Goal: Transaction & Acquisition: Purchase product/service

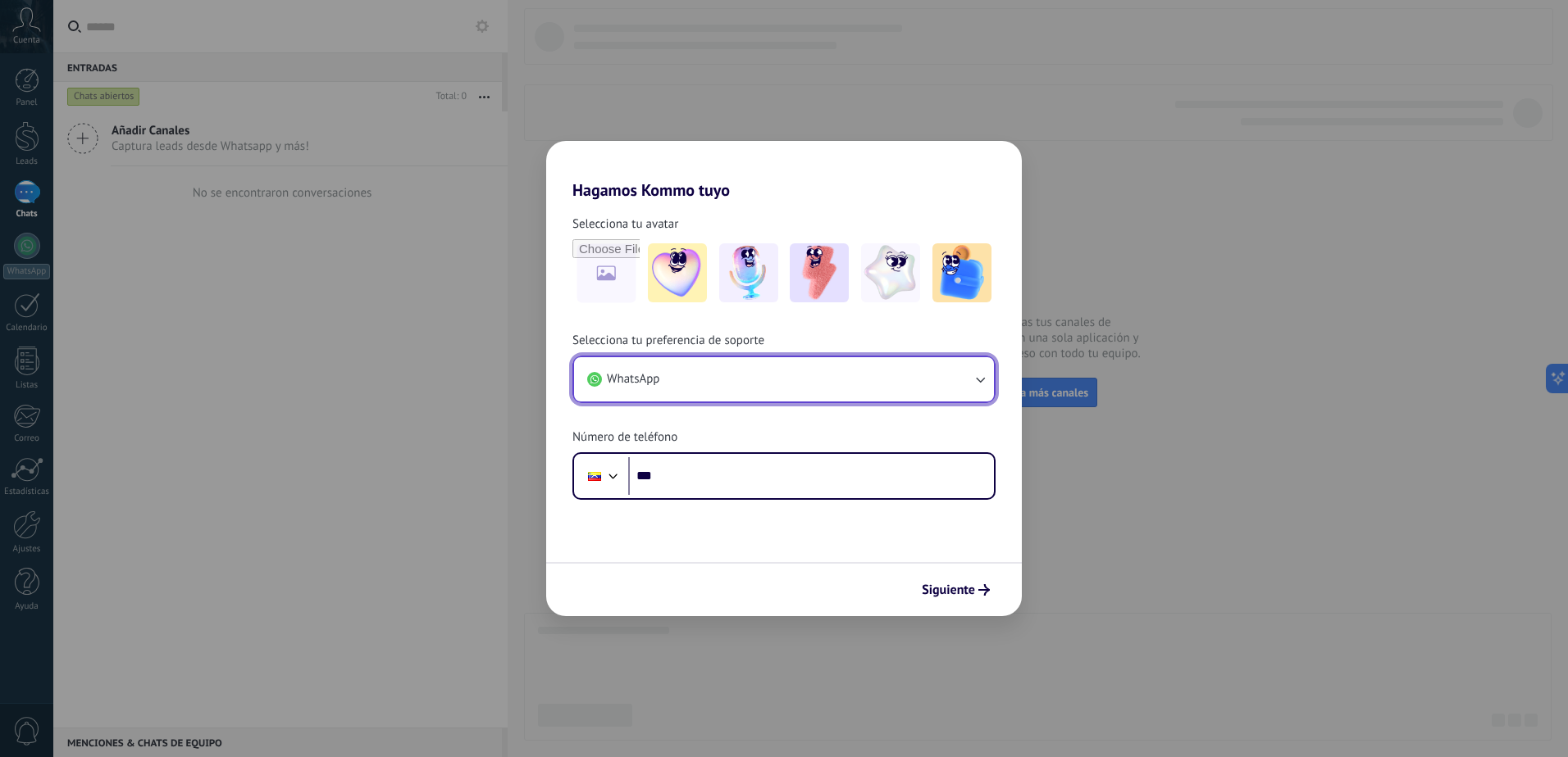
click at [683, 383] on button "WhatsApp" at bounding box center [784, 378] width 420 height 44
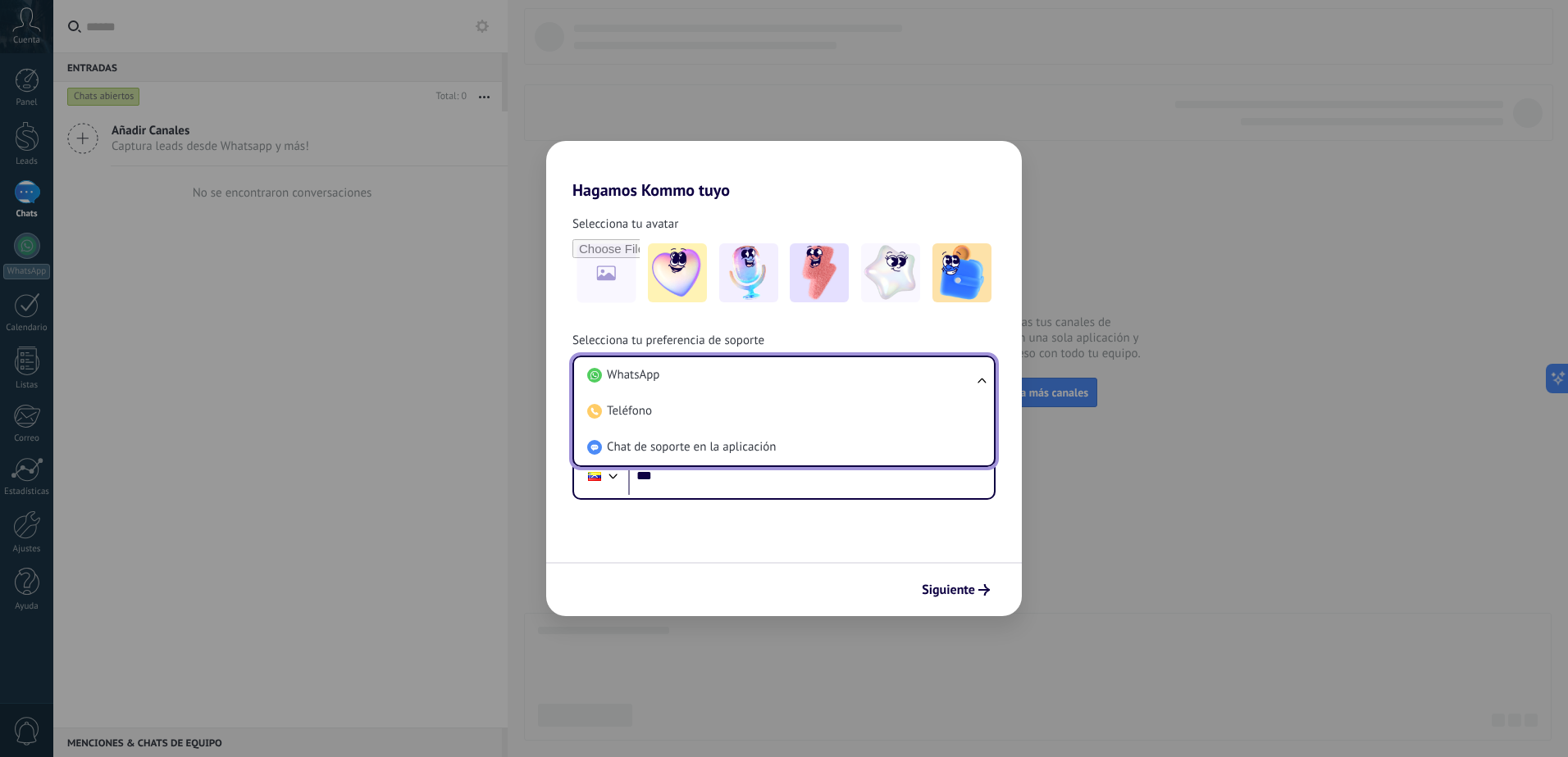
click at [683, 381] on li "WhatsApp" at bounding box center [781, 375] width 400 height 36
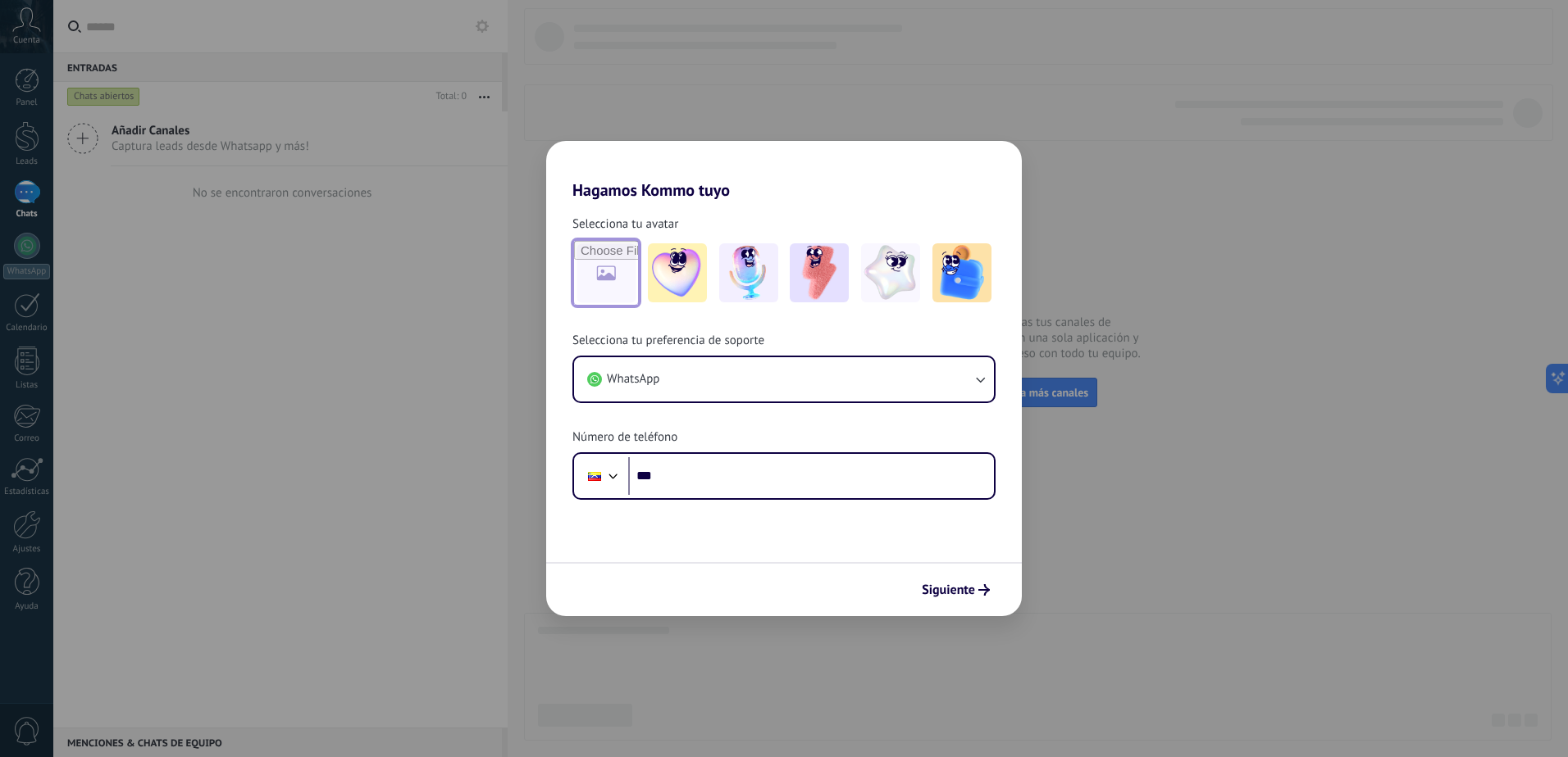
click at [601, 284] on input "file" at bounding box center [606, 272] width 64 height 64
type input "**********"
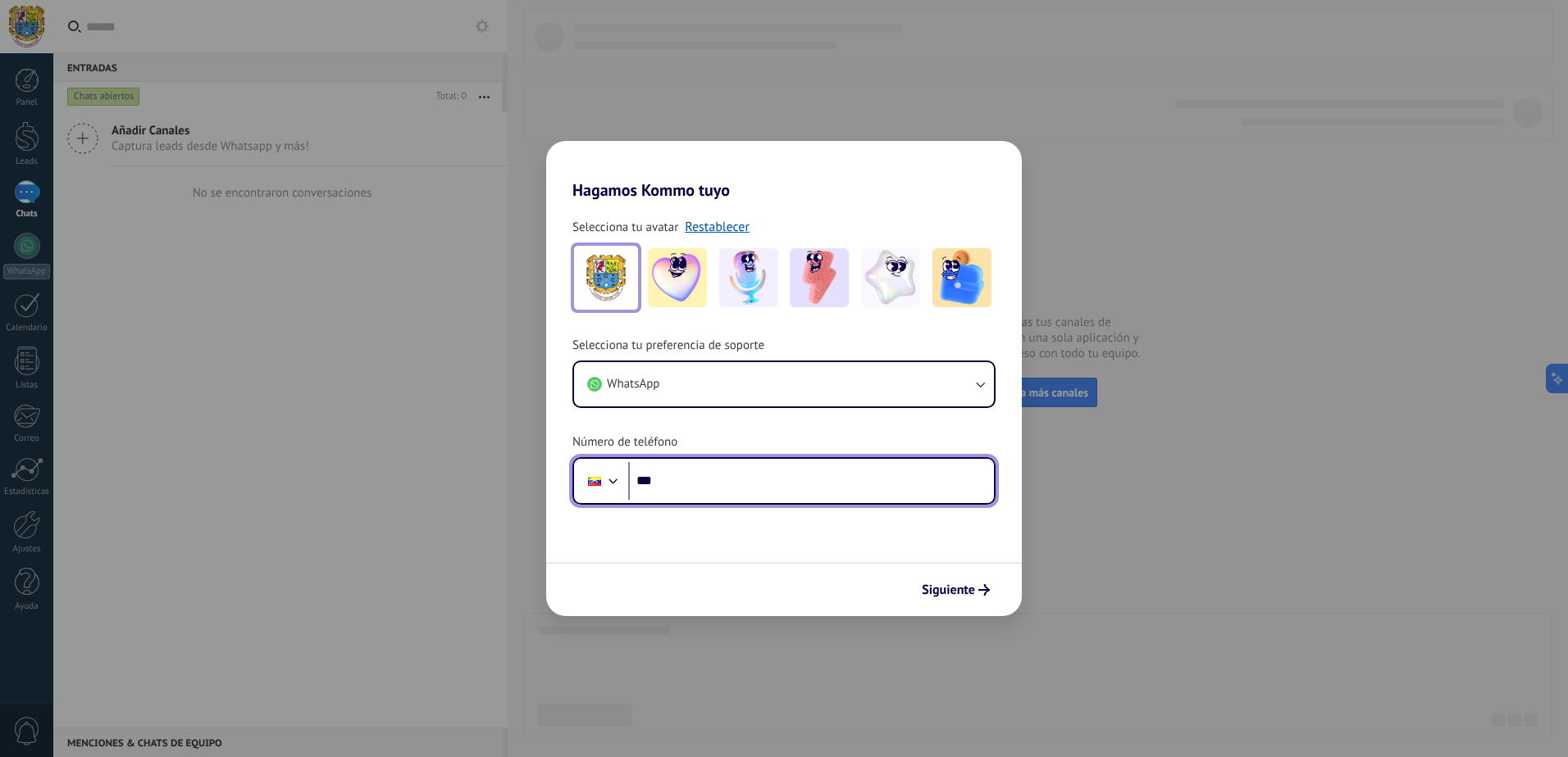
drag, startPoint x: 702, startPoint y: 484, endPoint x: 711, endPoint y: 486, distance: 9.2
click at [703, 484] on input "***" at bounding box center [811, 481] width 366 height 37
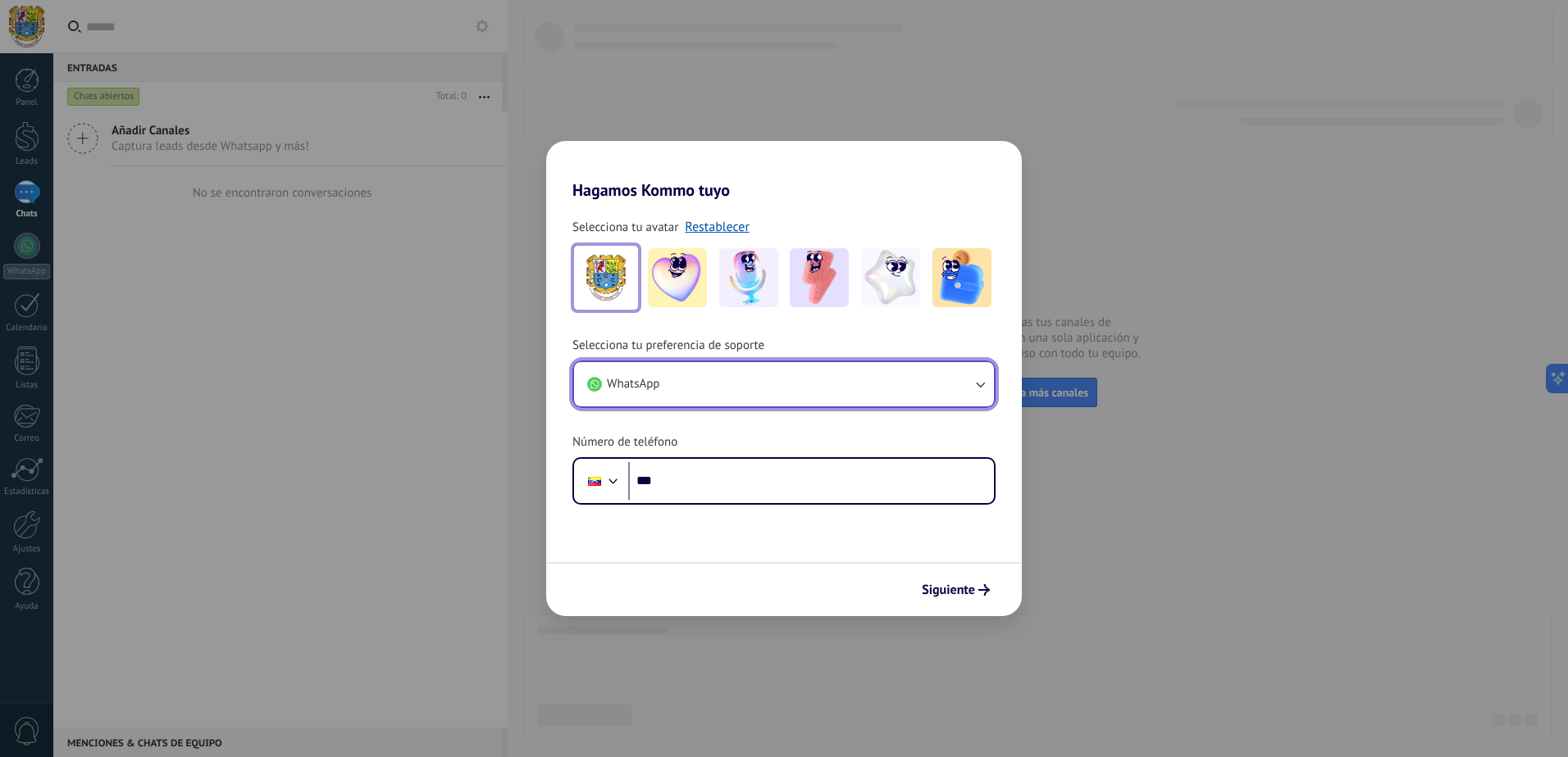
click at [695, 381] on button "WhatsApp" at bounding box center [784, 383] width 420 height 44
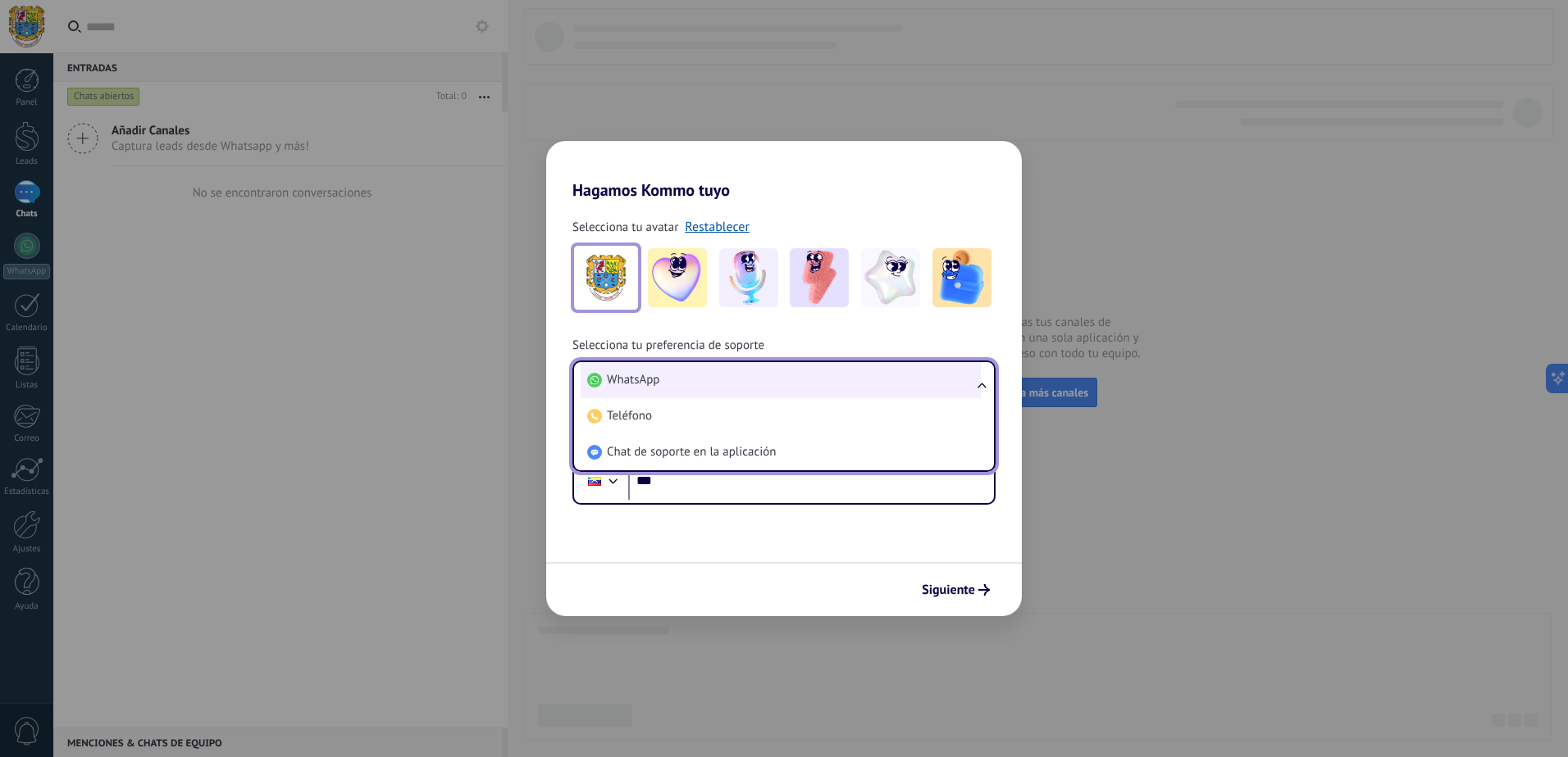
click at [695, 380] on li "WhatsApp" at bounding box center [781, 379] width 400 height 36
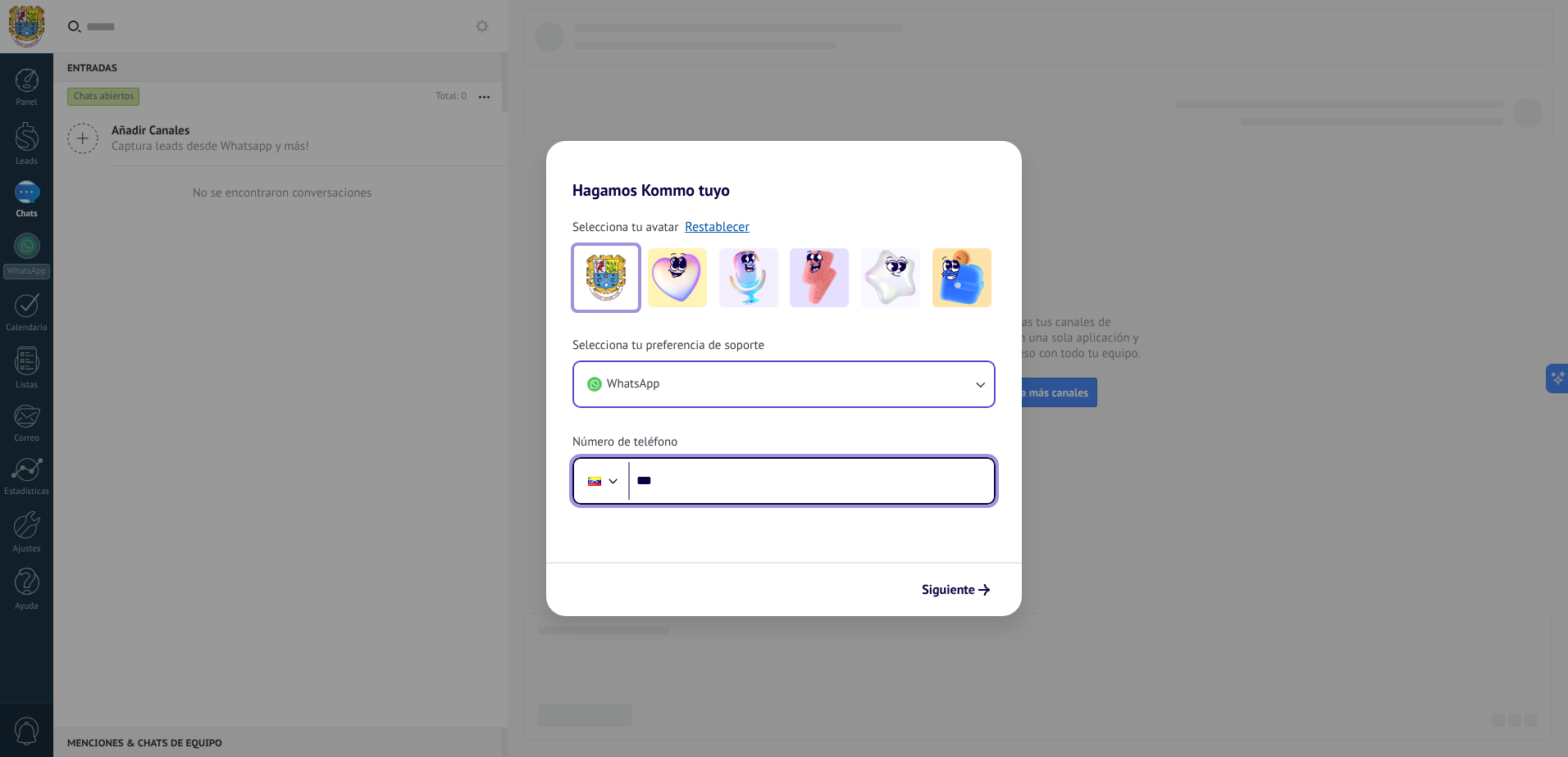
click at [707, 480] on input "***" at bounding box center [811, 481] width 366 height 37
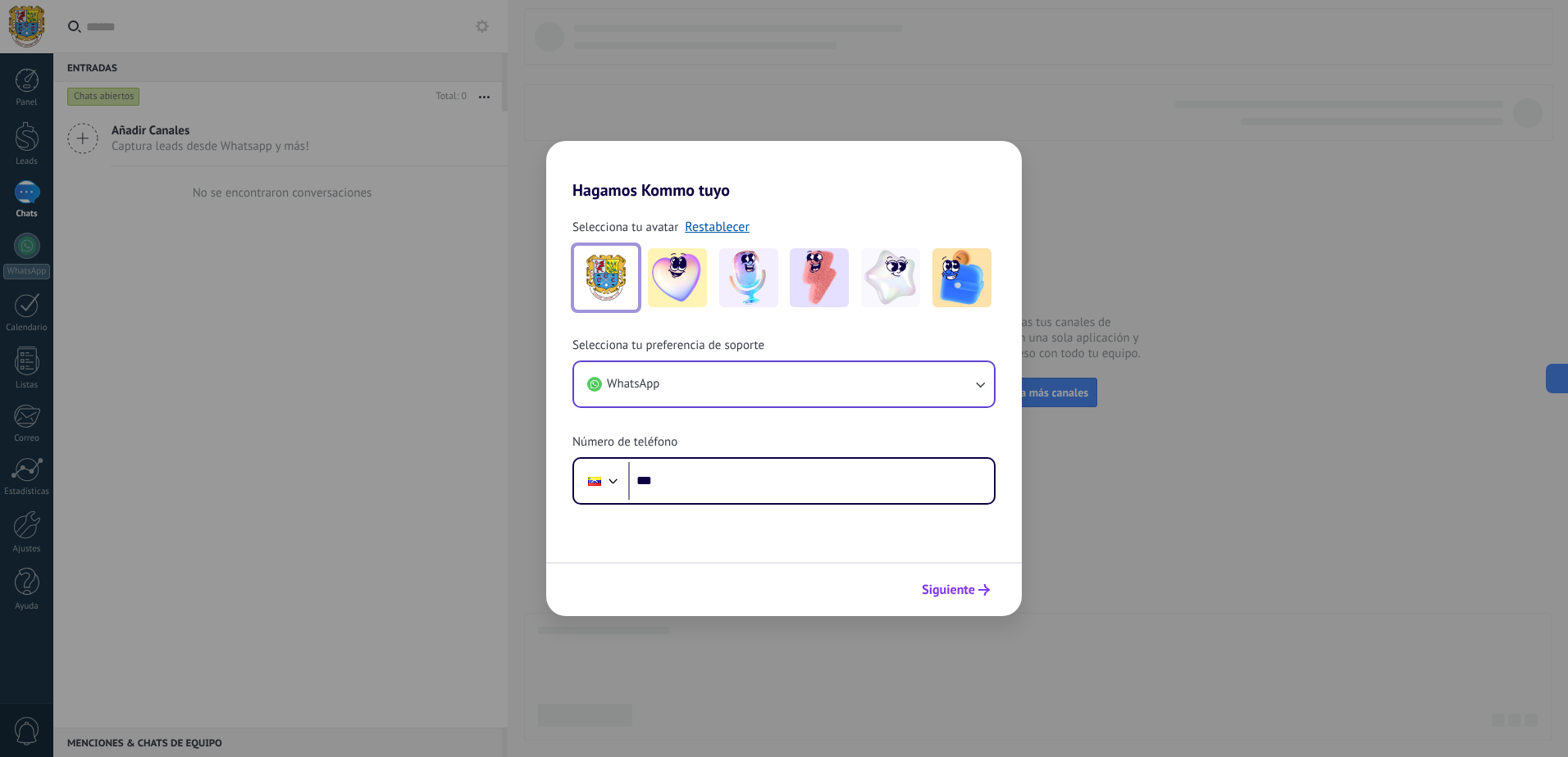
click at [958, 593] on span "Siguiente" at bounding box center [949, 590] width 53 height 12
click at [956, 593] on span "Siguiente" at bounding box center [949, 590] width 53 height 12
click at [956, 591] on span "Siguiente" at bounding box center [949, 590] width 53 height 12
click at [956, 590] on span "Siguiente" at bounding box center [949, 590] width 53 height 12
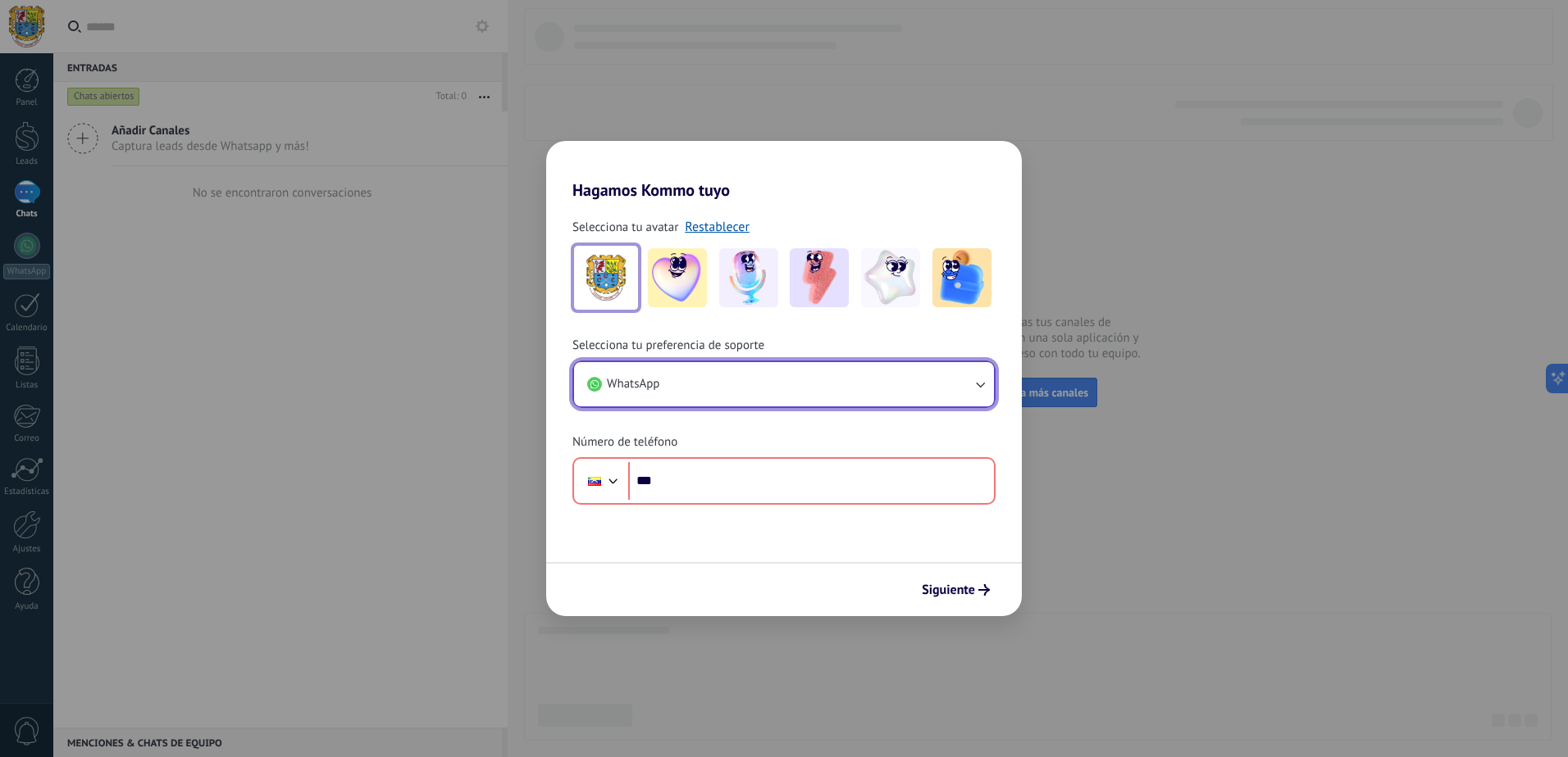
click at [824, 406] on button "WhatsApp" at bounding box center [784, 383] width 420 height 44
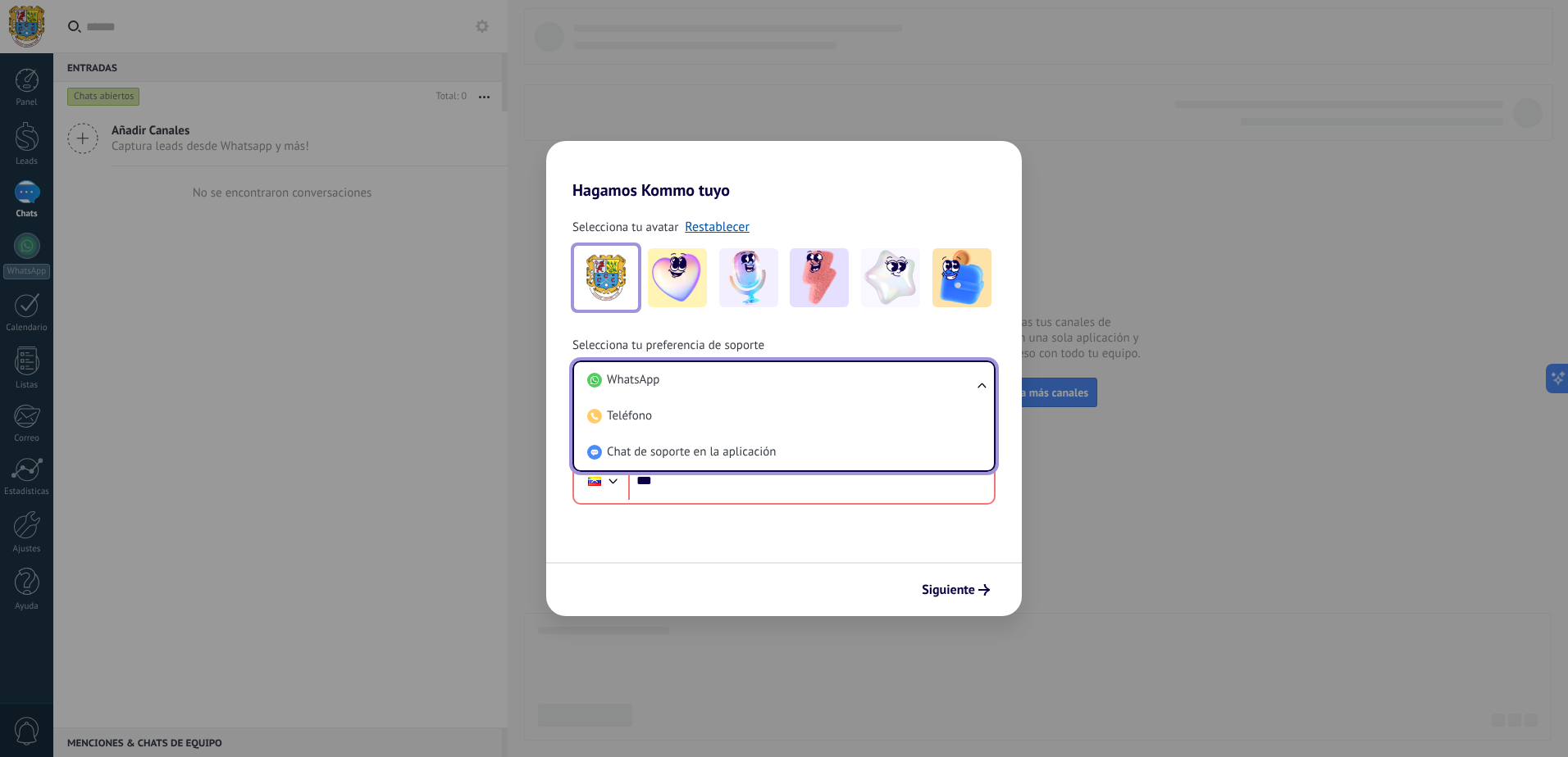
click at [820, 388] on li "WhatsApp" at bounding box center [781, 379] width 400 height 36
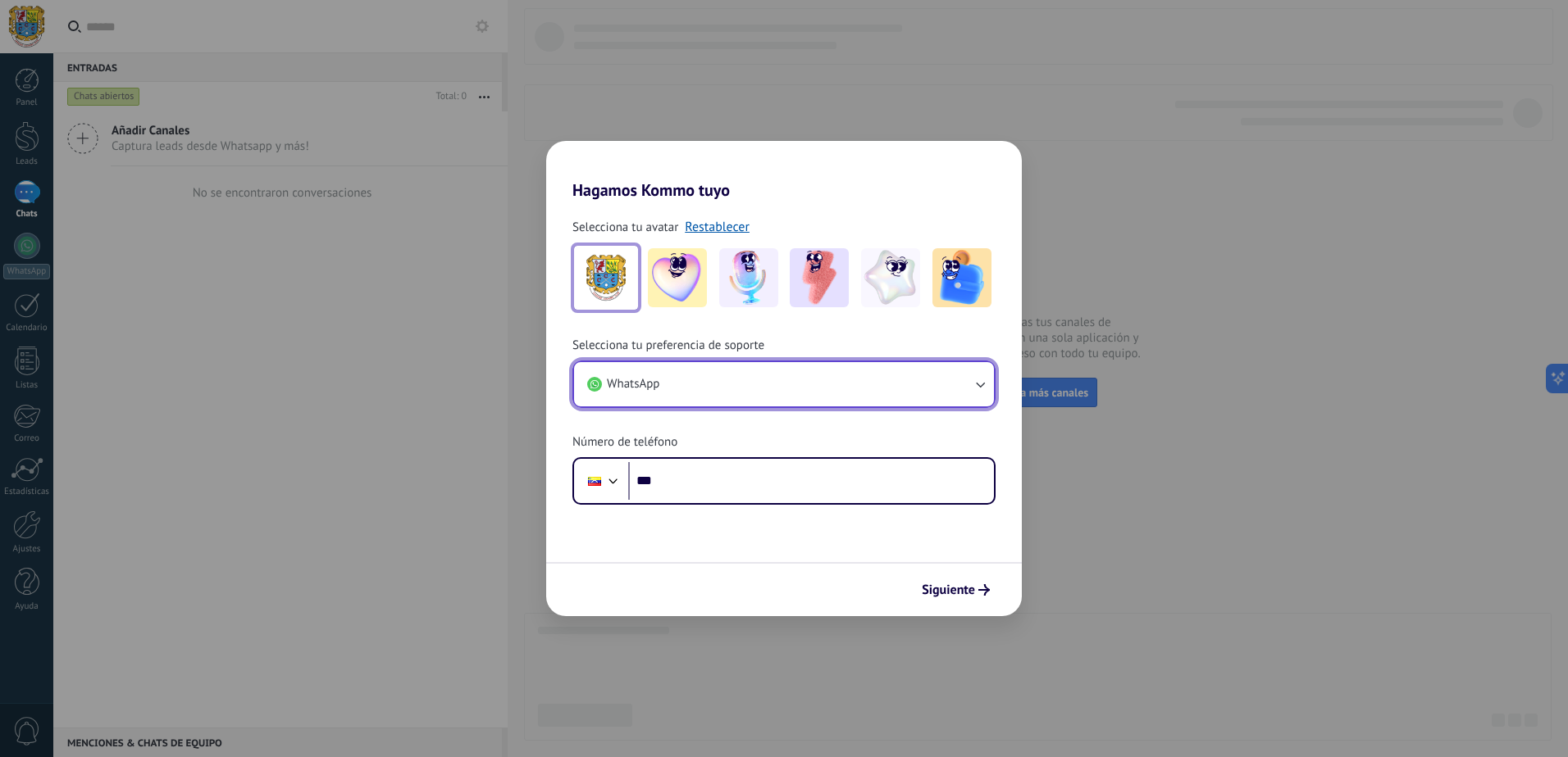
click at [816, 389] on button "WhatsApp" at bounding box center [784, 383] width 420 height 44
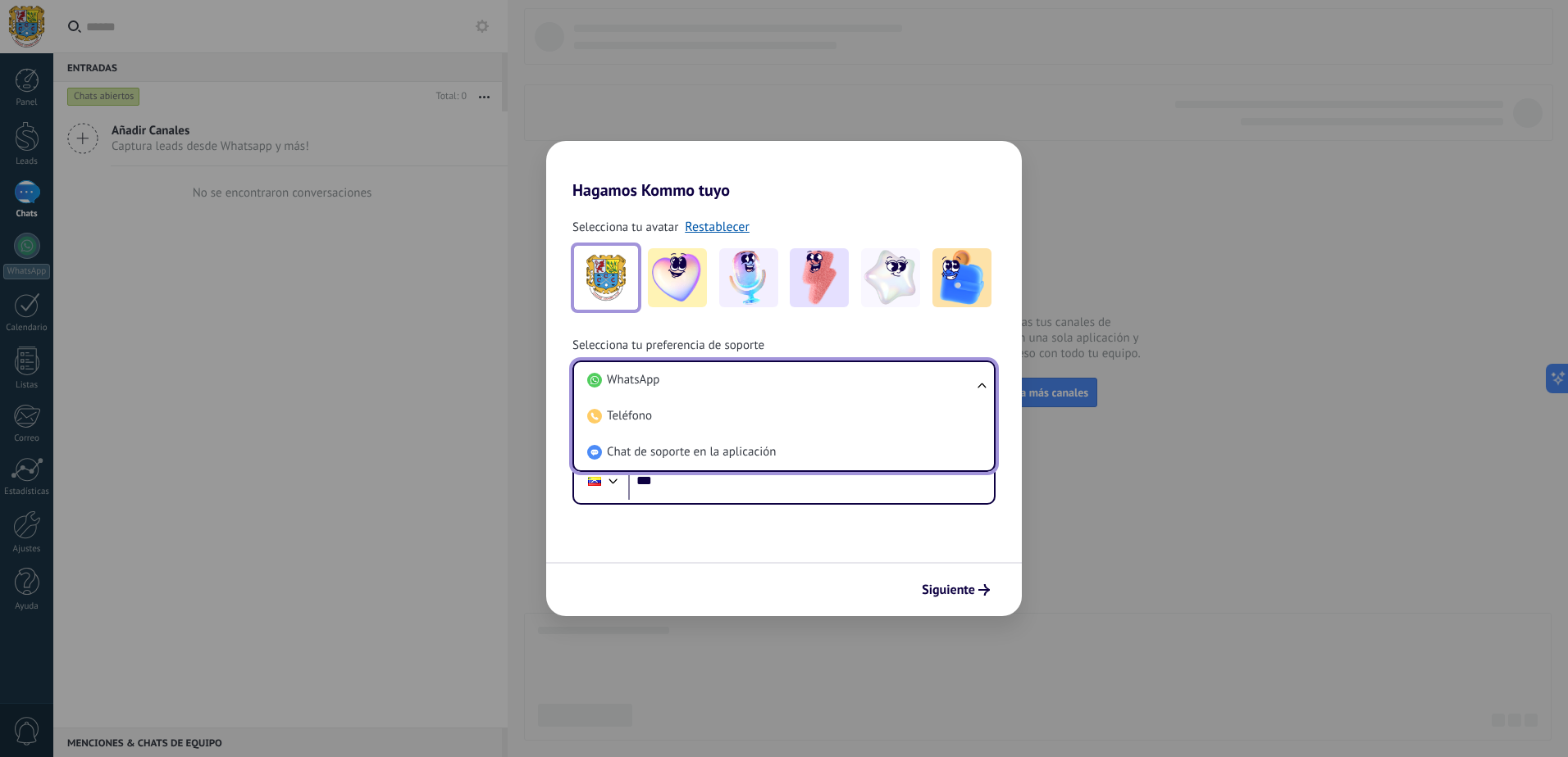
drag, startPoint x: 795, startPoint y: 449, endPoint x: 805, endPoint y: 458, distance: 13.5
click at [795, 449] on li "Chat de soporte en la aplicación" at bounding box center [781, 452] width 400 height 36
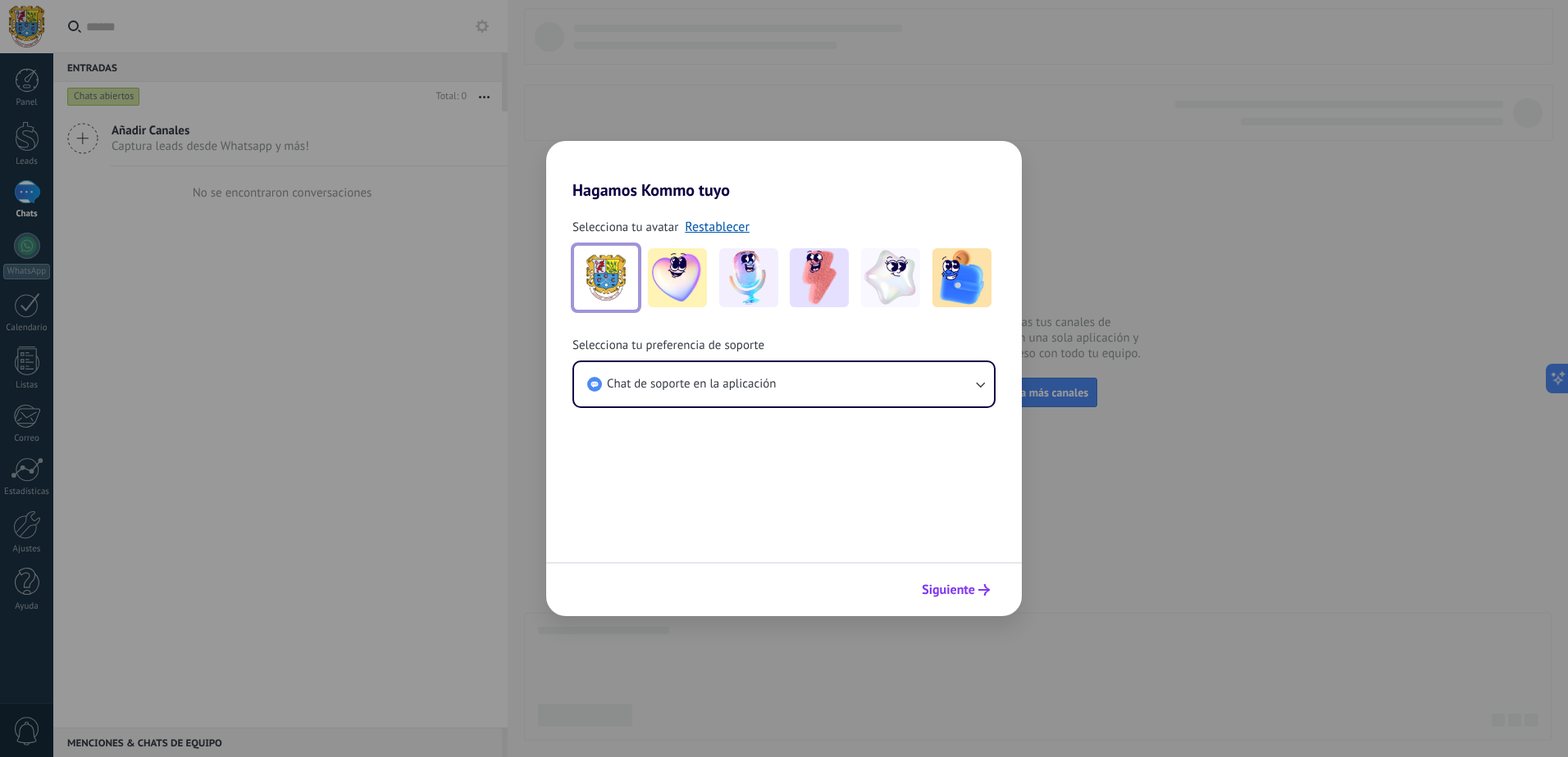
click at [959, 586] on span "Siguiente" at bounding box center [949, 590] width 53 height 12
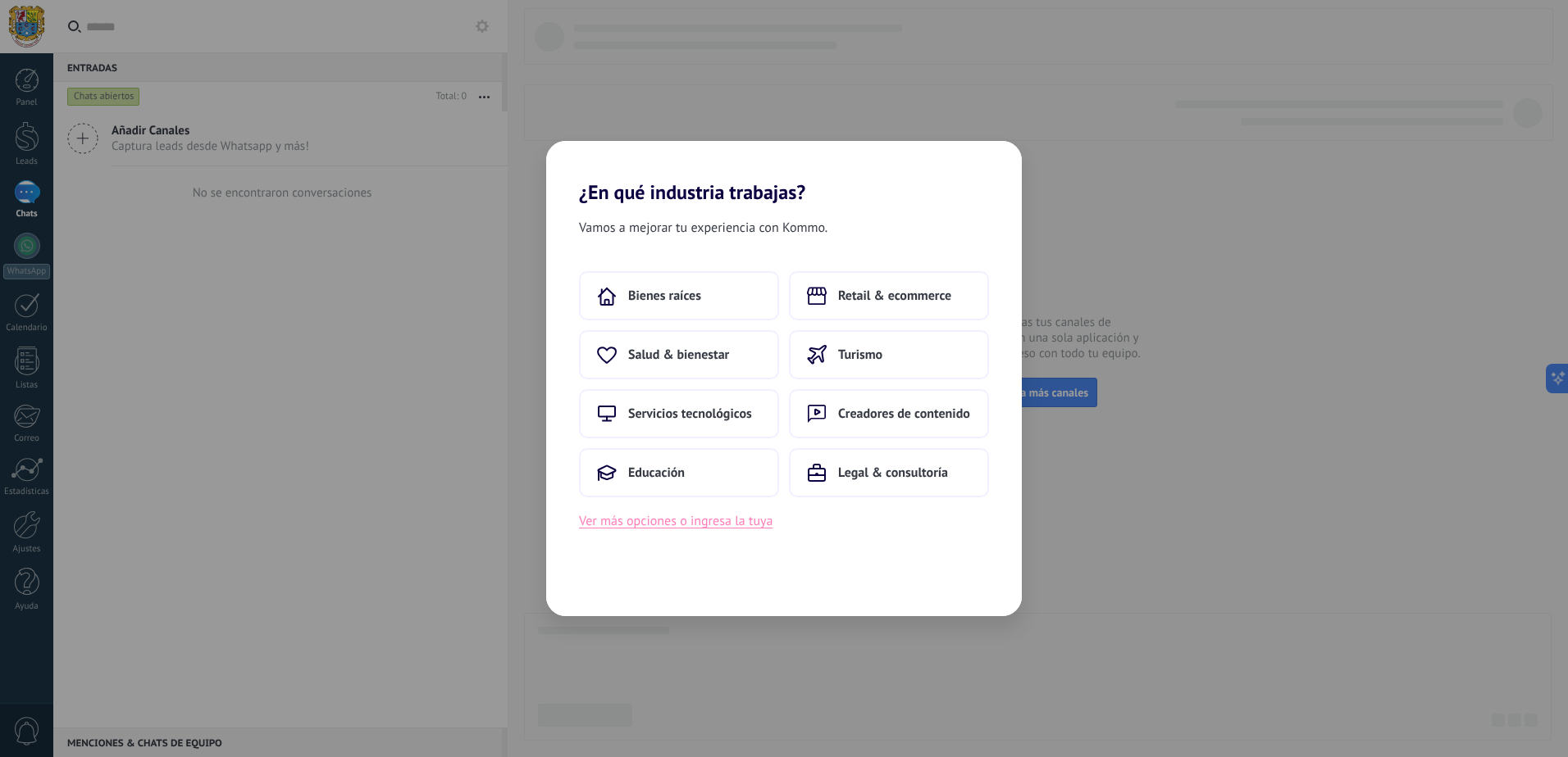
click at [674, 527] on button "Ver más opciones o ingresa la tuya" at bounding box center [676, 521] width 193 height 22
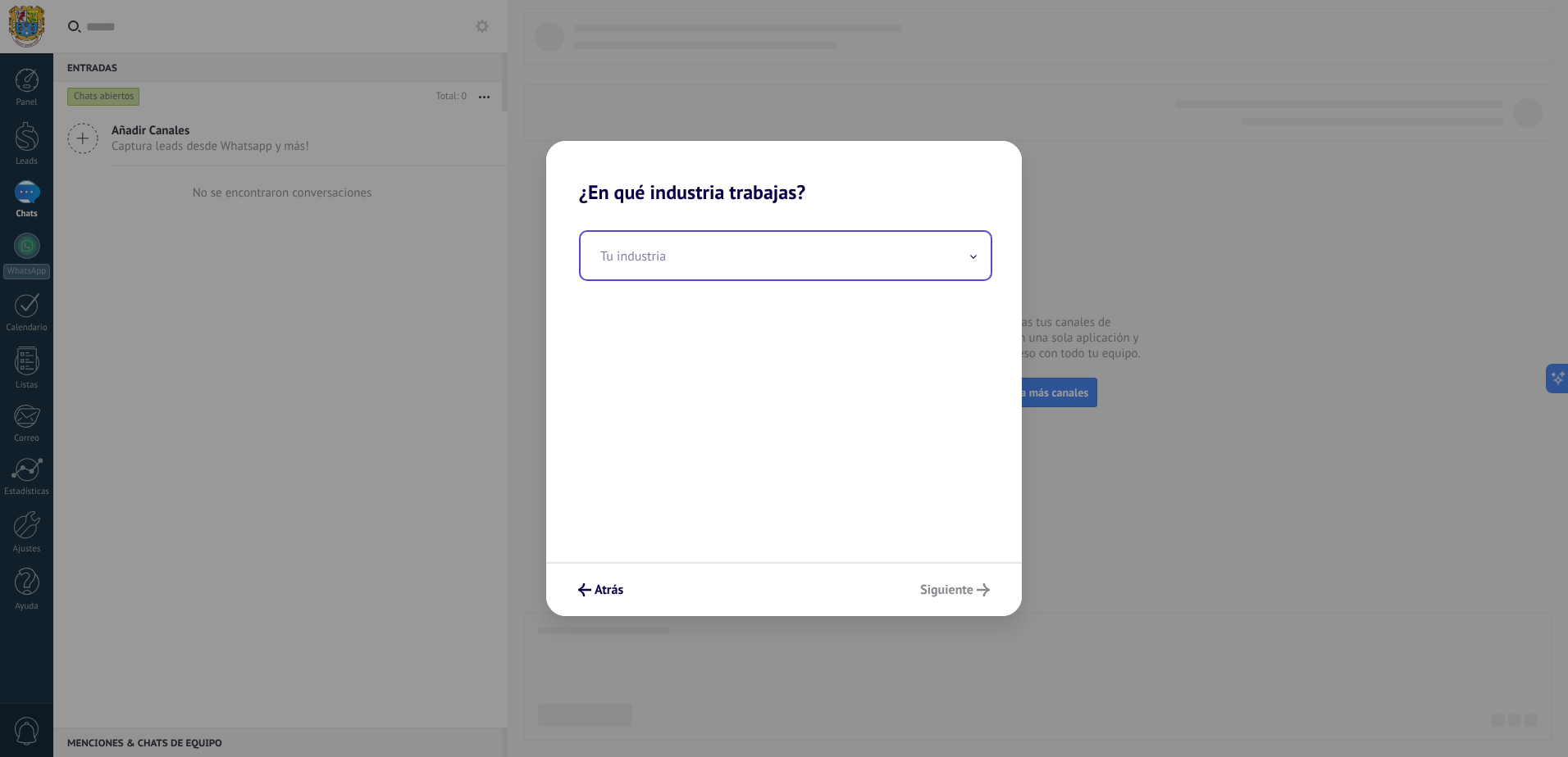
click at [684, 245] on input "text" at bounding box center [786, 255] width 410 height 47
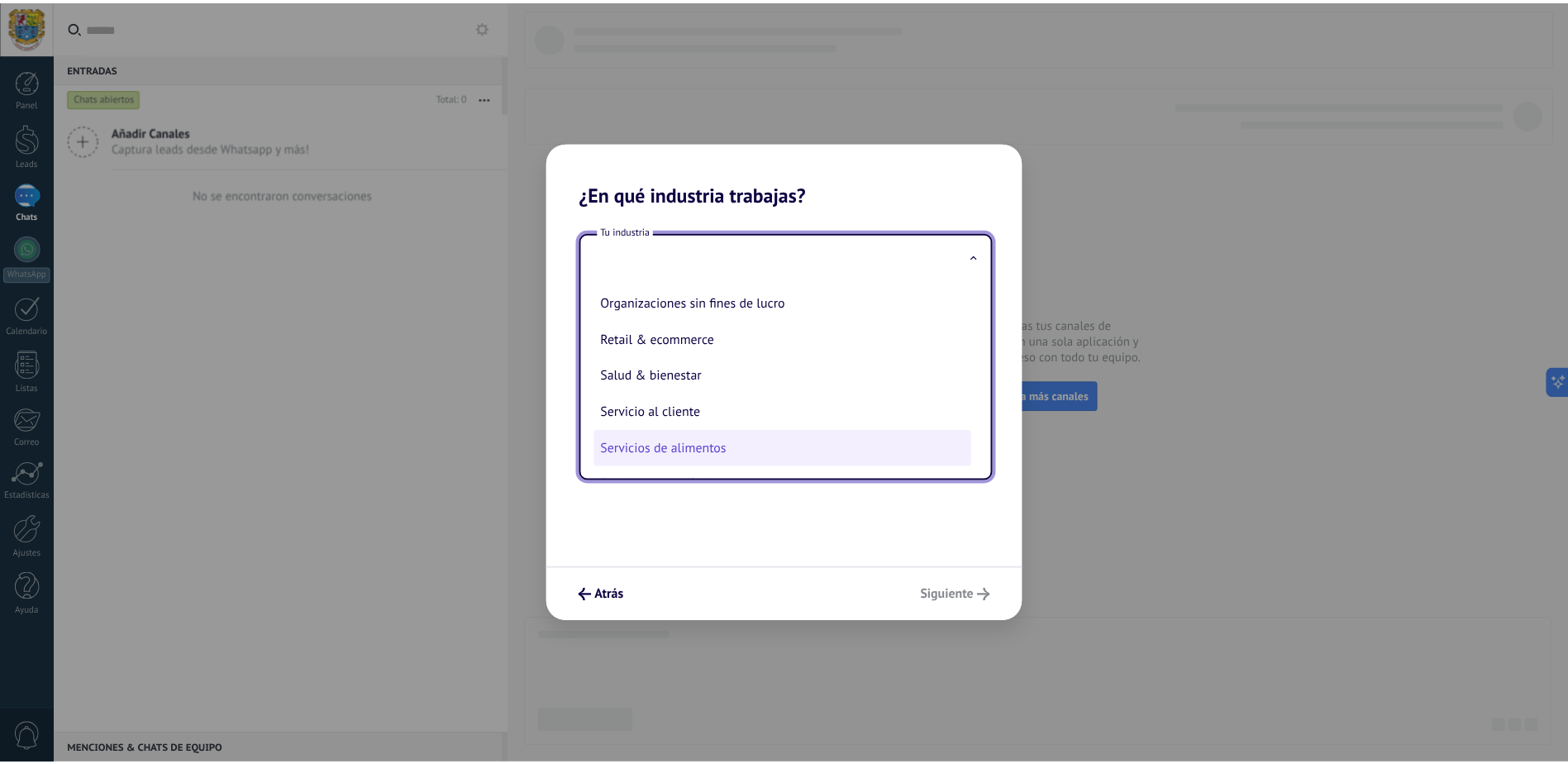
scroll to position [331, 0]
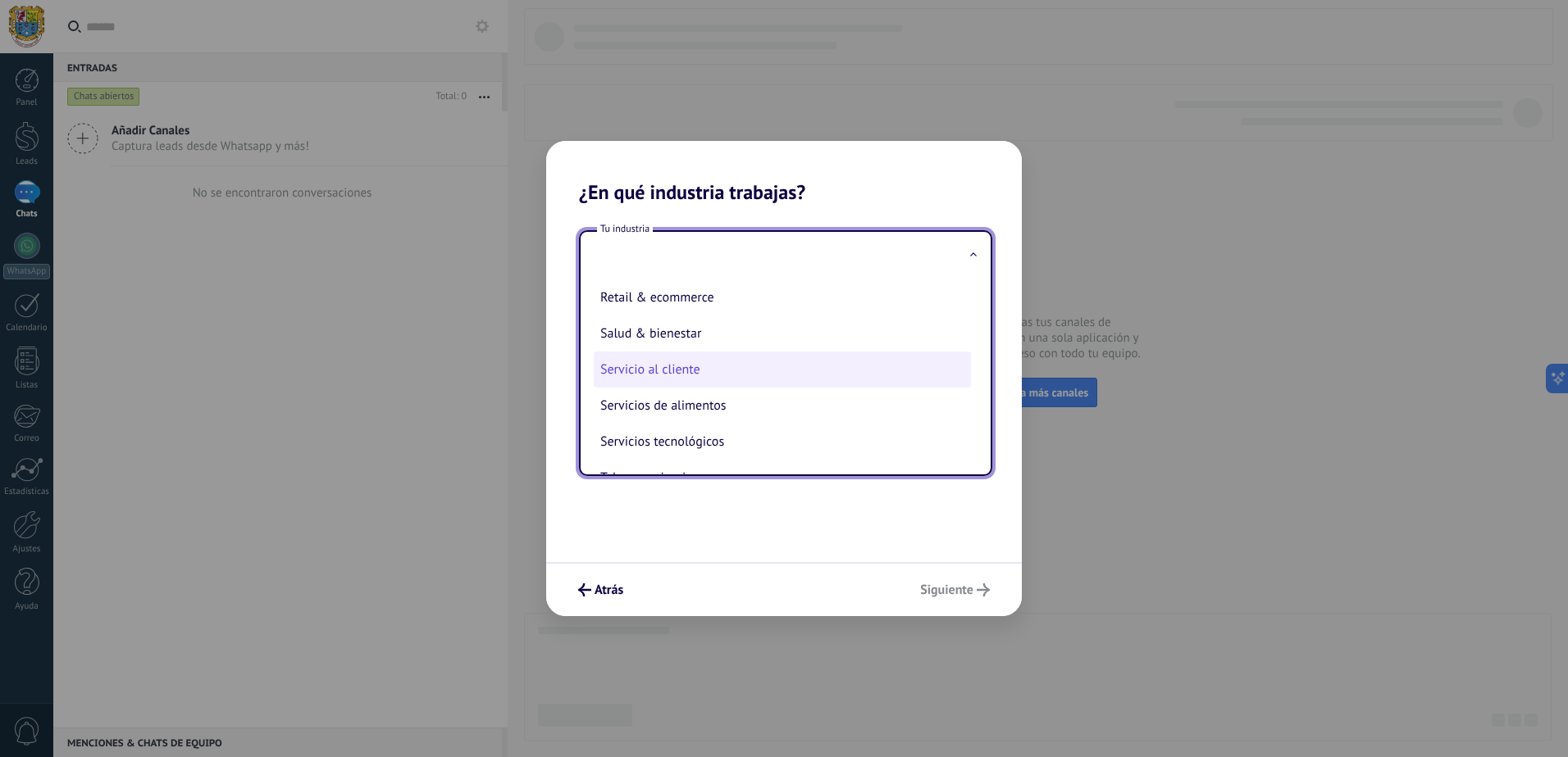
click at [708, 372] on li "Servicio al cliente" at bounding box center [782, 370] width 377 height 36
type input "**********"
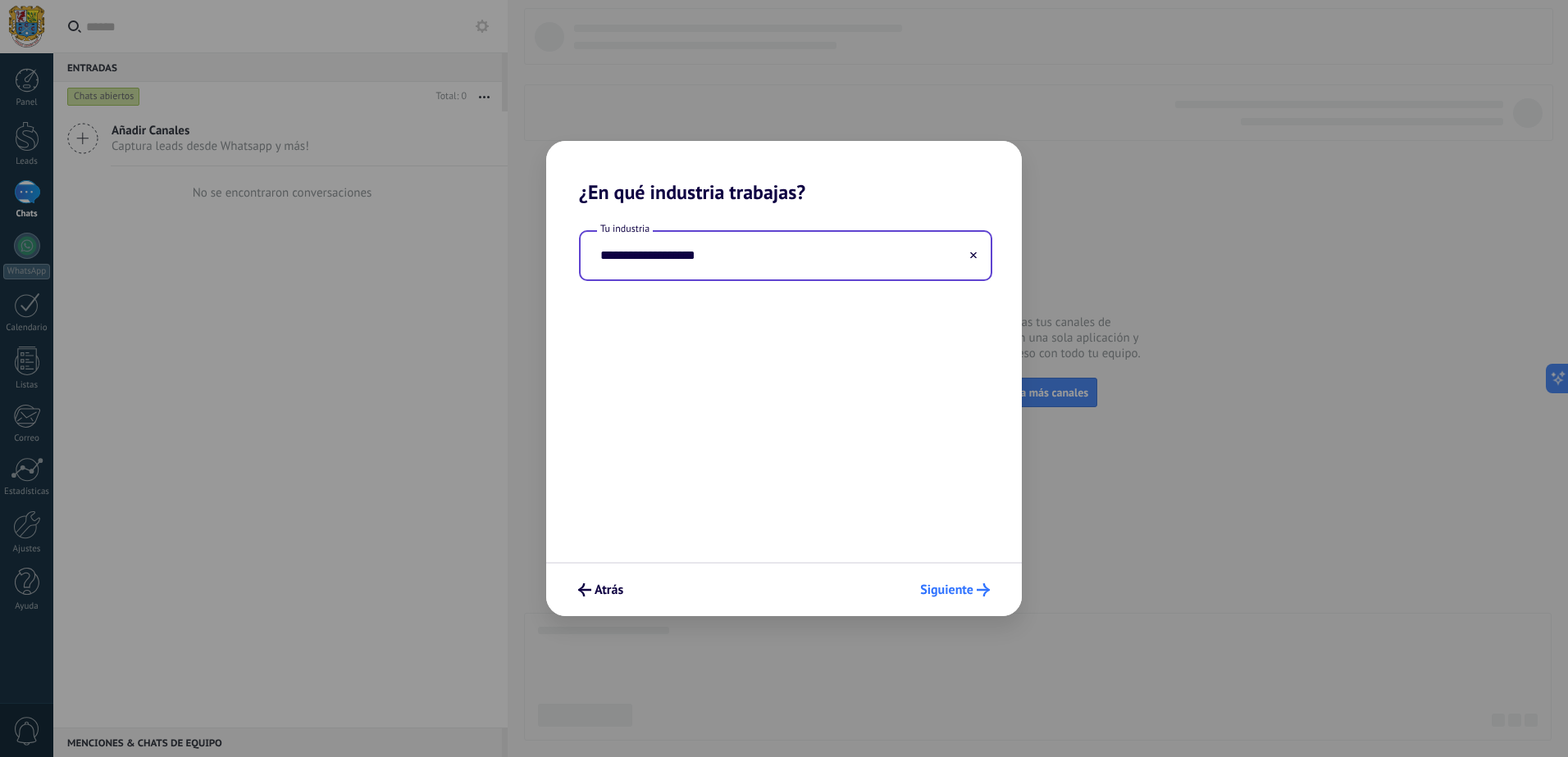
click at [948, 595] on span "Siguiente" at bounding box center [947, 590] width 53 height 12
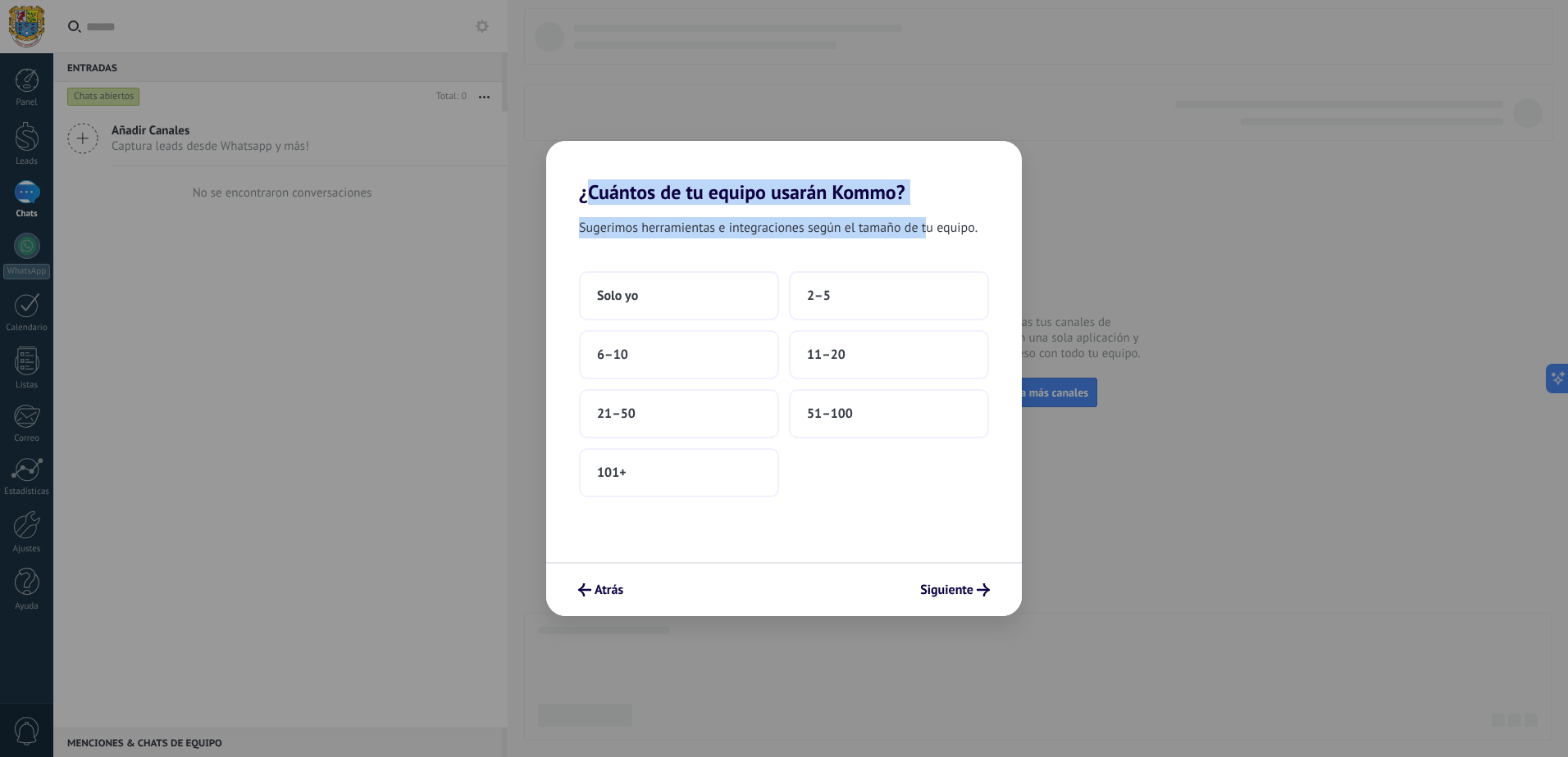
drag, startPoint x: 586, startPoint y: 188, endPoint x: 926, endPoint y: 221, distance: 341.6
click at [926, 221] on div "¿Cuántos de tu equipo usarán Kommo? Sugerimos herramientas e integraciones segú…" at bounding box center [784, 378] width 475 height 475
click at [923, 223] on span "Sugerimos herramientas e integraciones según el tamaño de tu equipo." at bounding box center [778, 228] width 398 height 22
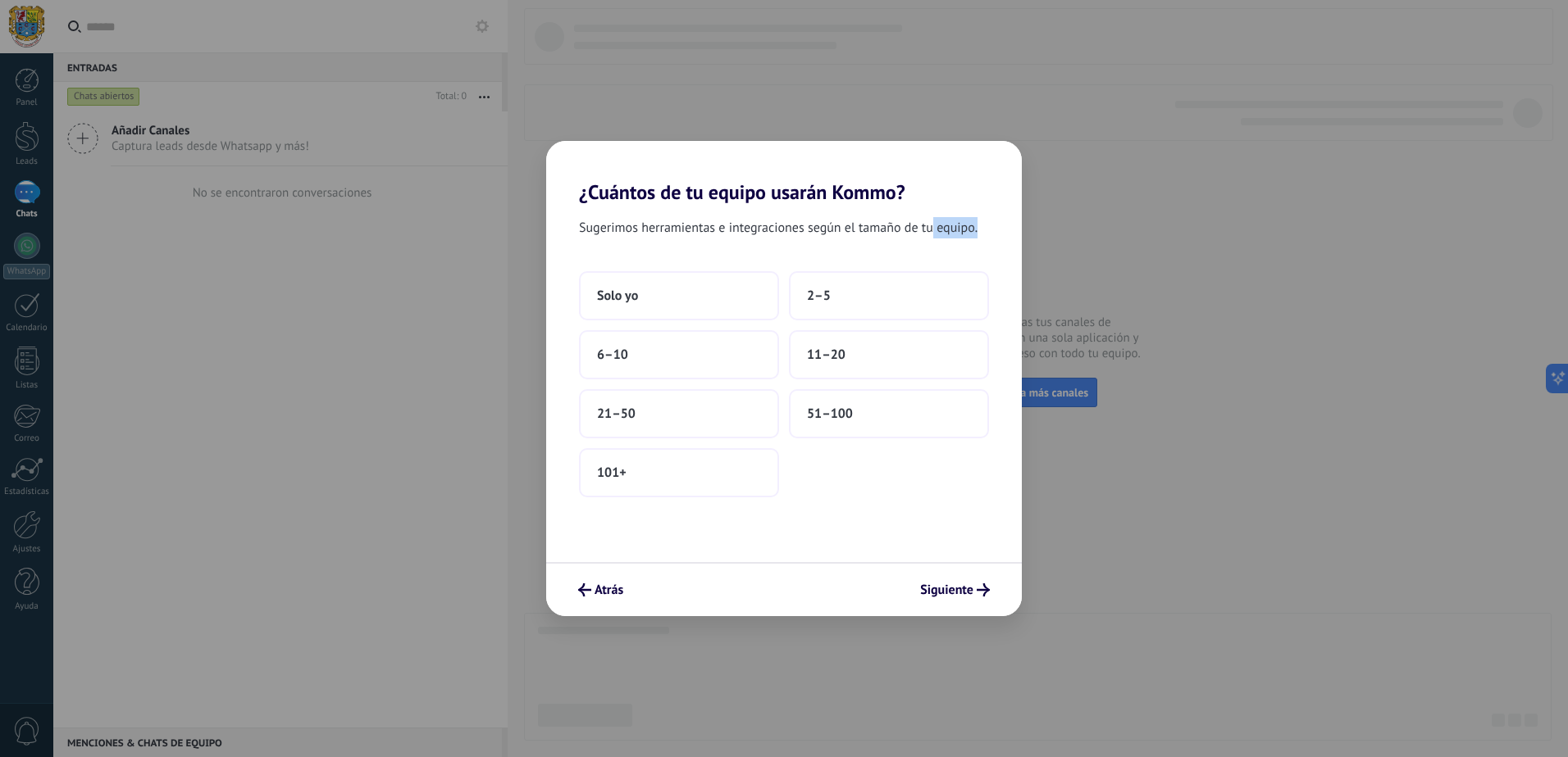
drag, startPoint x: 813, startPoint y: 241, endPoint x: 936, endPoint y: 231, distance: 123.4
click at [935, 231] on div "Sugerimos herramientas e integraciones según el tamaño de tu equipo." at bounding box center [784, 231] width 475 height 28
click at [936, 231] on span "Sugerimos herramientas e integraciones según el tamaño de tu equipo." at bounding box center [778, 228] width 398 height 22
click at [903, 348] on button "11–20" at bounding box center [889, 355] width 200 height 49
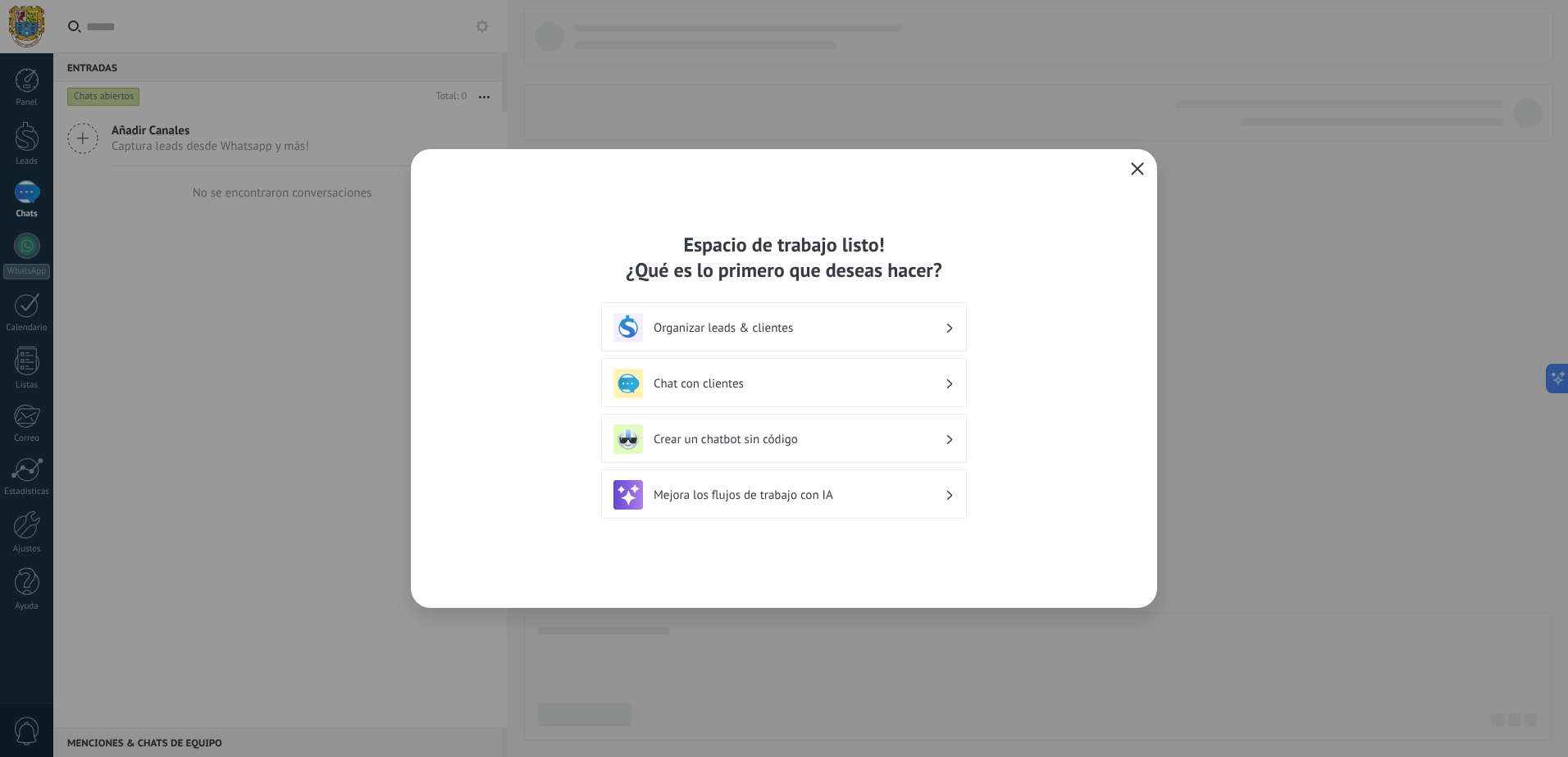
click at [726, 501] on h3 "Mejora los flujos de trabajo con IA" at bounding box center [799, 496] width 291 height 16
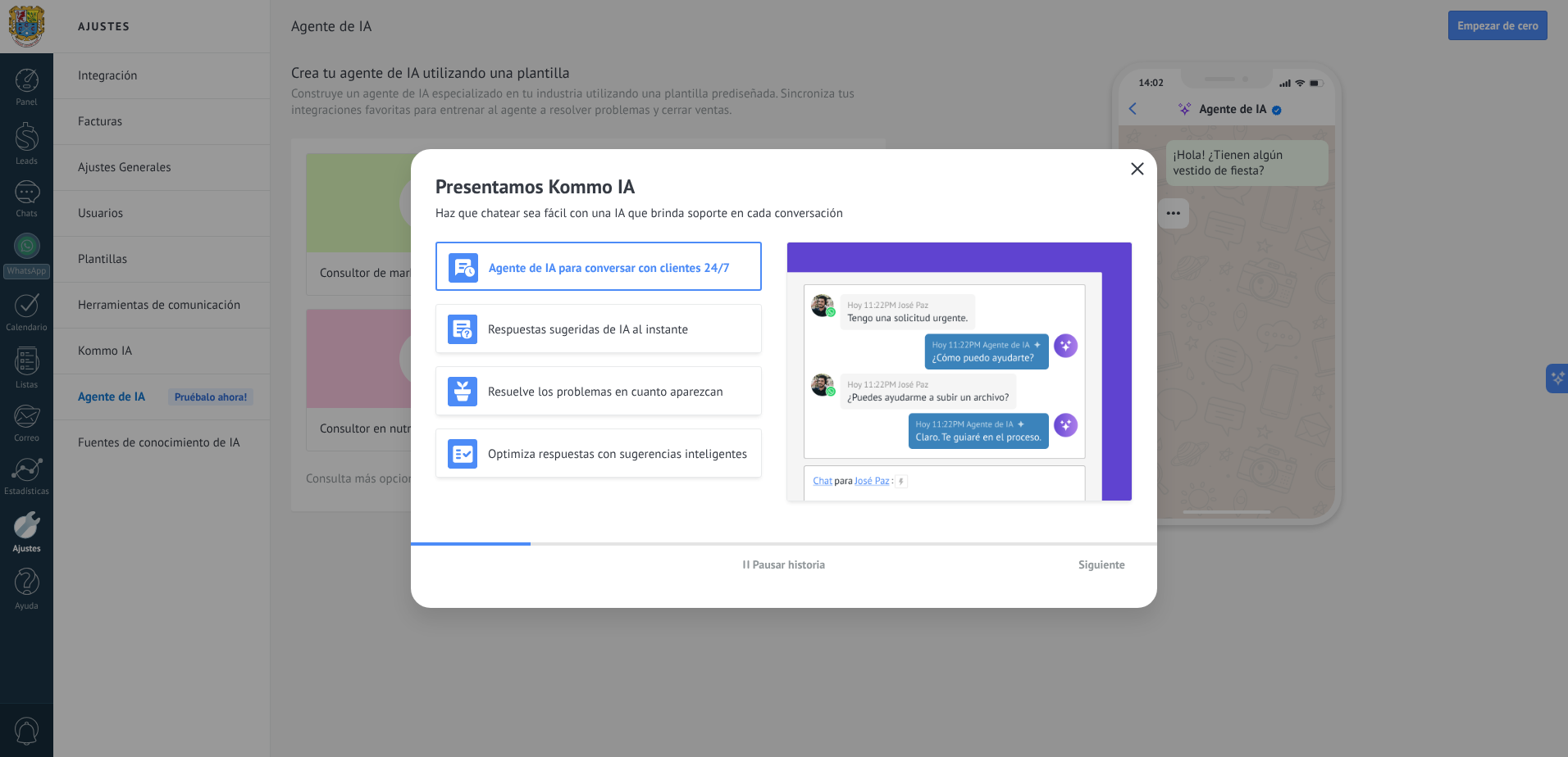
click at [1127, 167] on button "button" at bounding box center [1137, 169] width 22 height 23
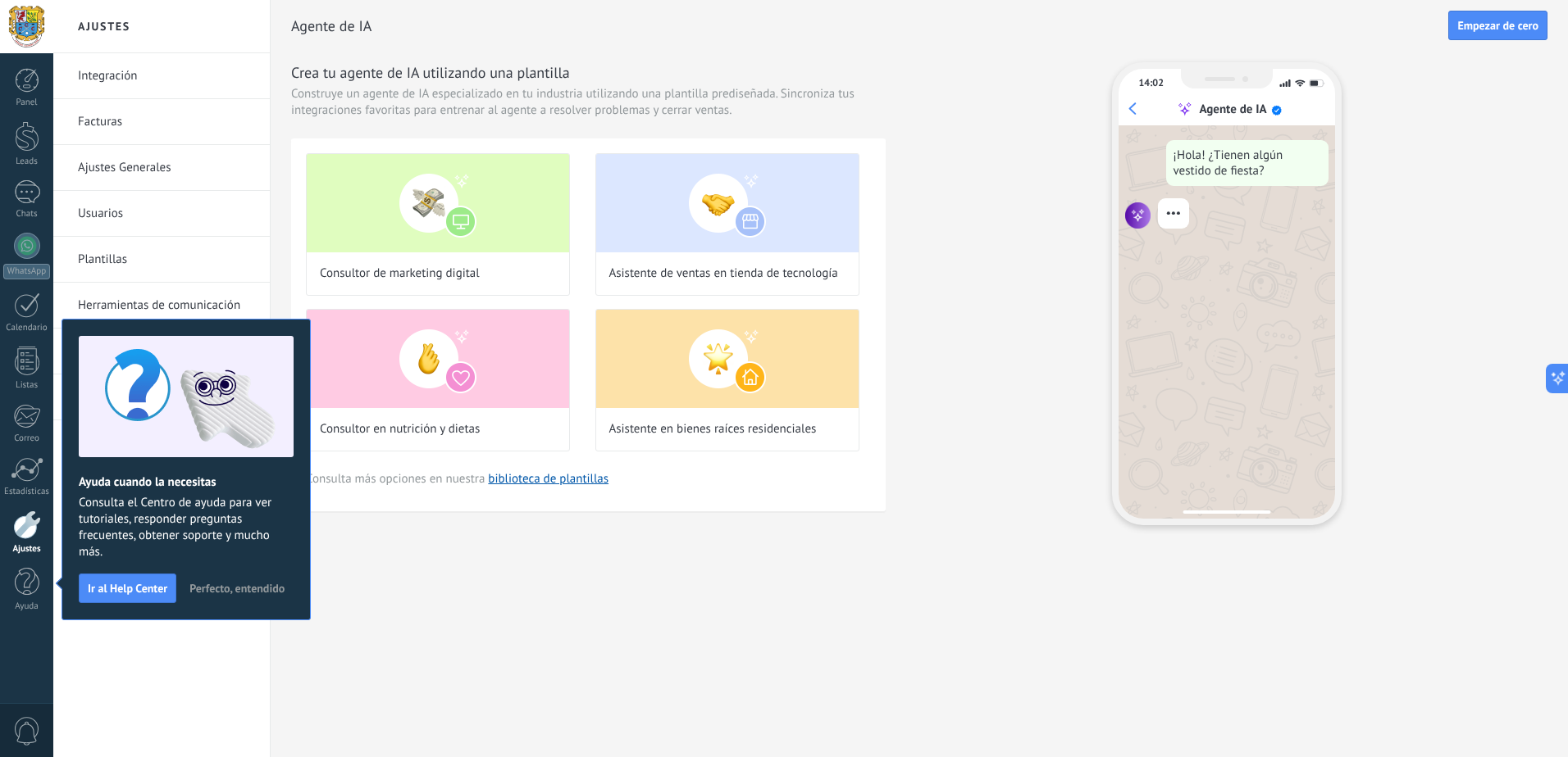
click at [249, 584] on span "Perfecto, entendido" at bounding box center [237, 588] width 95 height 12
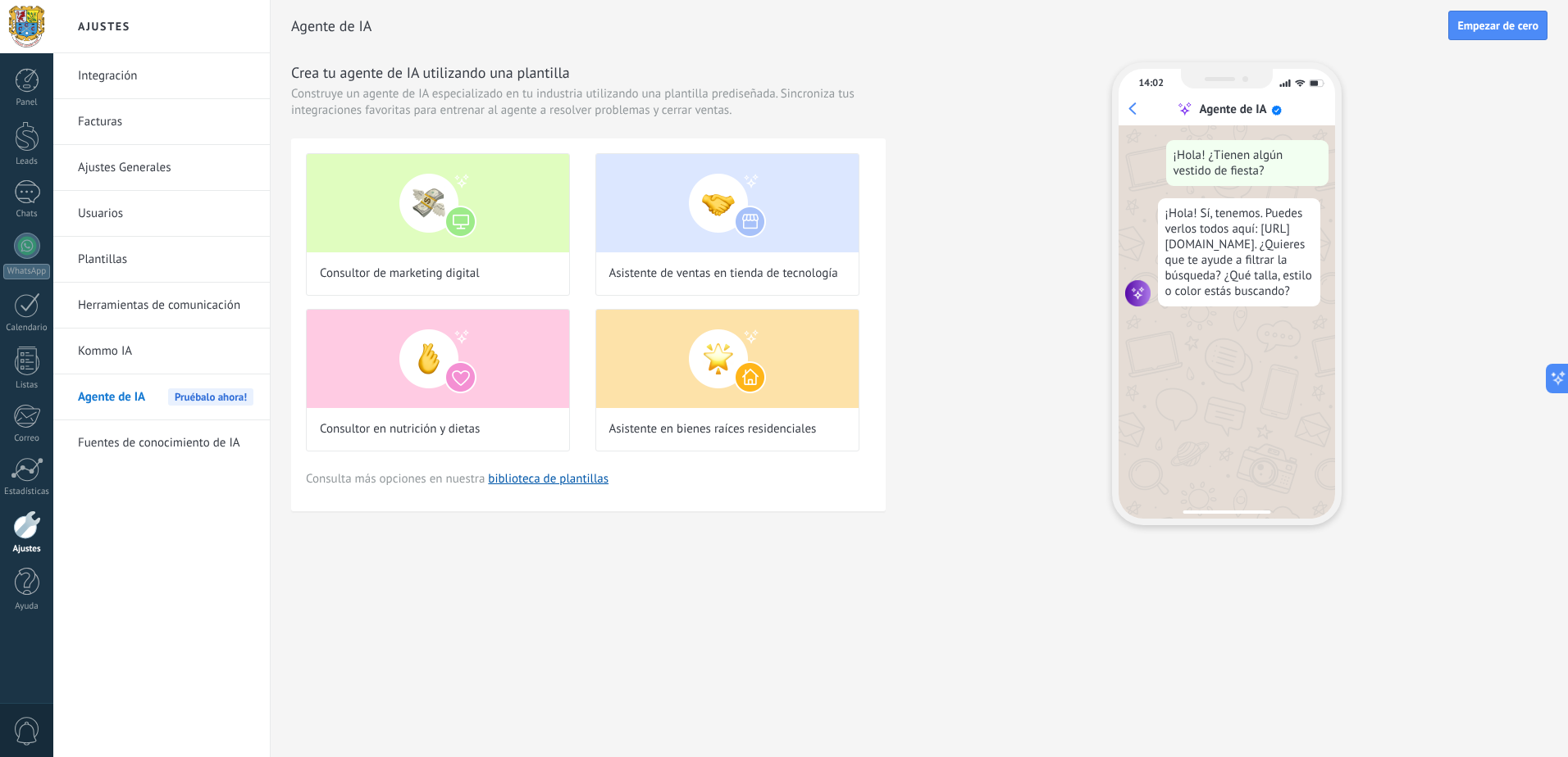
click at [118, 80] on link "Integración" at bounding box center [166, 76] width 176 height 46
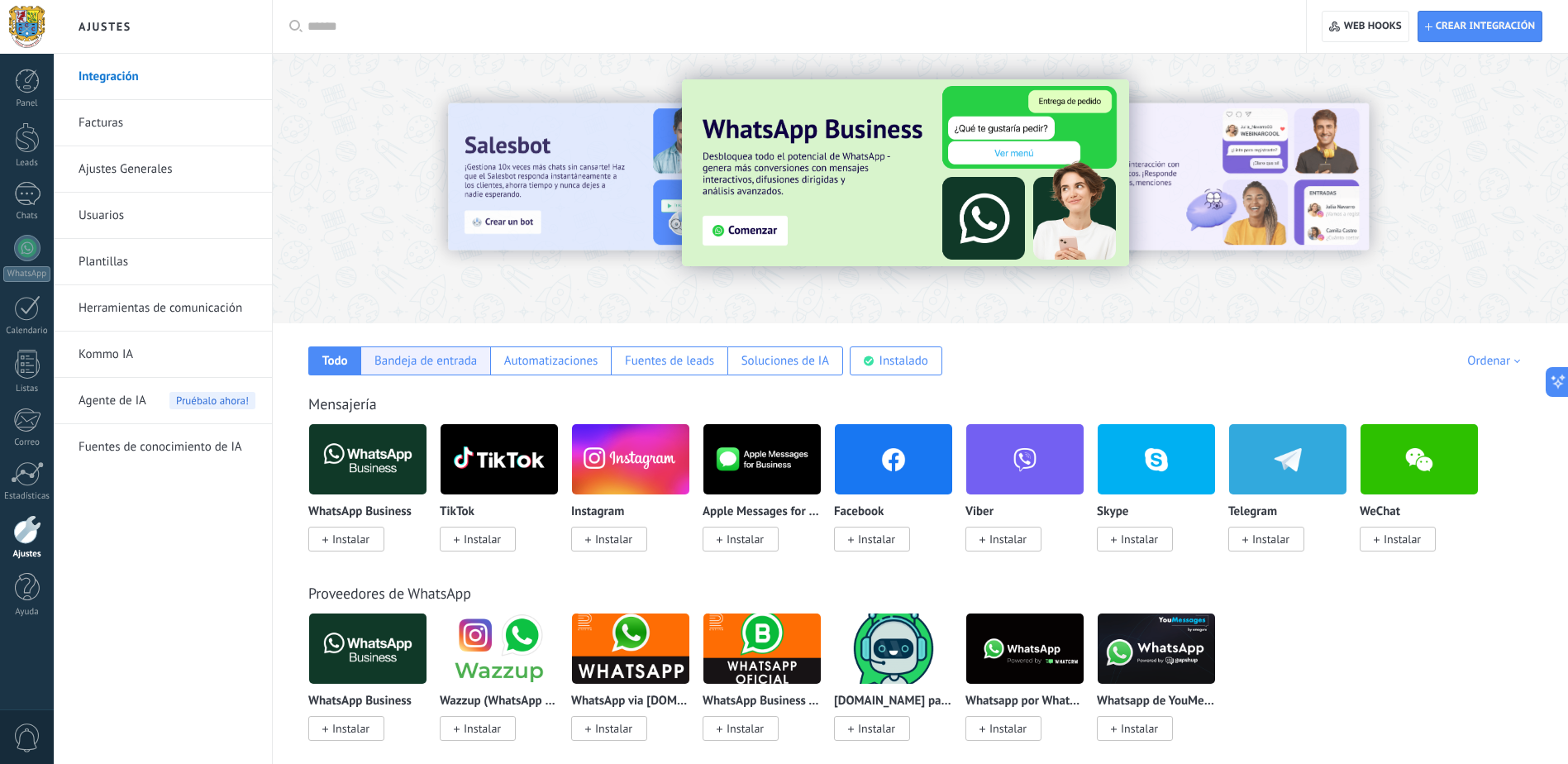
click at [427, 359] on div "Bandeja de entrada" at bounding box center [426, 361] width 102 height 16
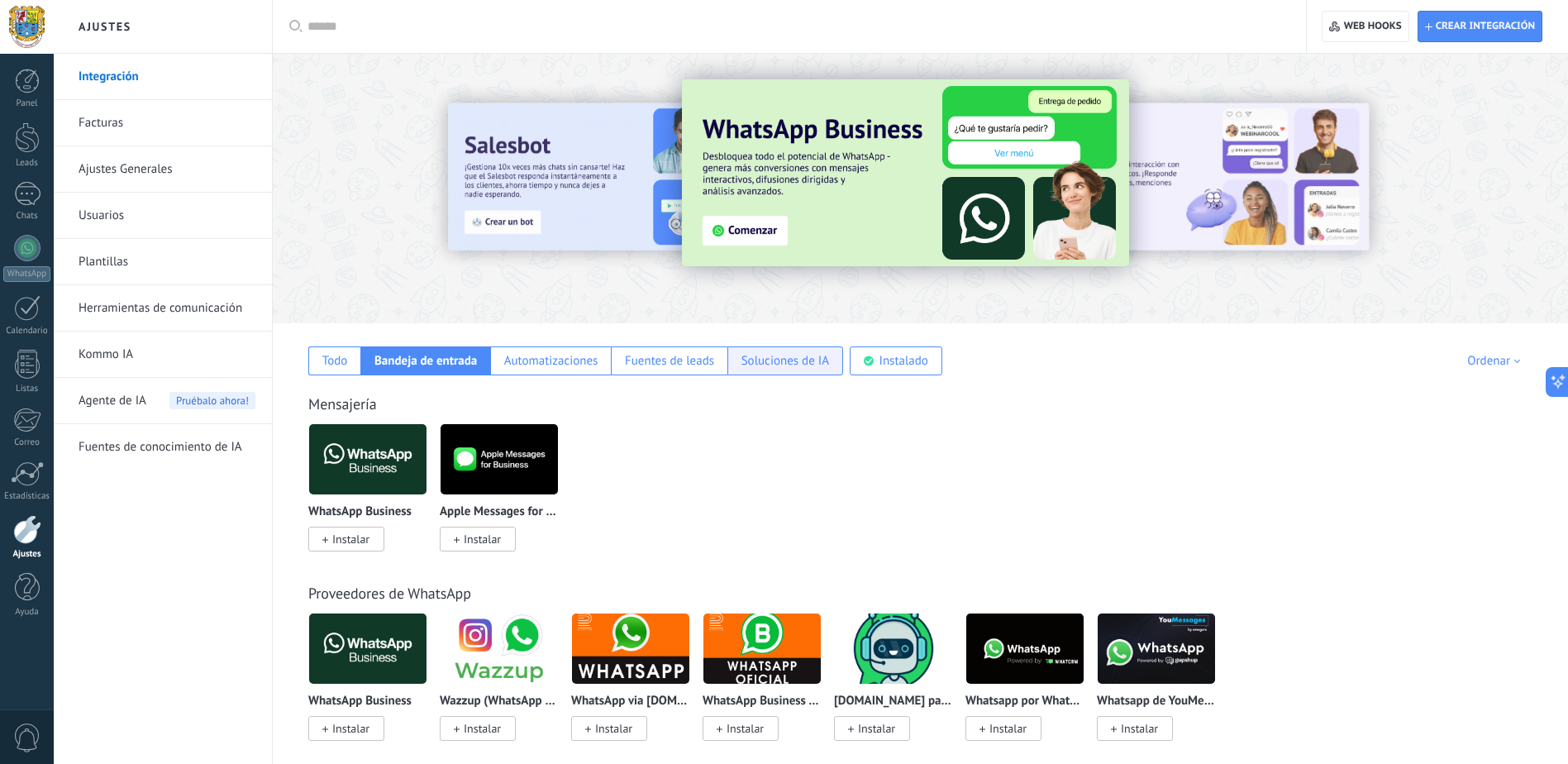
click at [787, 361] on div "Soluciones de IA" at bounding box center [785, 361] width 87 height 16
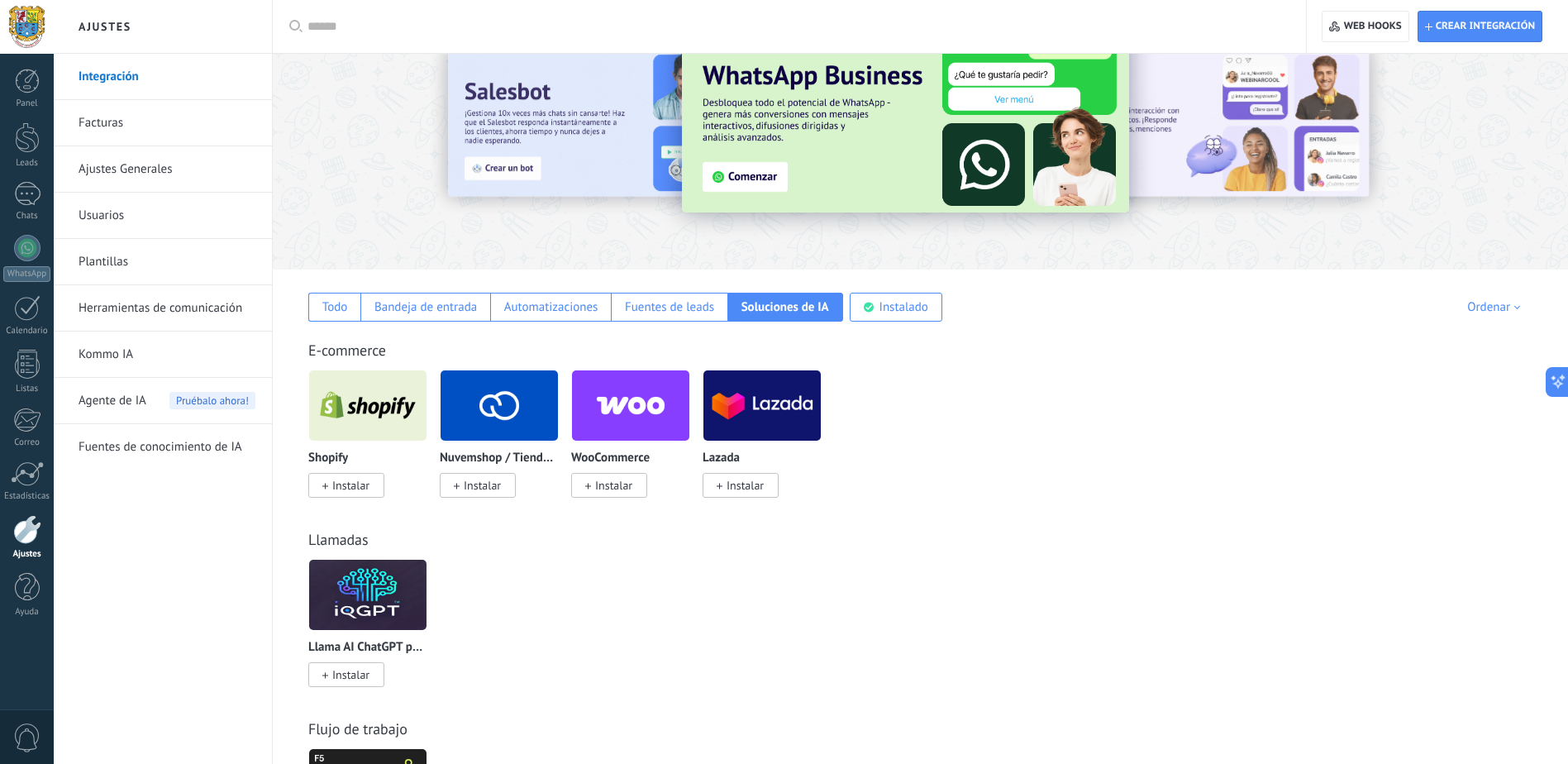
scroll to position [83, 0]
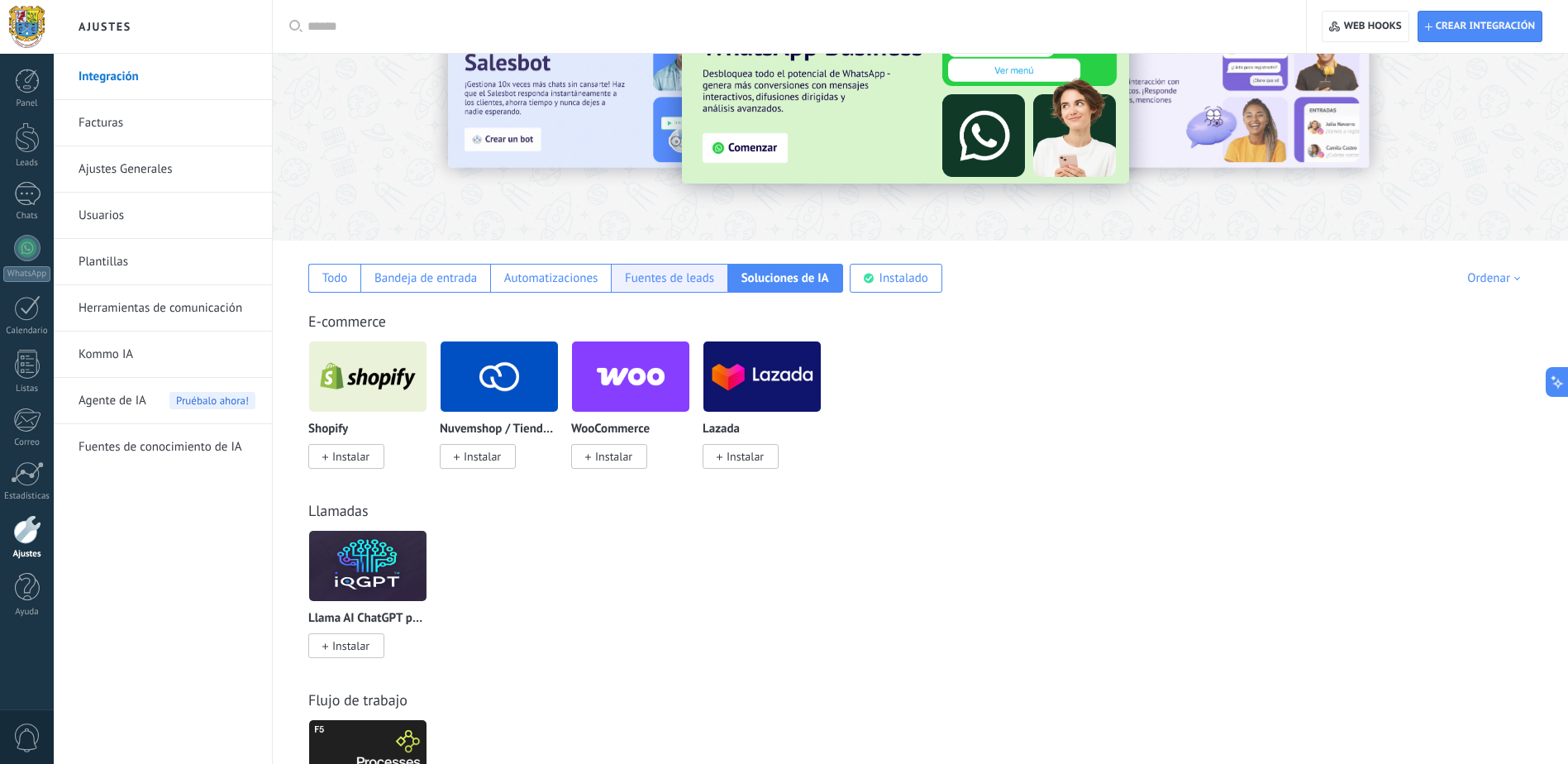
click at [704, 284] on div "Fuentes de leads" at bounding box center [670, 279] width 89 height 16
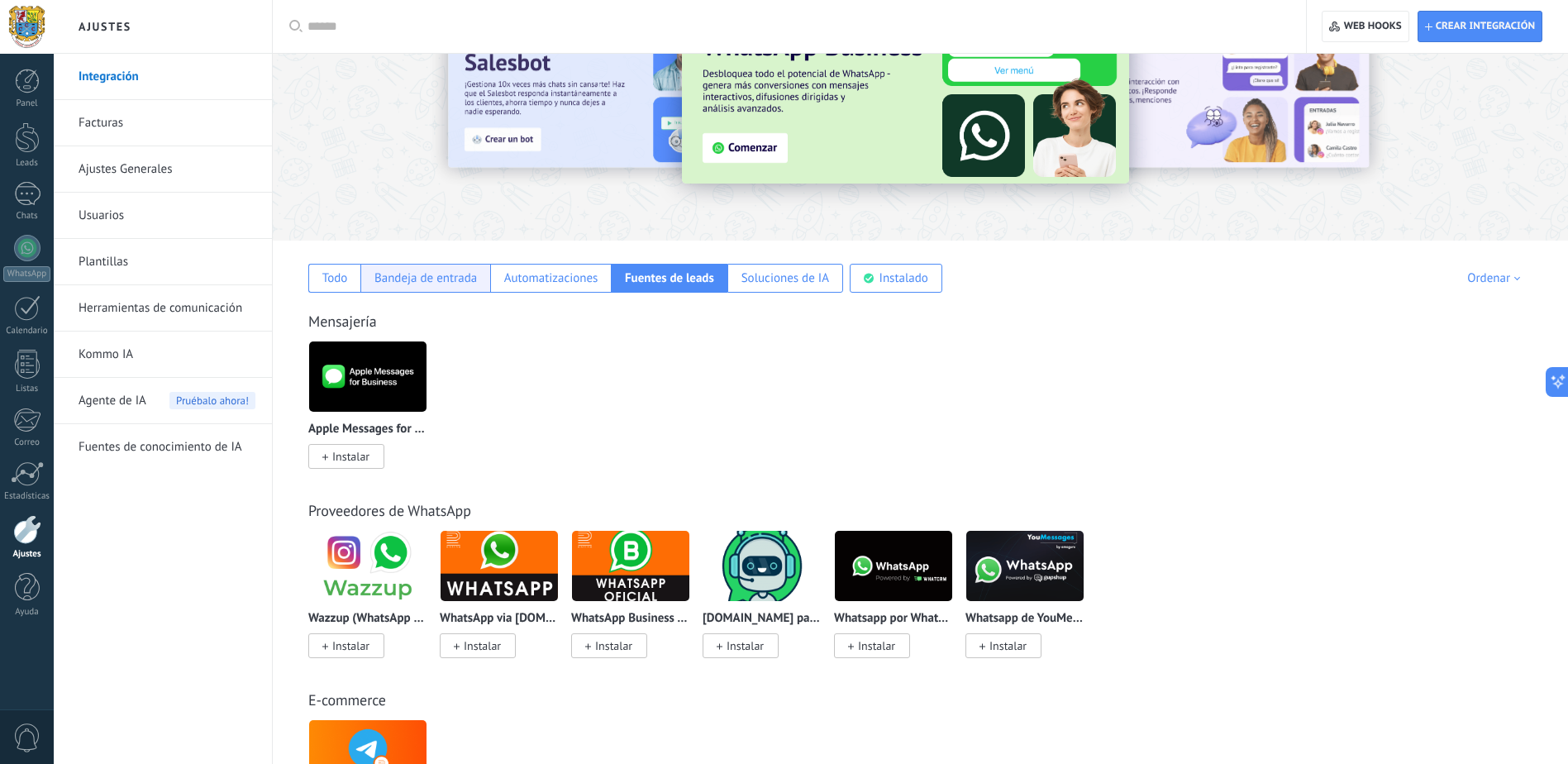
click at [488, 280] on div "Bandeja de entrada" at bounding box center [425, 278] width 130 height 29
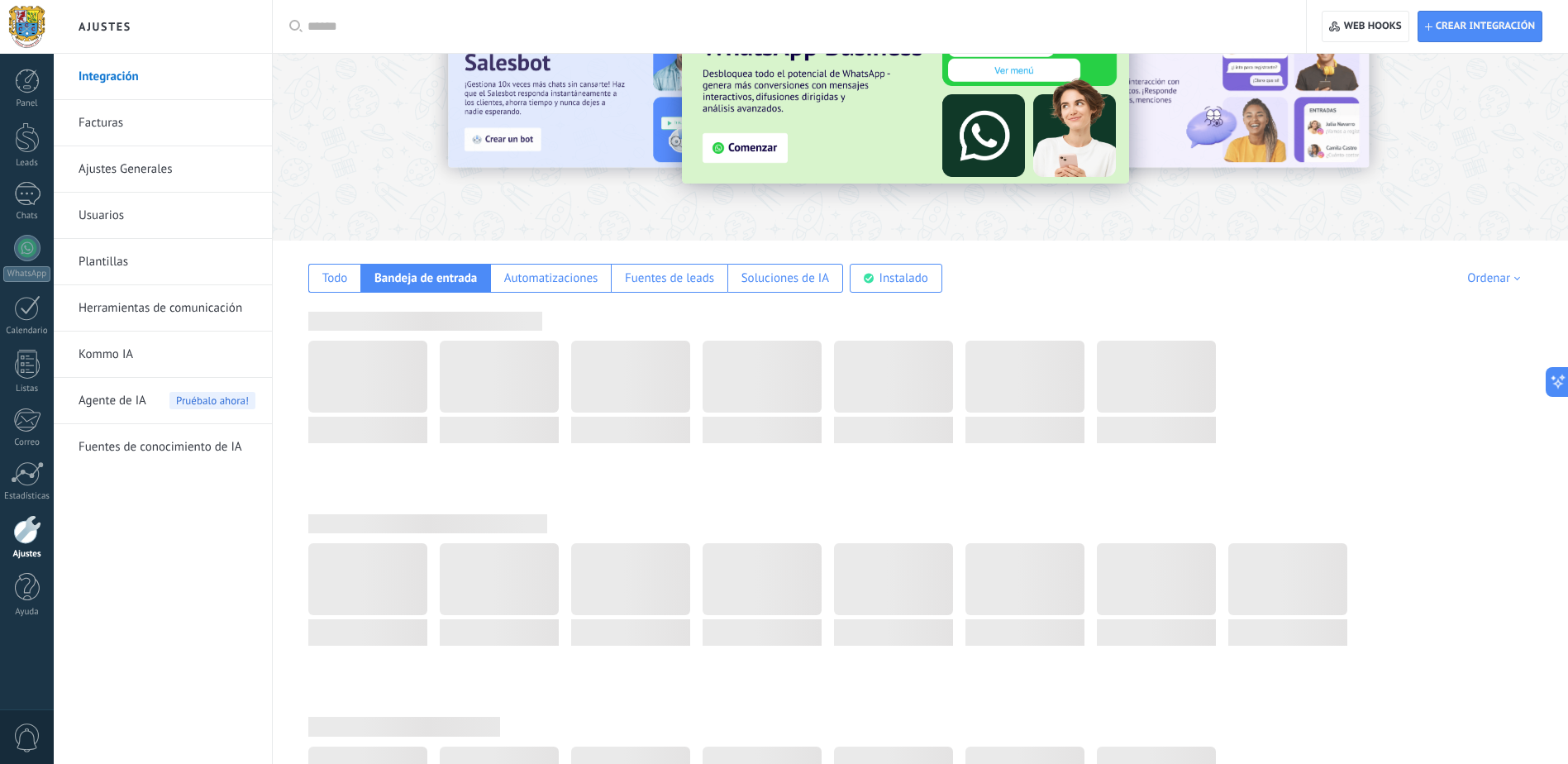
click at [381, 285] on div "Bandeja de entrada" at bounding box center [426, 279] width 102 height 16
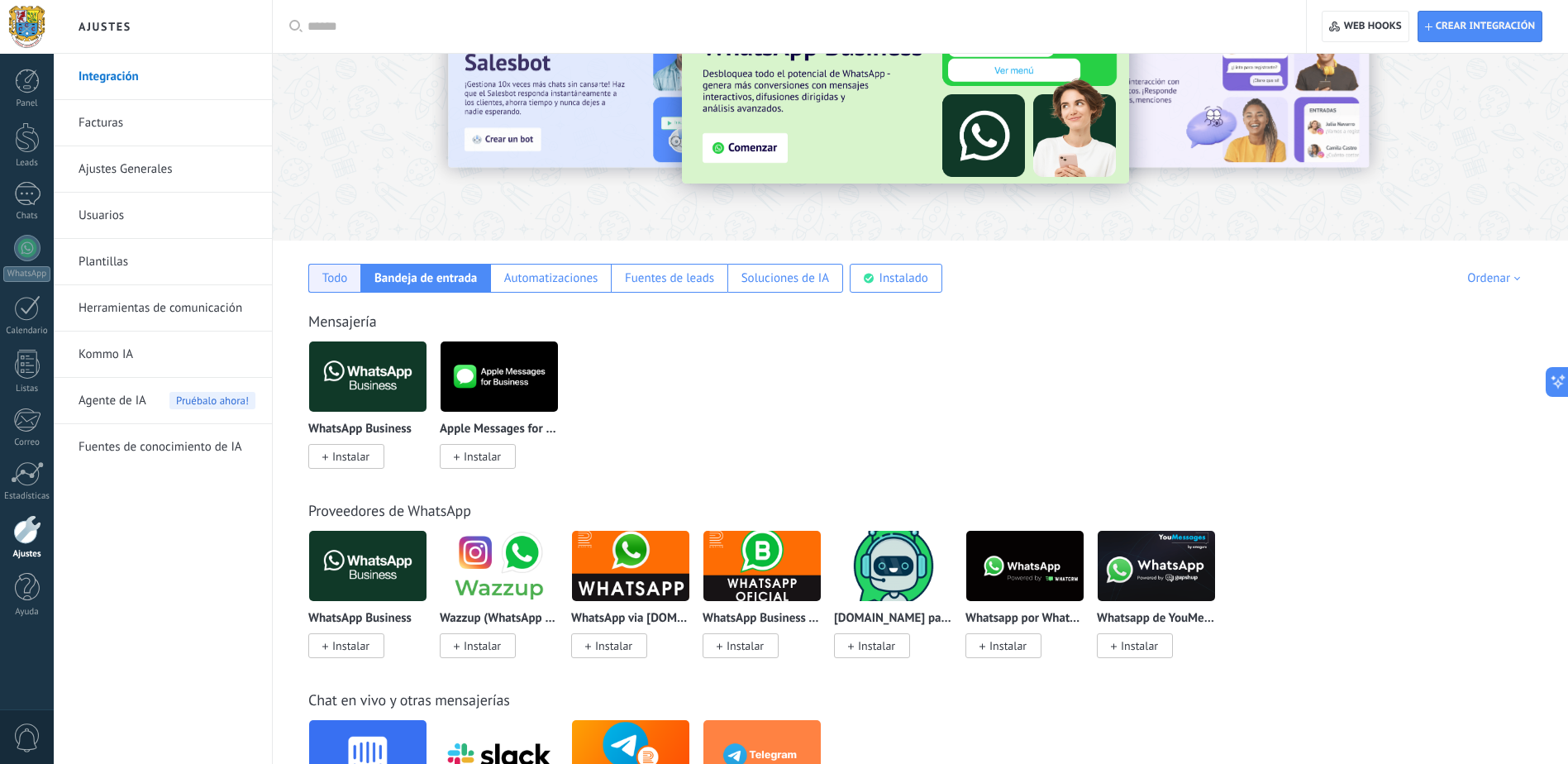
click at [347, 285] on div "Todo" at bounding box center [335, 279] width 26 height 16
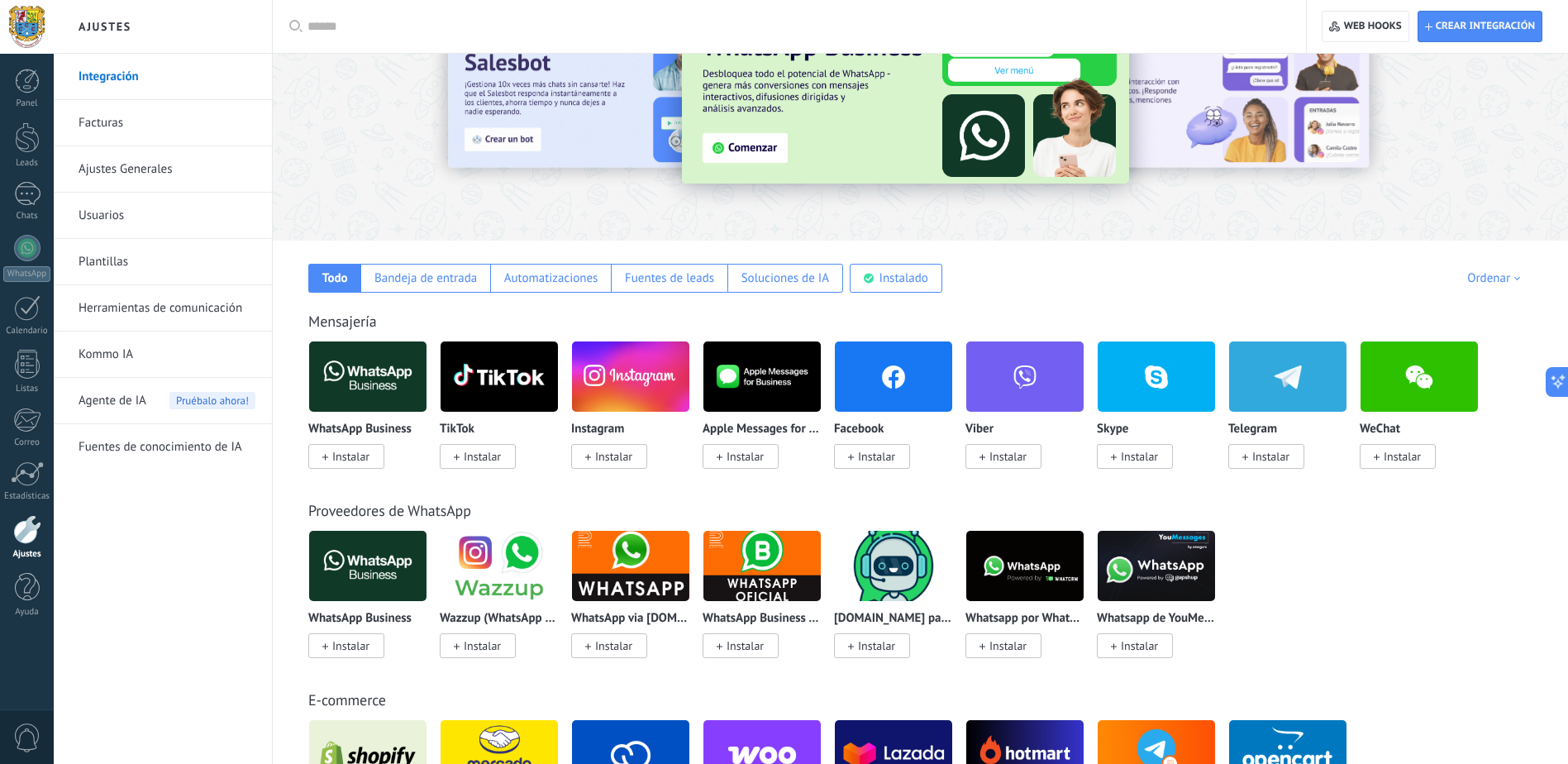
click at [118, 349] on link "Kommo IA" at bounding box center [167, 354] width 177 height 47
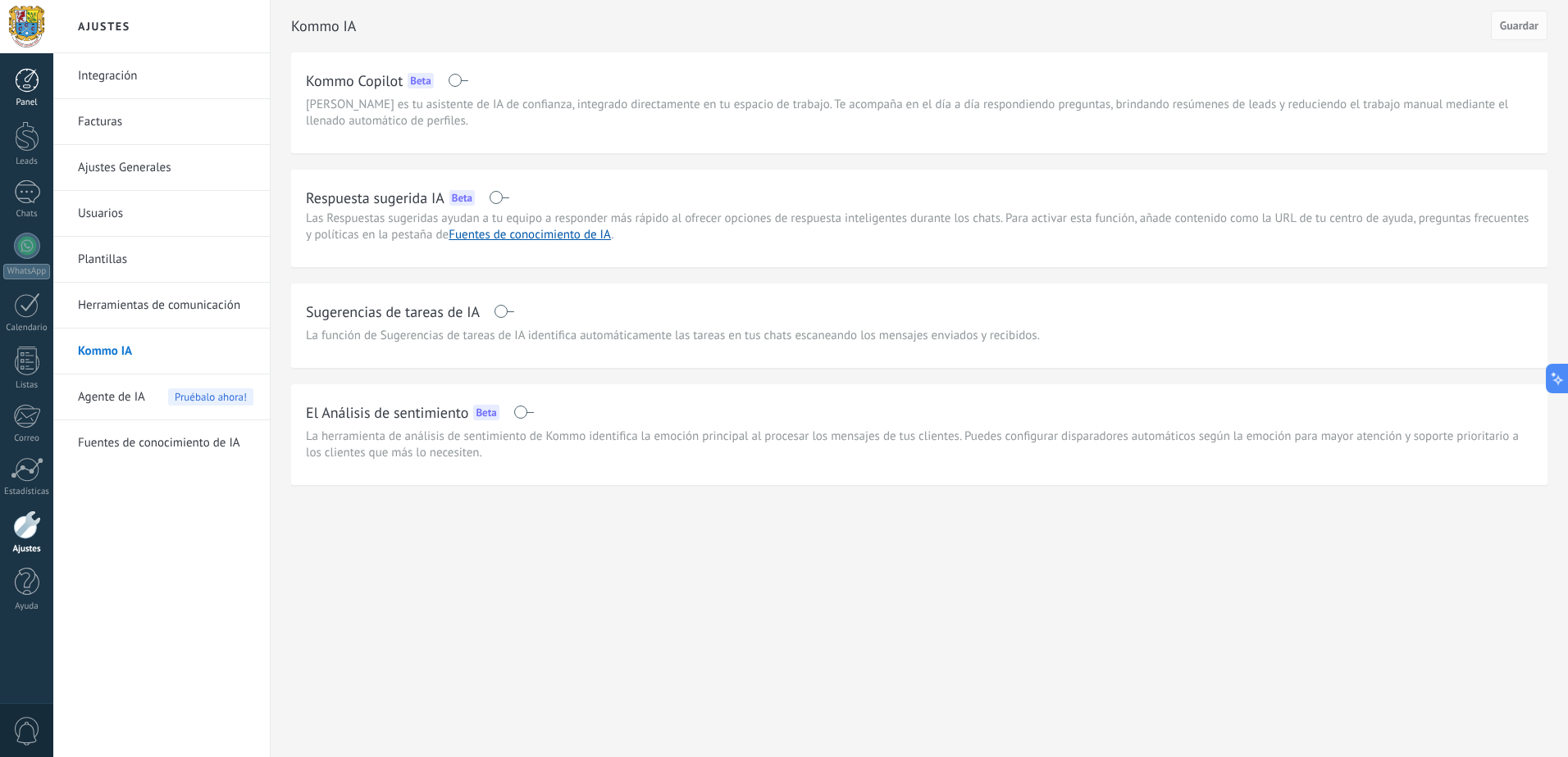
click at [21, 100] on div "Panel" at bounding box center [27, 103] width 47 height 11
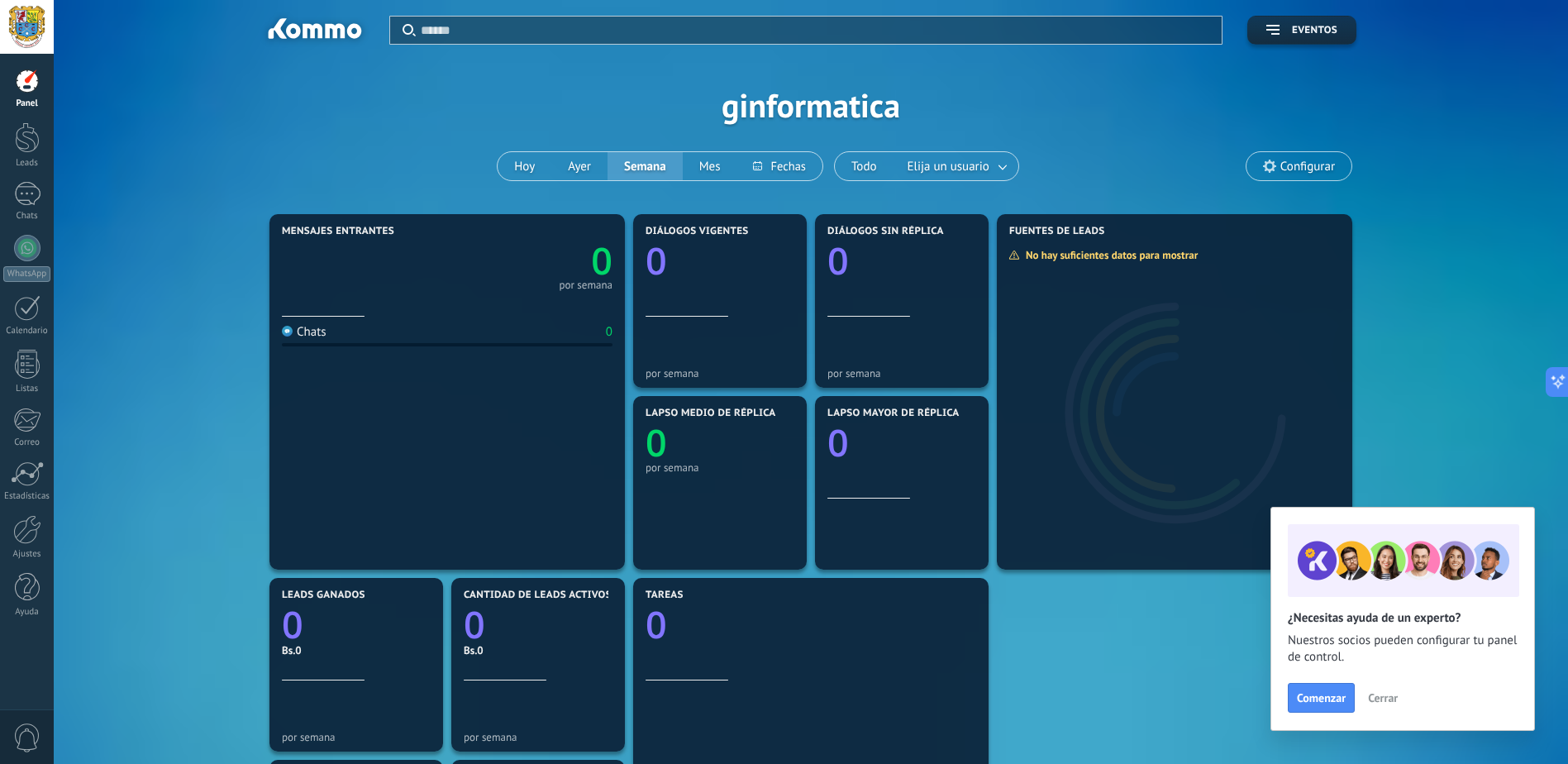
click at [1376, 694] on span "Cerrar" at bounding box center [1383, 698] width 30 height 12
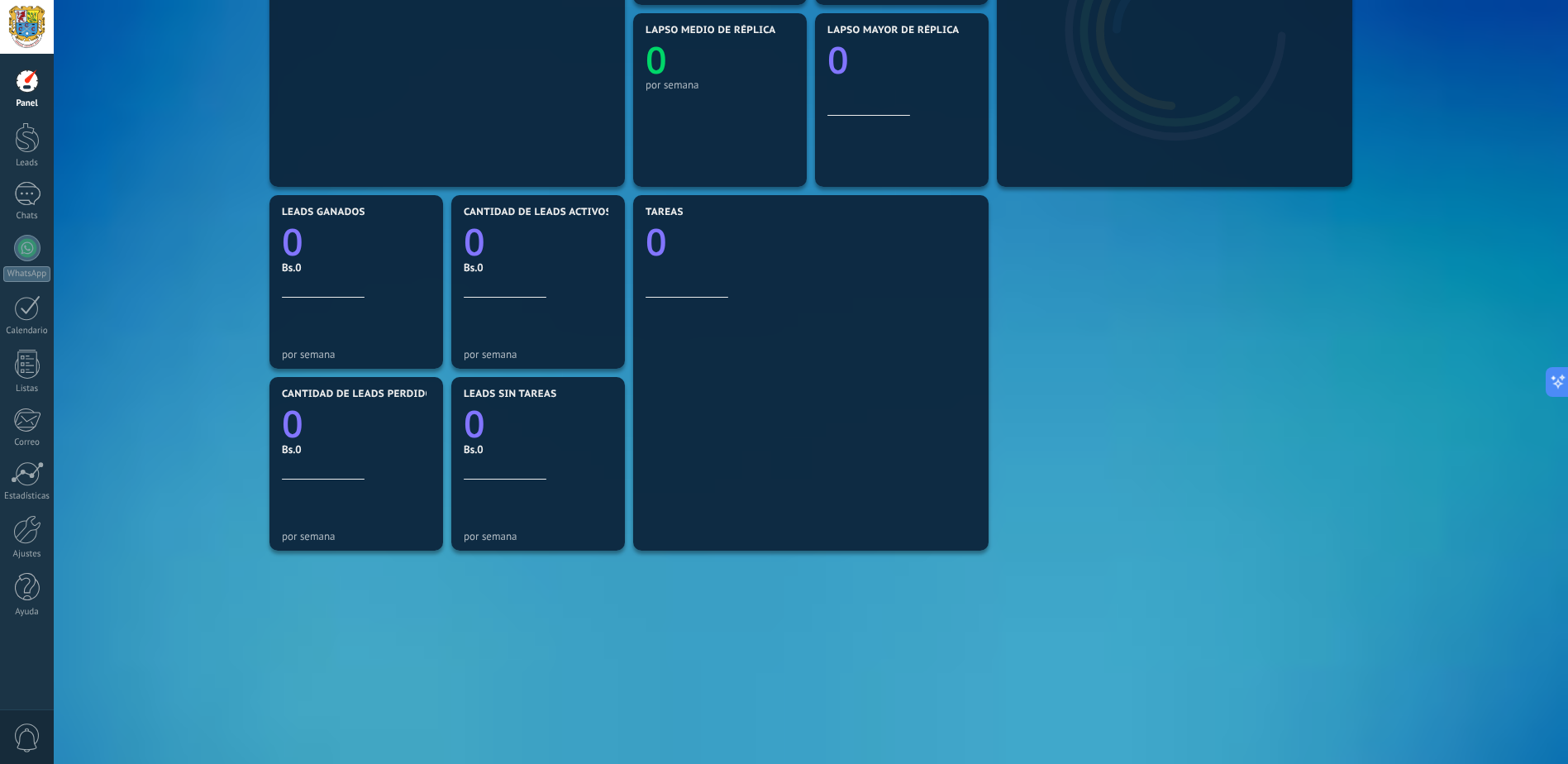
scroll to position [406, 0]
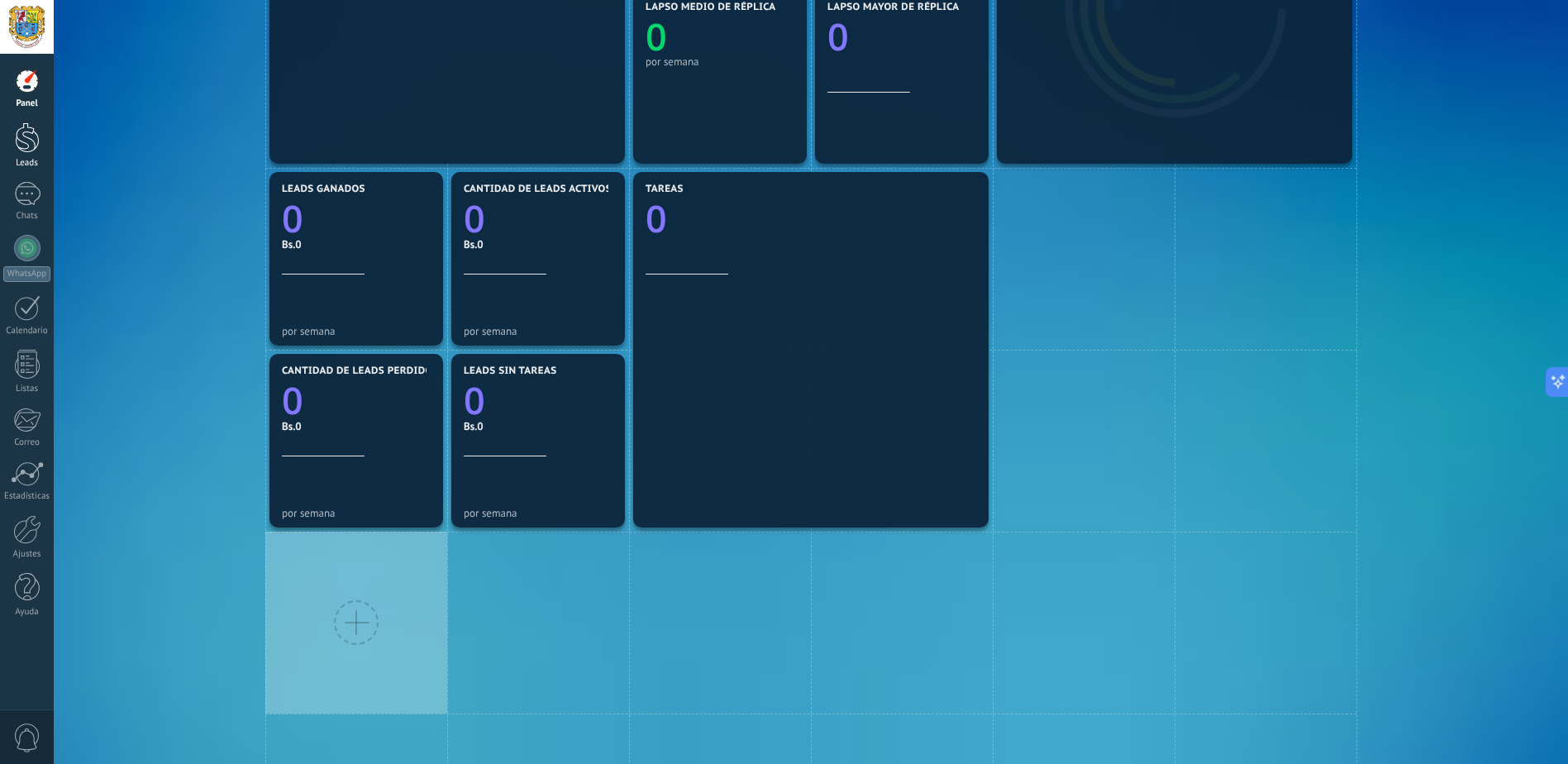
click at [30, 151] on div at bounding box center [27, 137] width 25 height 31
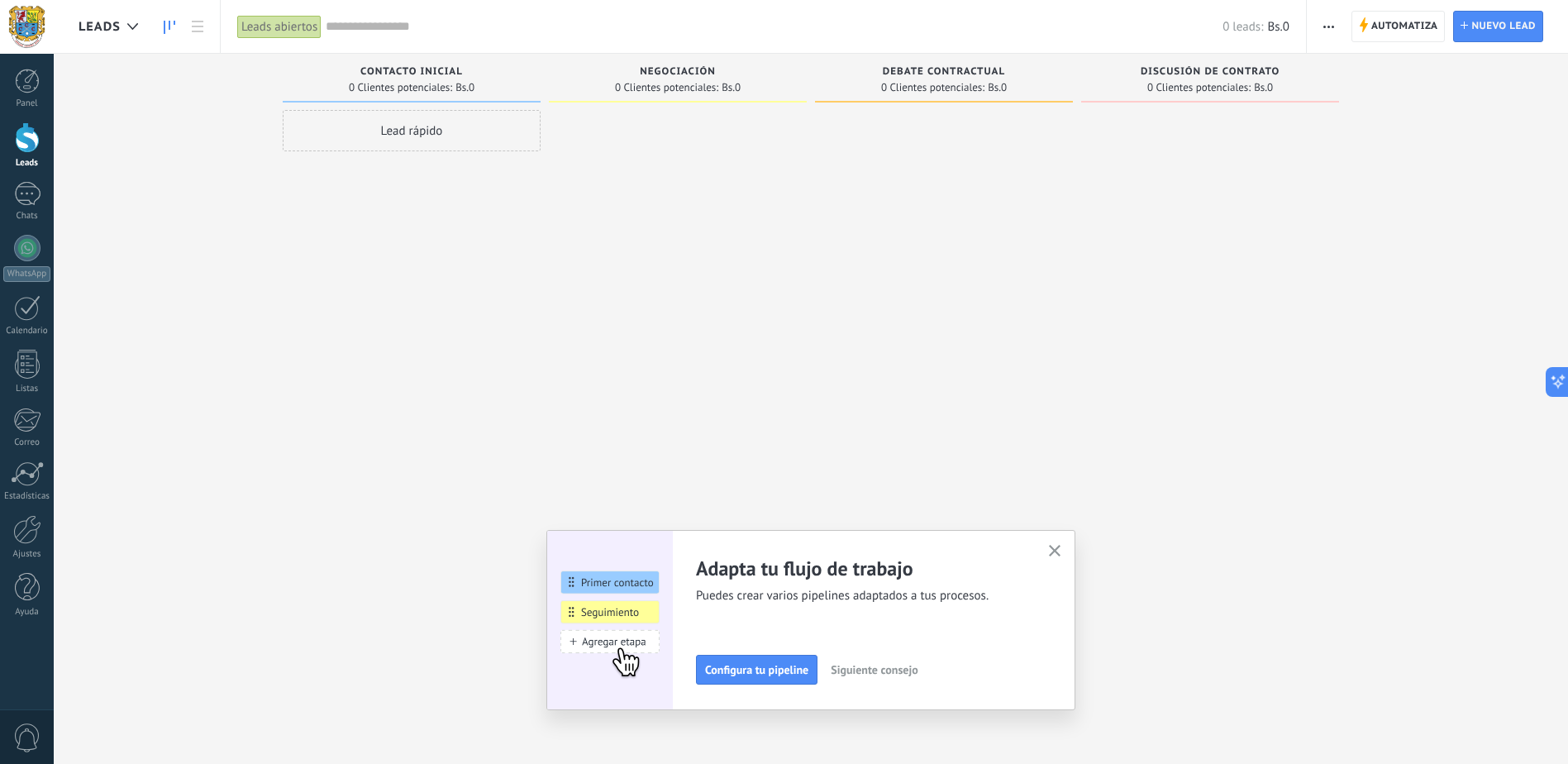
click at [1056, 557] on span "button" at bounding box center [1055, 552] width 12 height 14
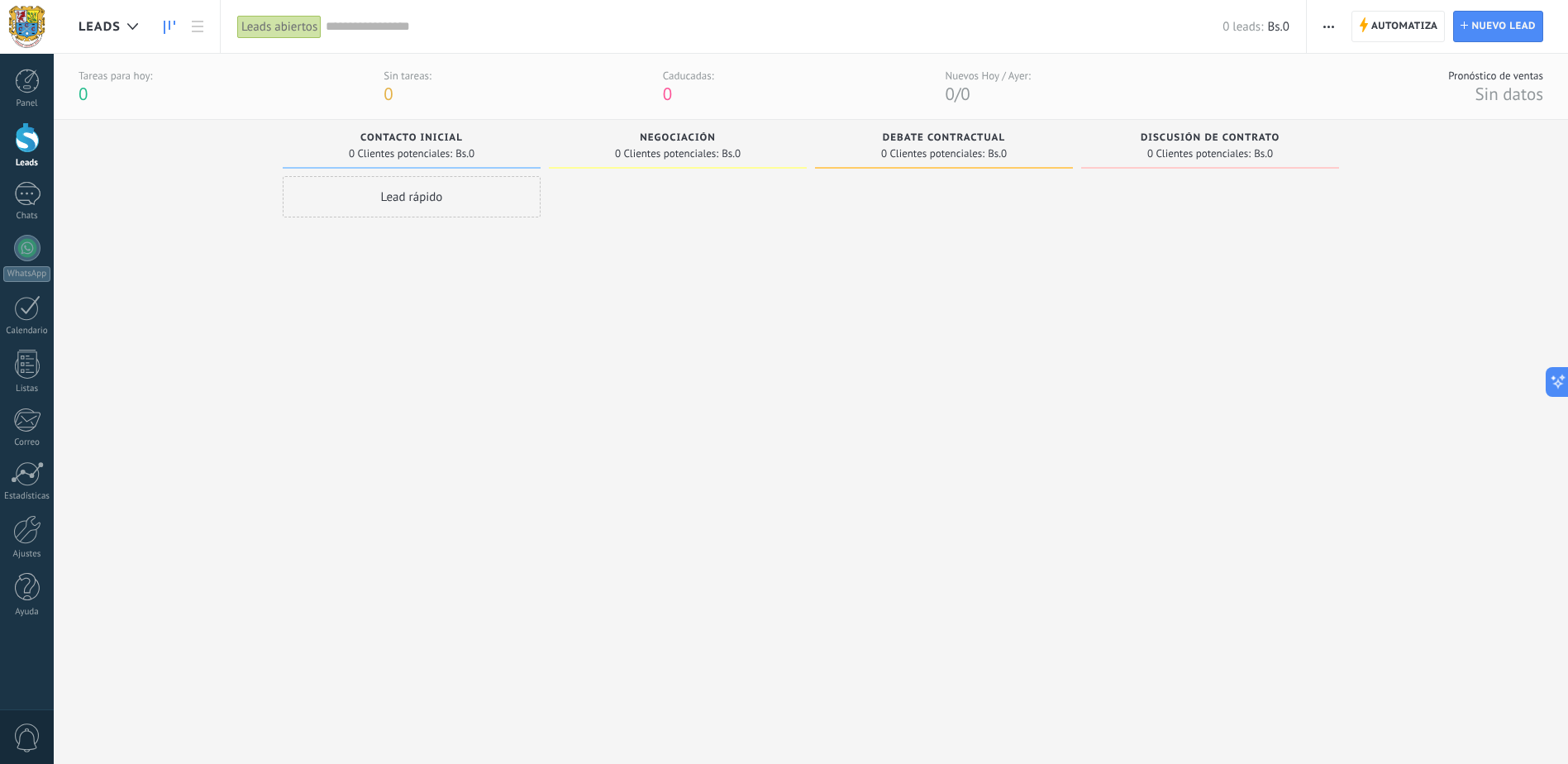
drag, startPoint x: 360, startPoint y: 131, endPoint x: 811, endPoint y: 155, distance: 451.6
click at [811, 154] on div "Leads Entrantes Solicitudes: [PHONE_NUMBER] Contacto inicial 0 Clientes potenci…" at bounding box center [823, 423] width 1489 height 605
drag, startPoint x: 742, startPoint y: 147, endPoint x: 589, endPoint y: 130, distance: 153.9
click at [582, 128] on div "Negociación 0 Clientes potenciales: Bs.0" at bounding box center [677, 144] width 258 height 49
click at [862, 141] on div "Debate contractual" at bounding box center [944, 139] width 242 height 14
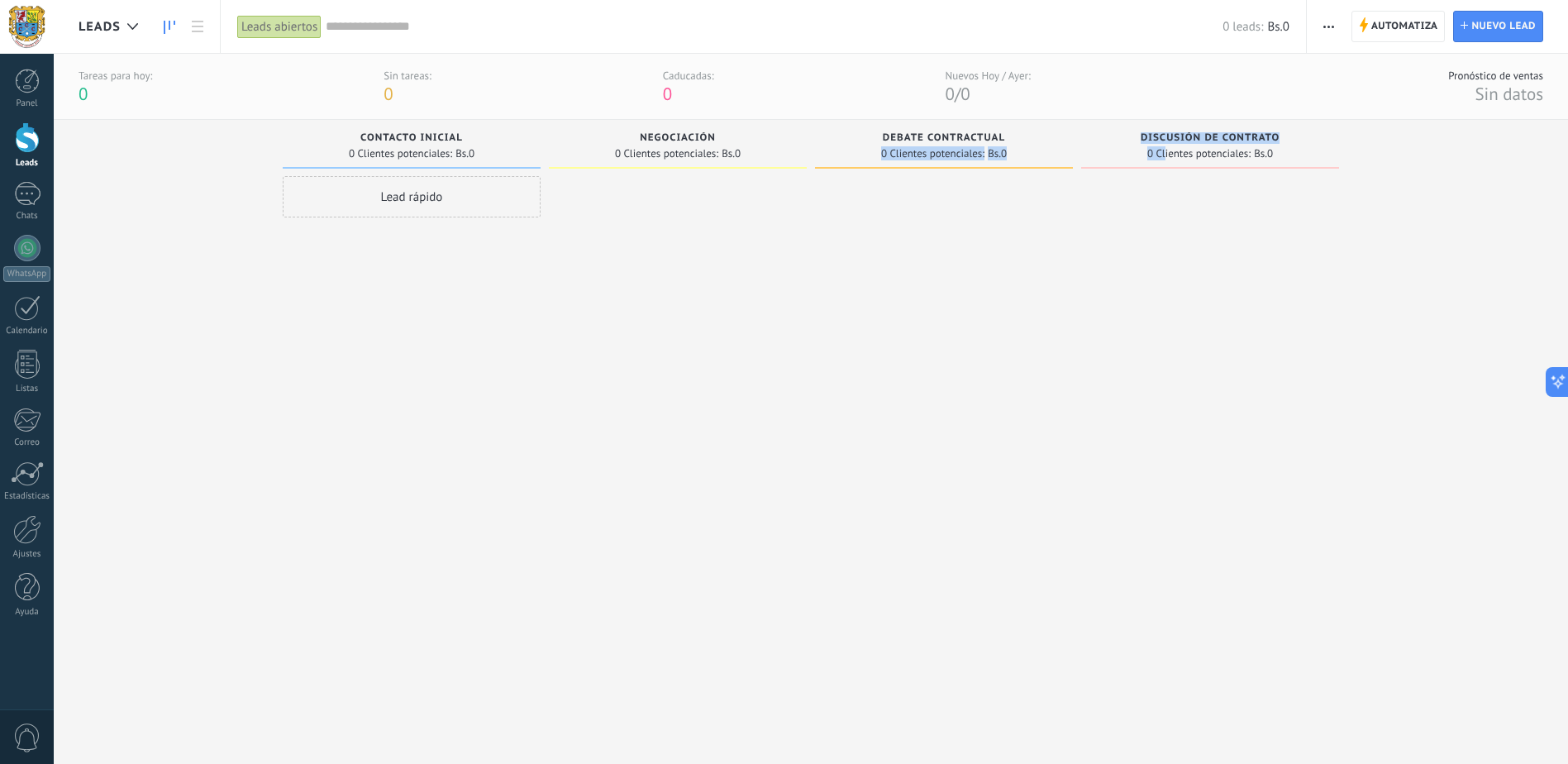
drag, startPoint x: 1164, startPoint y: 155, endPoint x: 810, endPoint y: 157, distance: 354.0
click at [823, 157] on div "Leads Entrantes Solicitudes: [PHONE_NUMBER] Contacto inicial 0 Clientes potenci…" at bounding box center [823, 423] width 1489 height 605
drag, startPoint x: 810, startPoint y: 157, endPoint x: 783, endPoint y: 157, distance: 27.0
click at [810, 157] on div "Negociación 0 Clientes potenciales: Bs.0" at bounding box center [682, 423] width 266 height 605
click at [31, 199] on div at bounding box center [27, 194] width 27 height 24
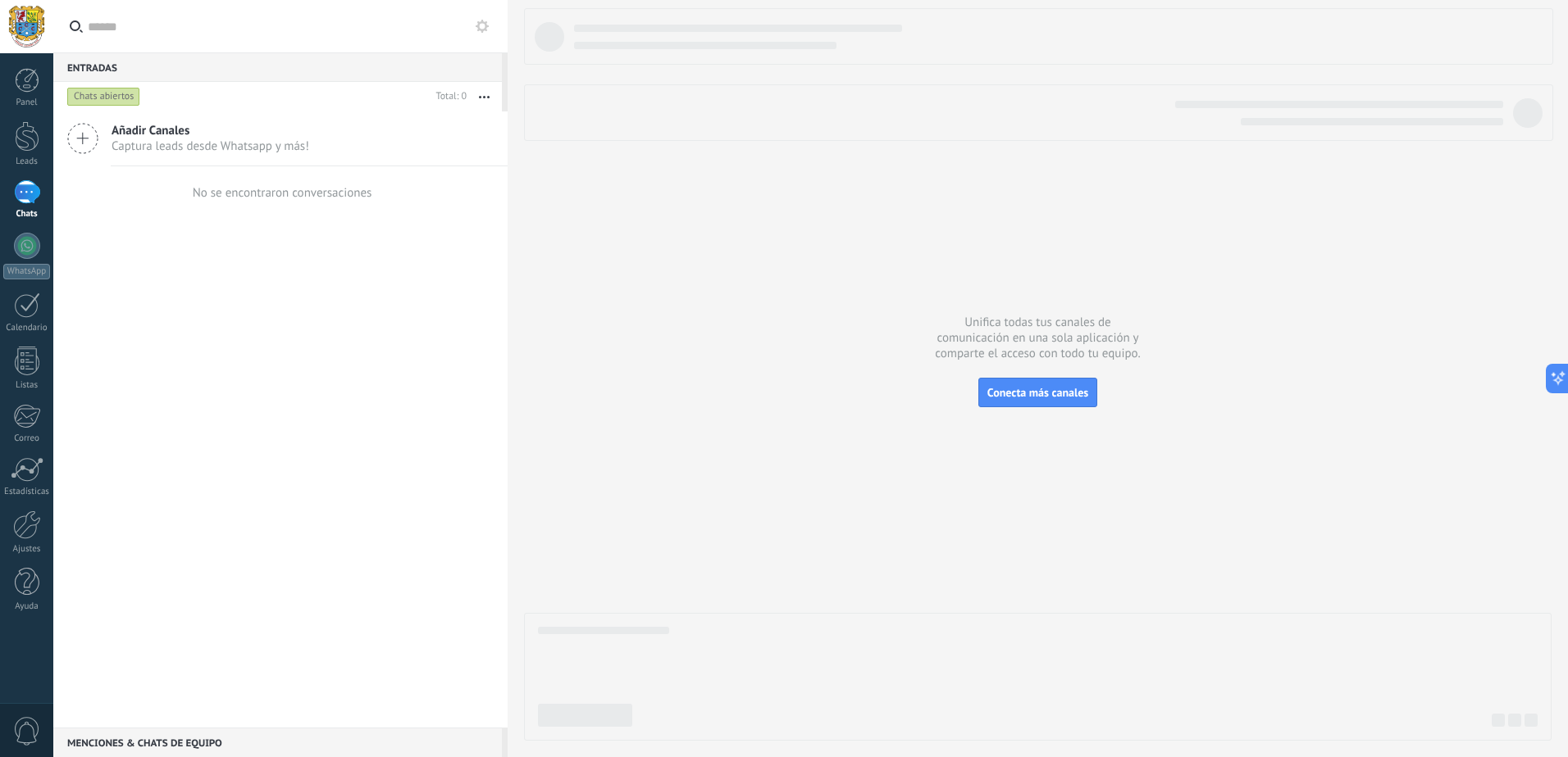
click at [103, 147] on div "Añadir Canales Captura leads desde Whatsapp y más!" at bounding box center [280, 139] width 455 height 55
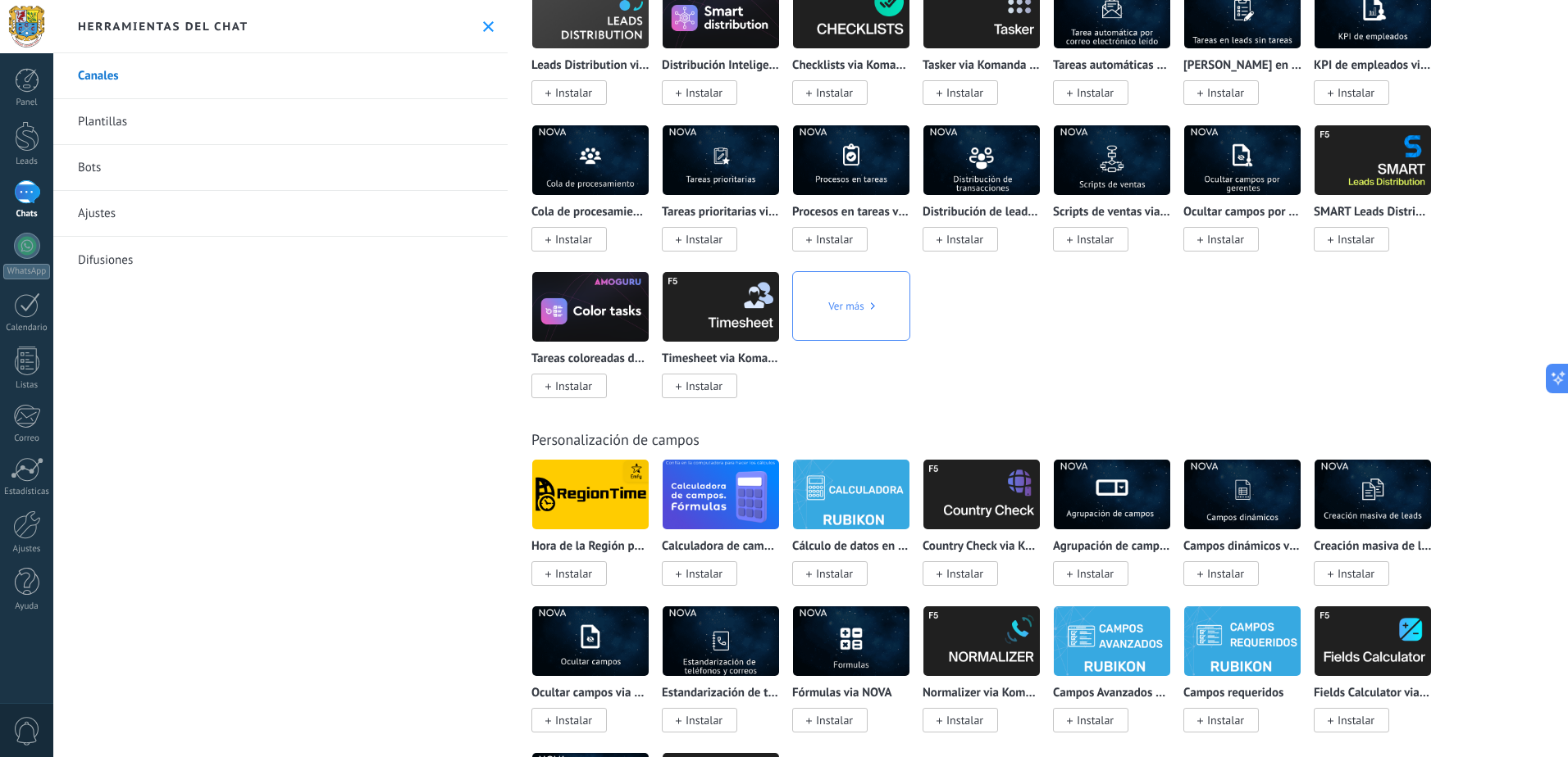
scroll to position [5573, 0]
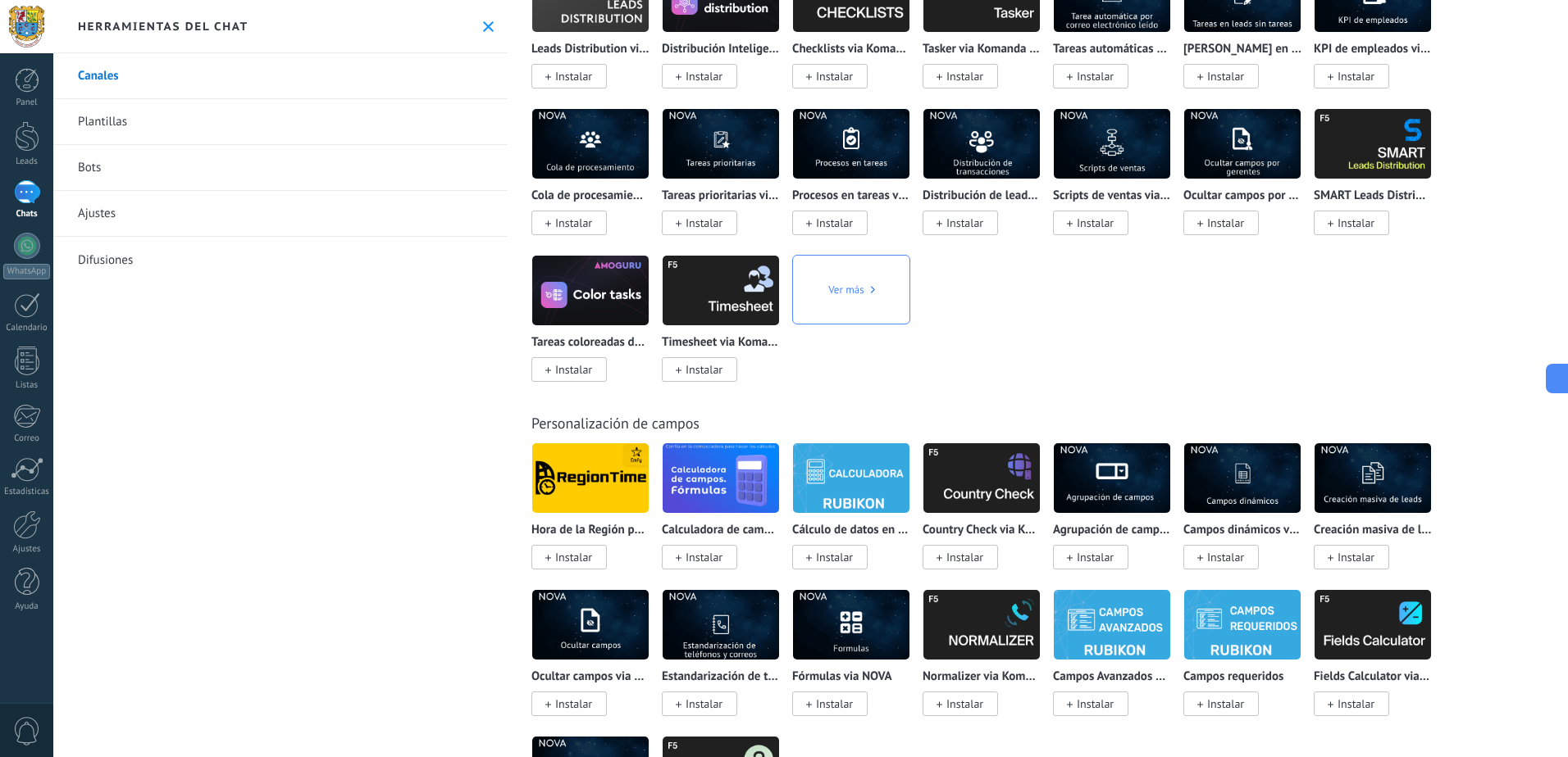
drag, startPoint x: 1557, startPoint y: 384, endPoint x: 1539, endPoint y: 110, distance: 274.6
click at [1540, 0] on div "Entradas 0 Chats abiertos Total: 0 Silenciar Acciones múltiples Ordenar Más rec…" at bounding box center [811, 0] width 1515 height 0
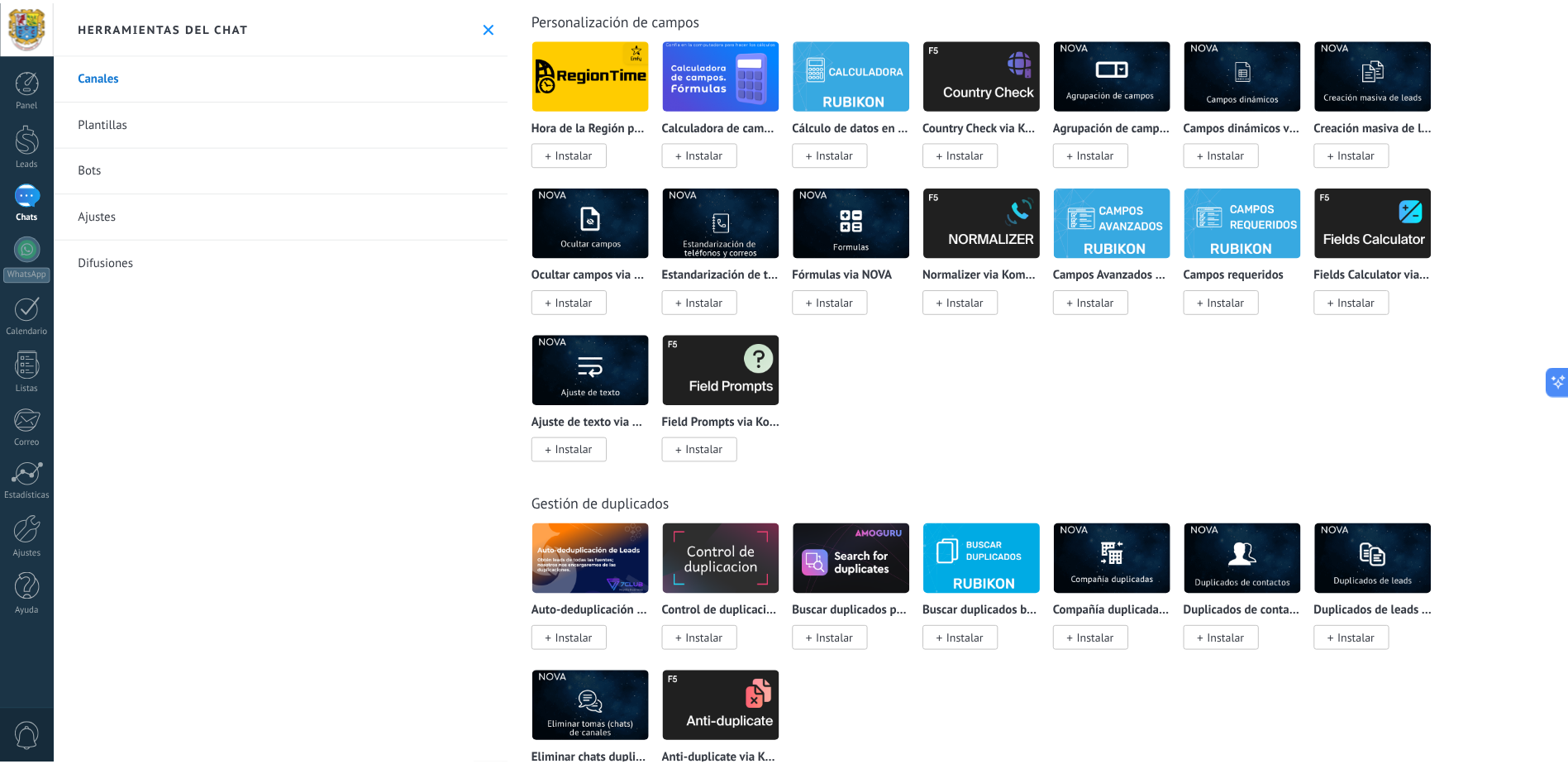
scroll to position [6109, 0]
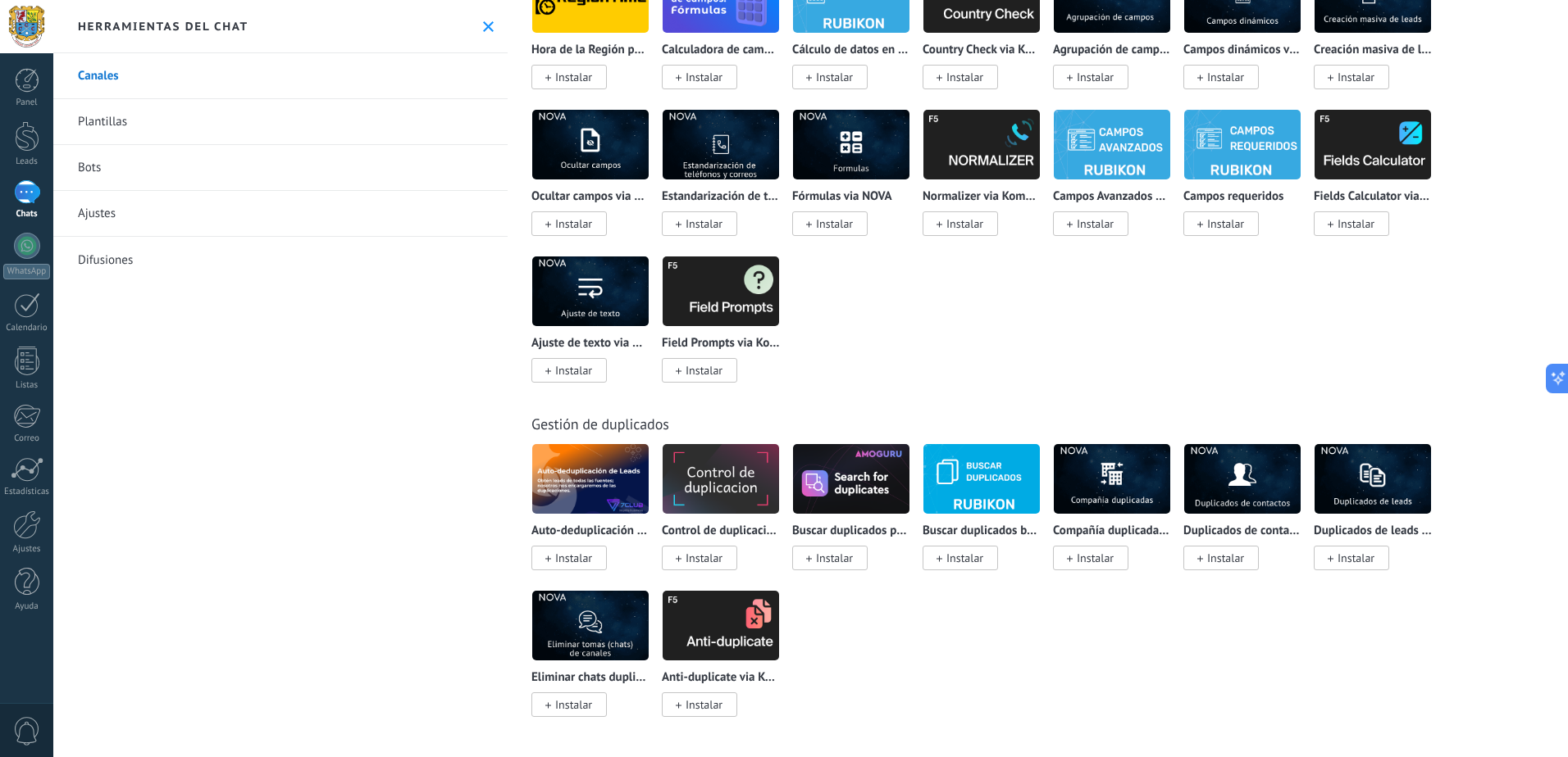
click at [101, 118] on link "Plantillas" at bounding box center [280, 122] width 455 height 46
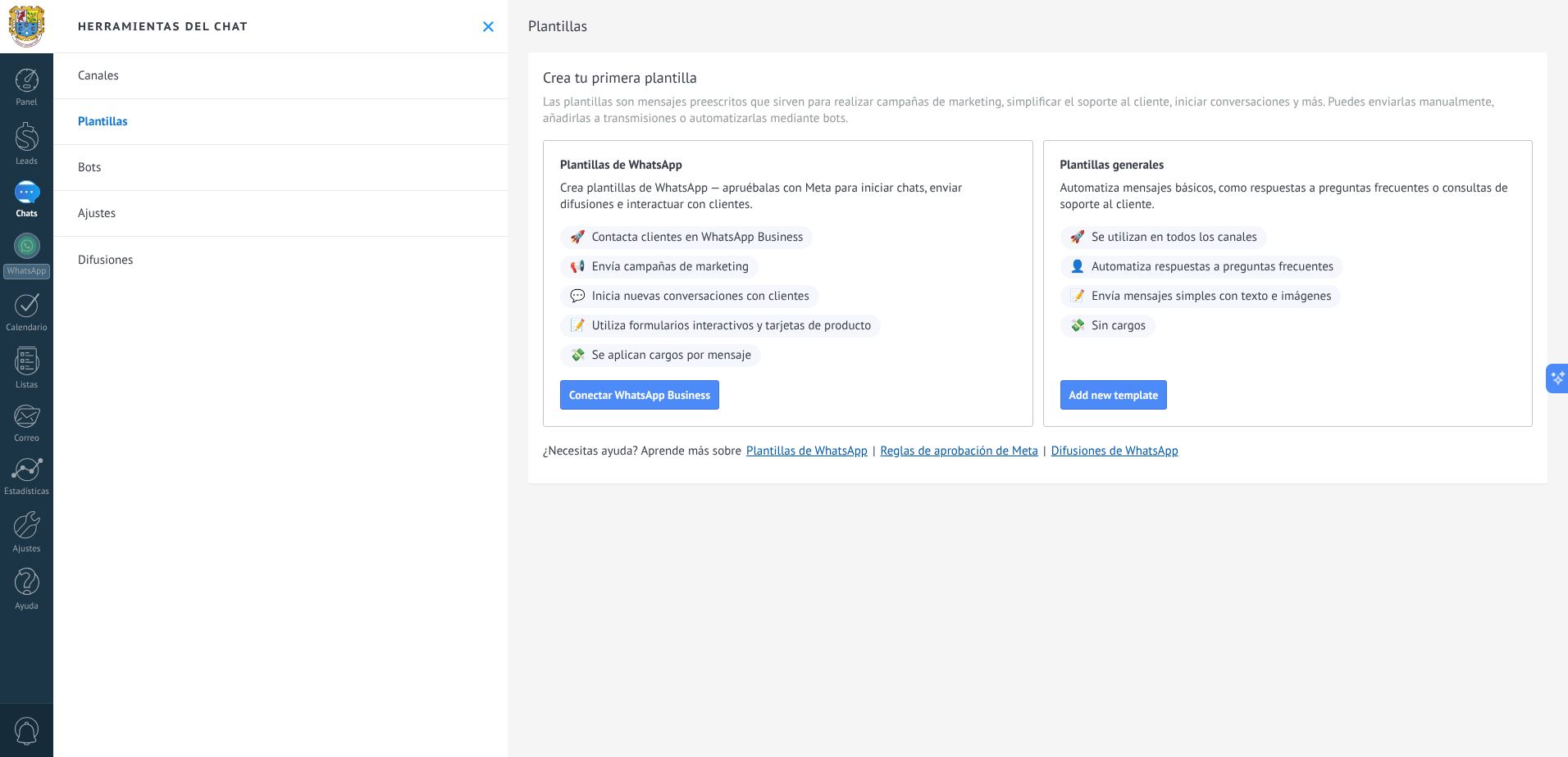
click at [135, 159] on link "Bots" at bounding box center [280, 168] width 455 height 46
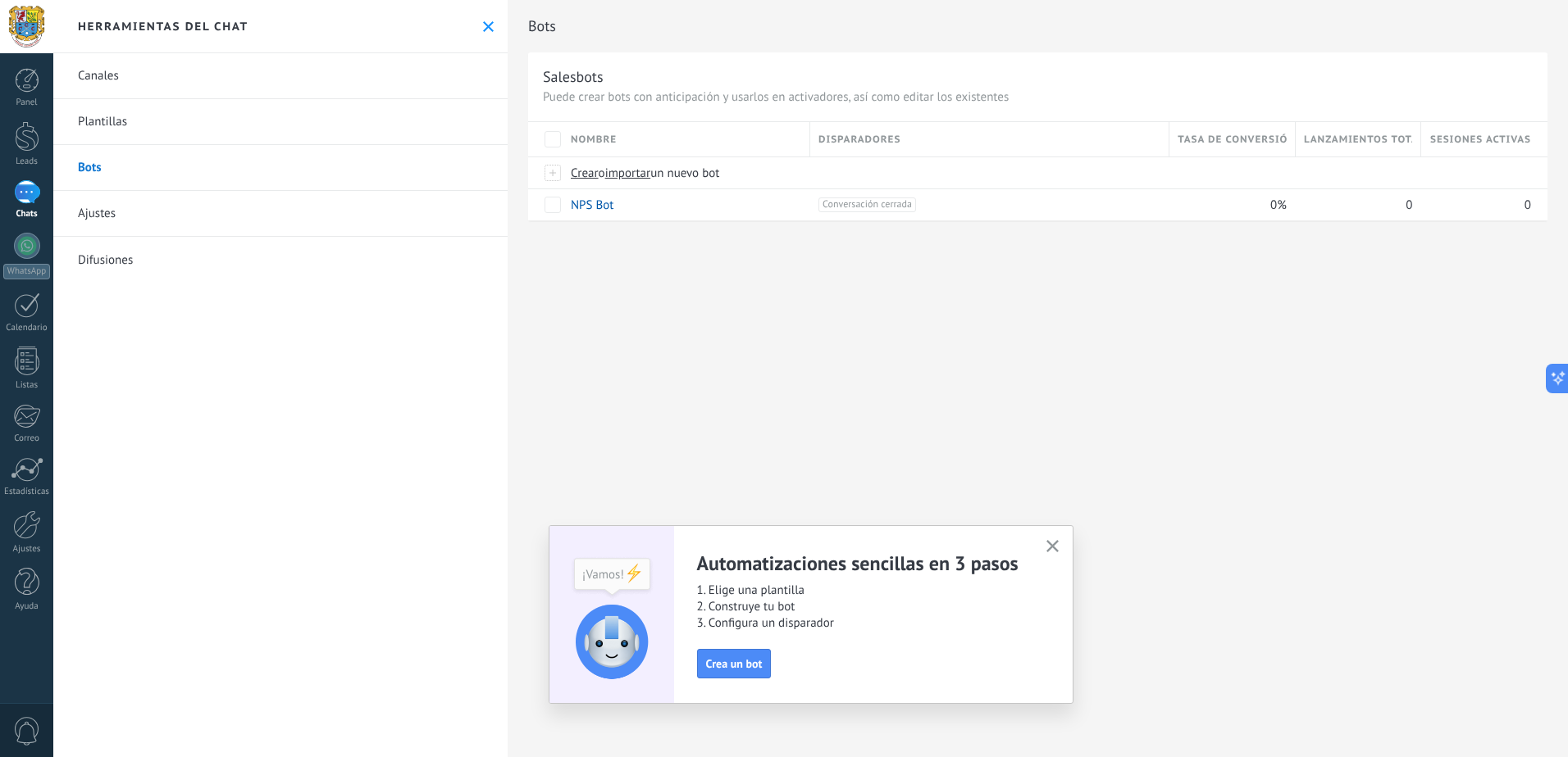
click at [95, 216] on link "Ajustes" at bounding box center [280, 214] width 455 height 46
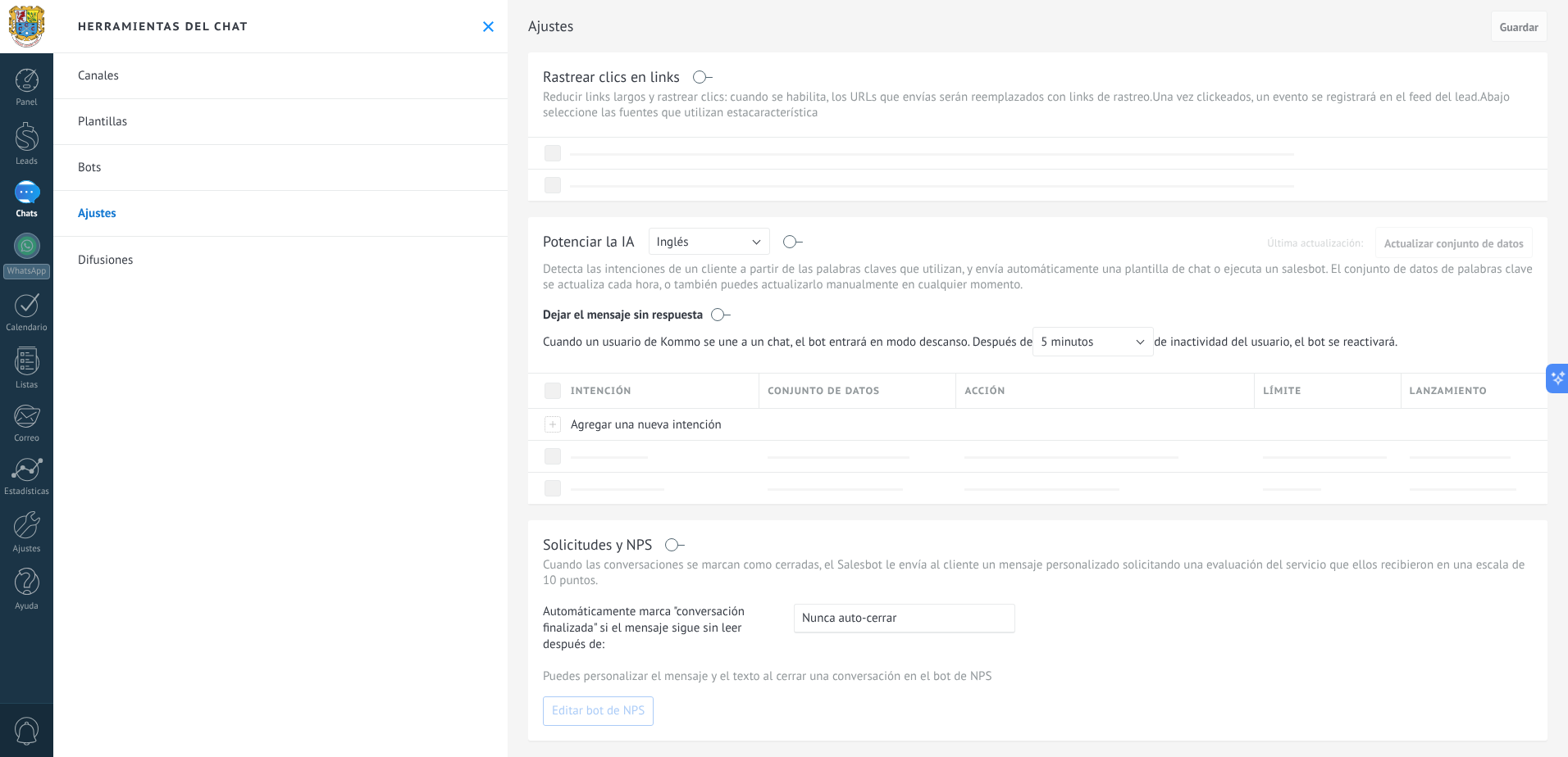
click at [106, 268] on link "Difusiones" at bounding box center [280, 259] width 455 height 46
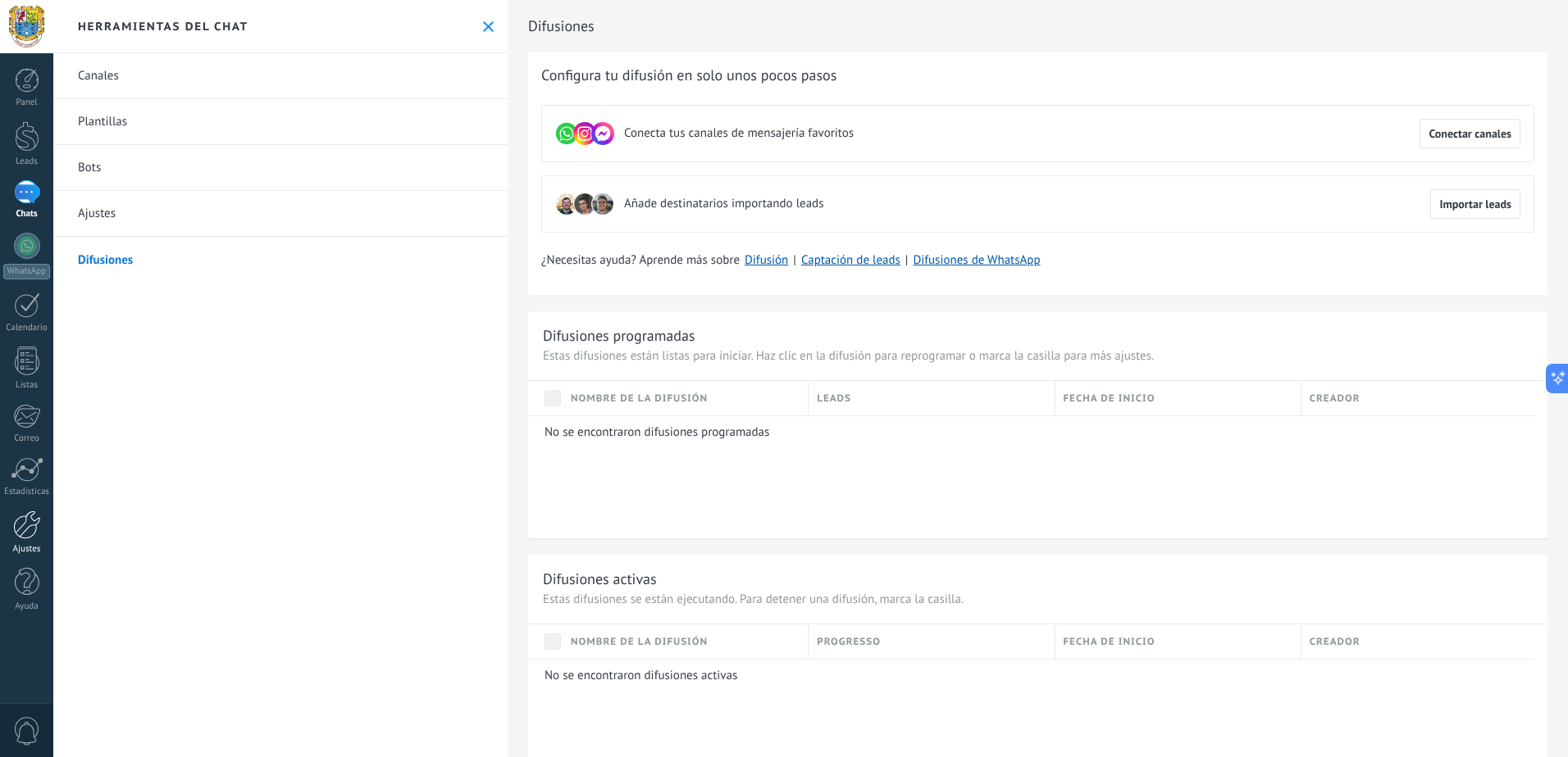
click at [32, 522] on div at bounding box center [27, 524] width 28 height 29
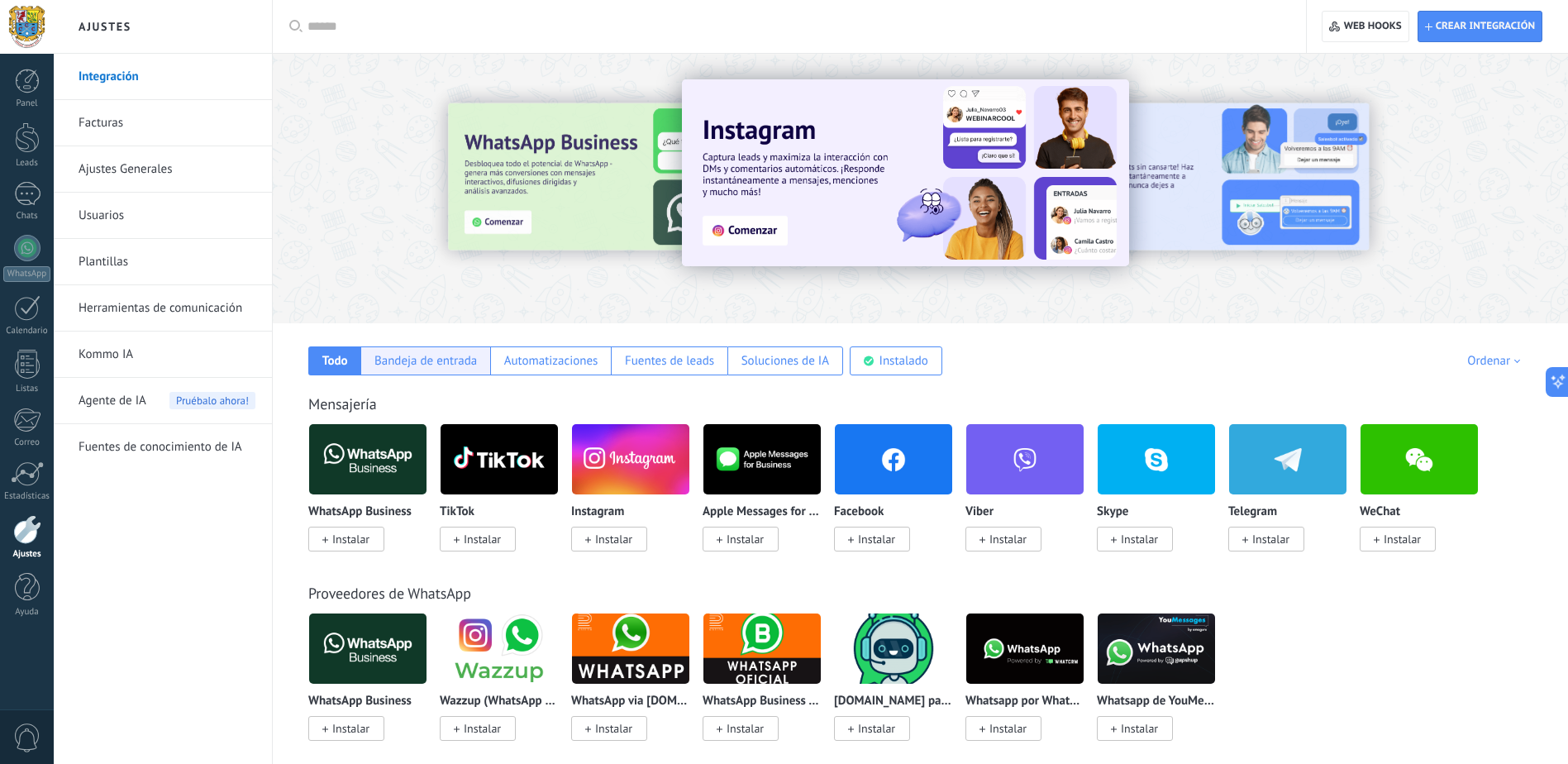
click at [434, 366] on div "Bandeja de entrada" at bounding box center [426, 361] width 102 height 16
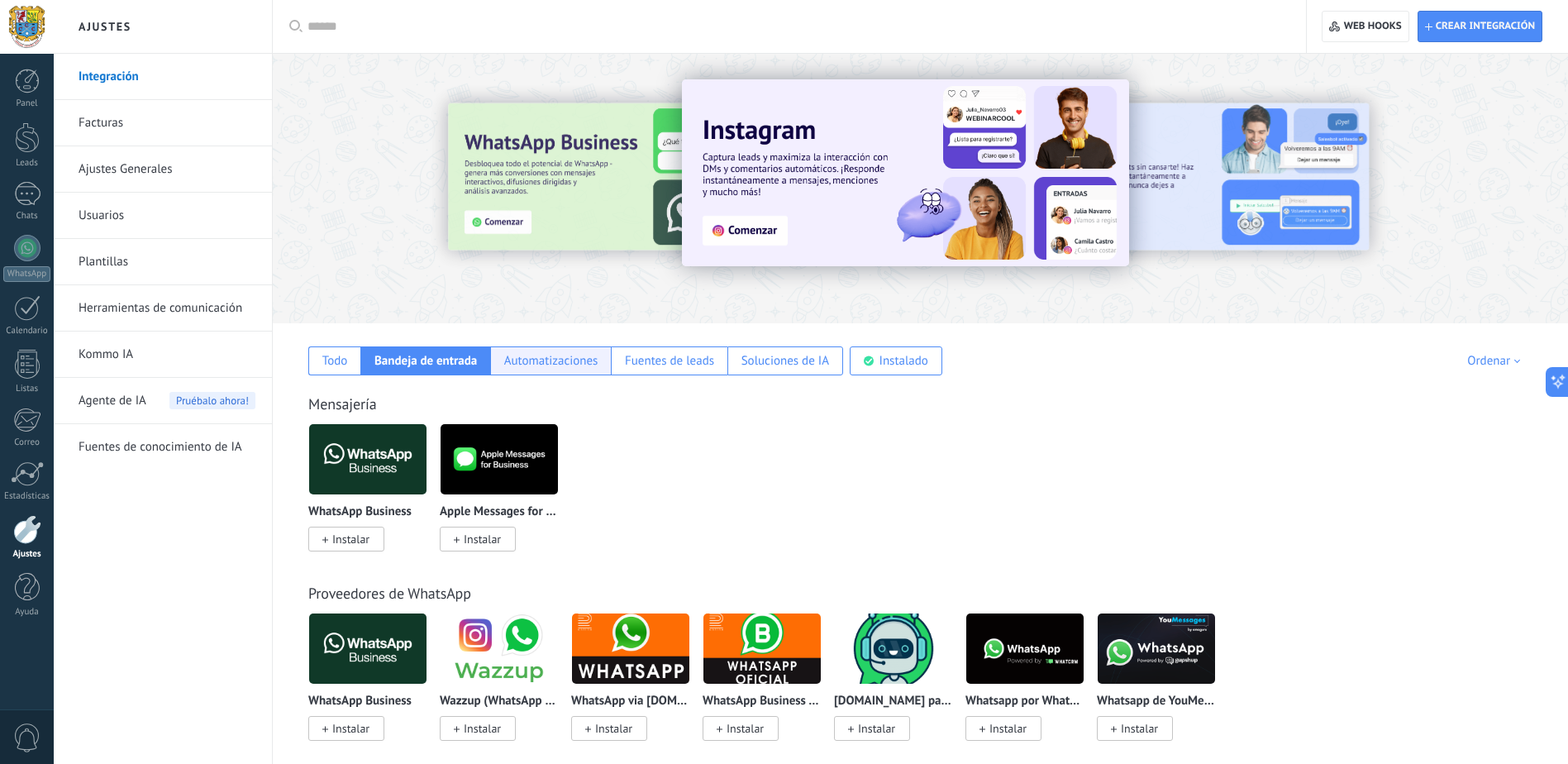
click at [572, 365] on div "Automatizaciones" at bounding box center [551, 361] width 94 height 16
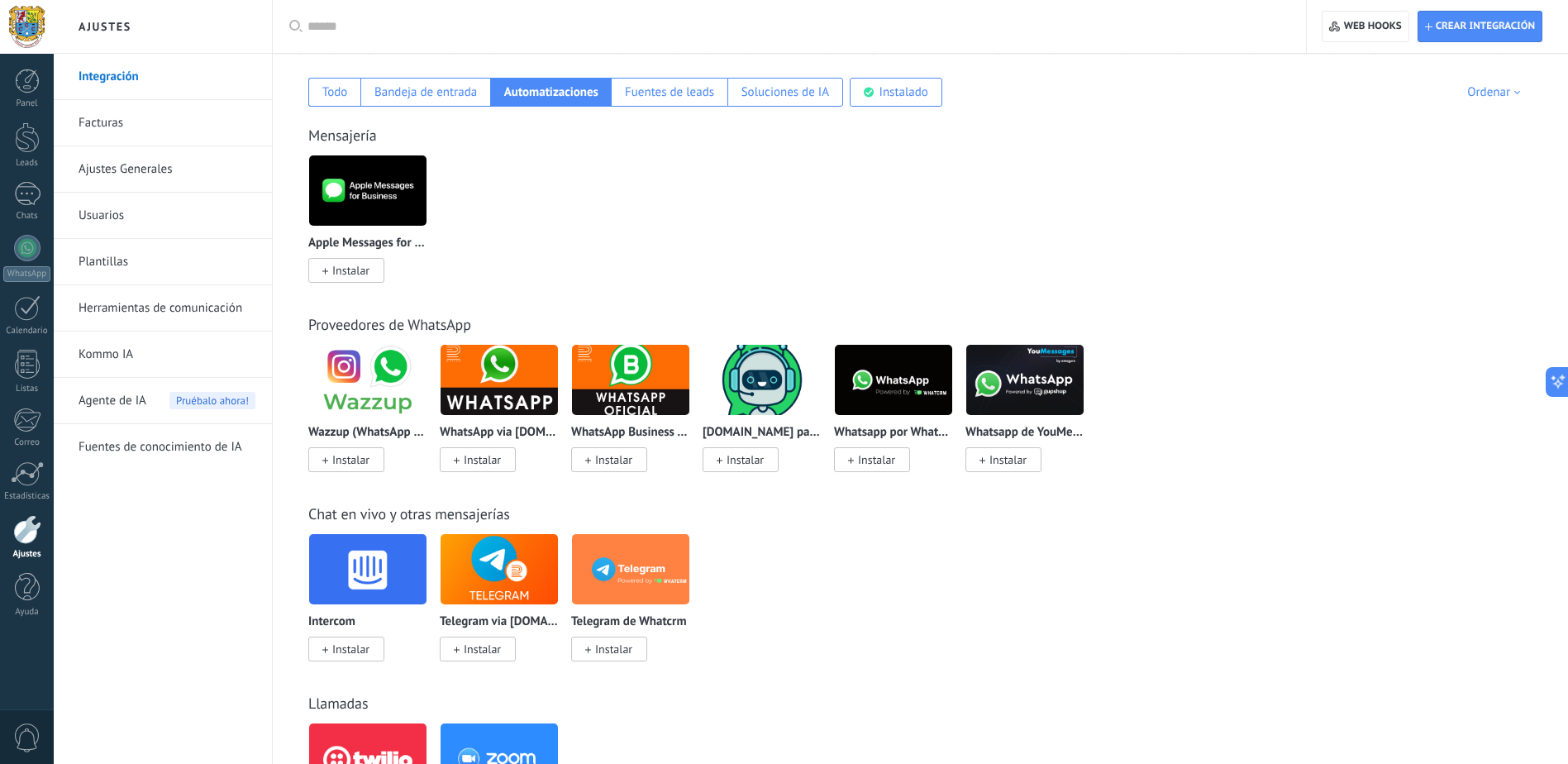
scroll to position [83, 0]
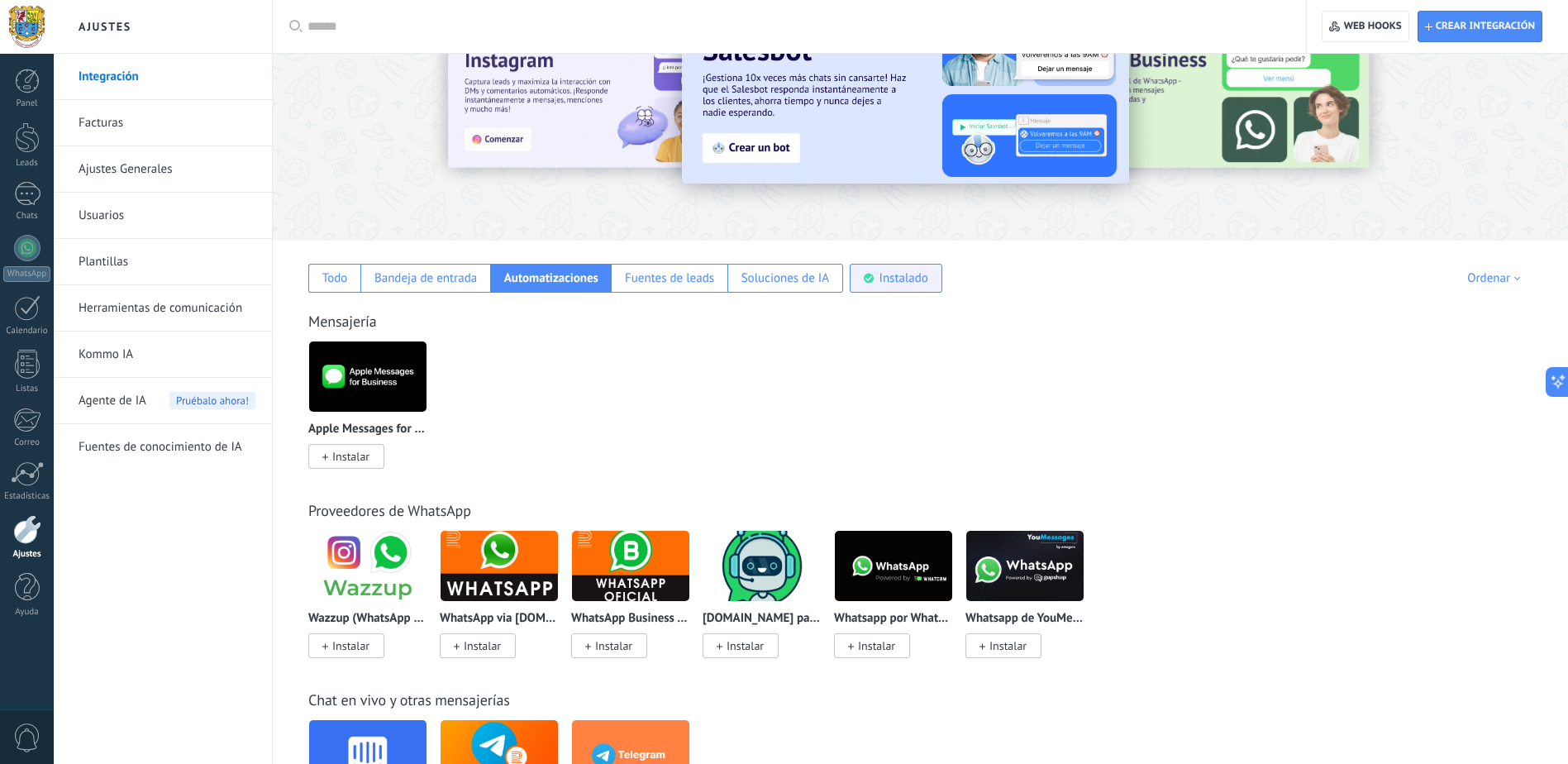
click at [890, 284] on div "Instalado" at bounding box center [904, 279] width 49 height 16
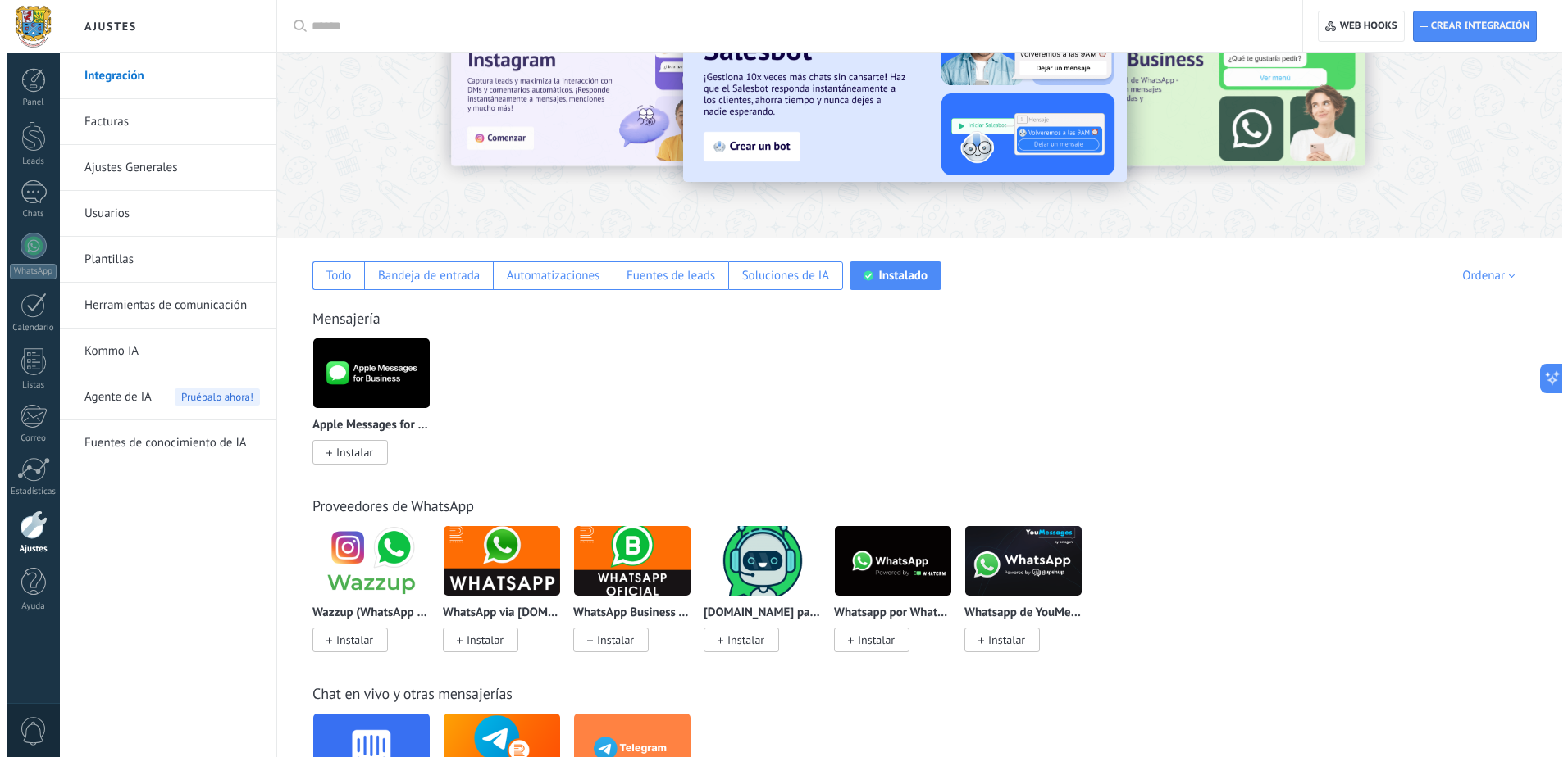
scroll to position [0, 0]
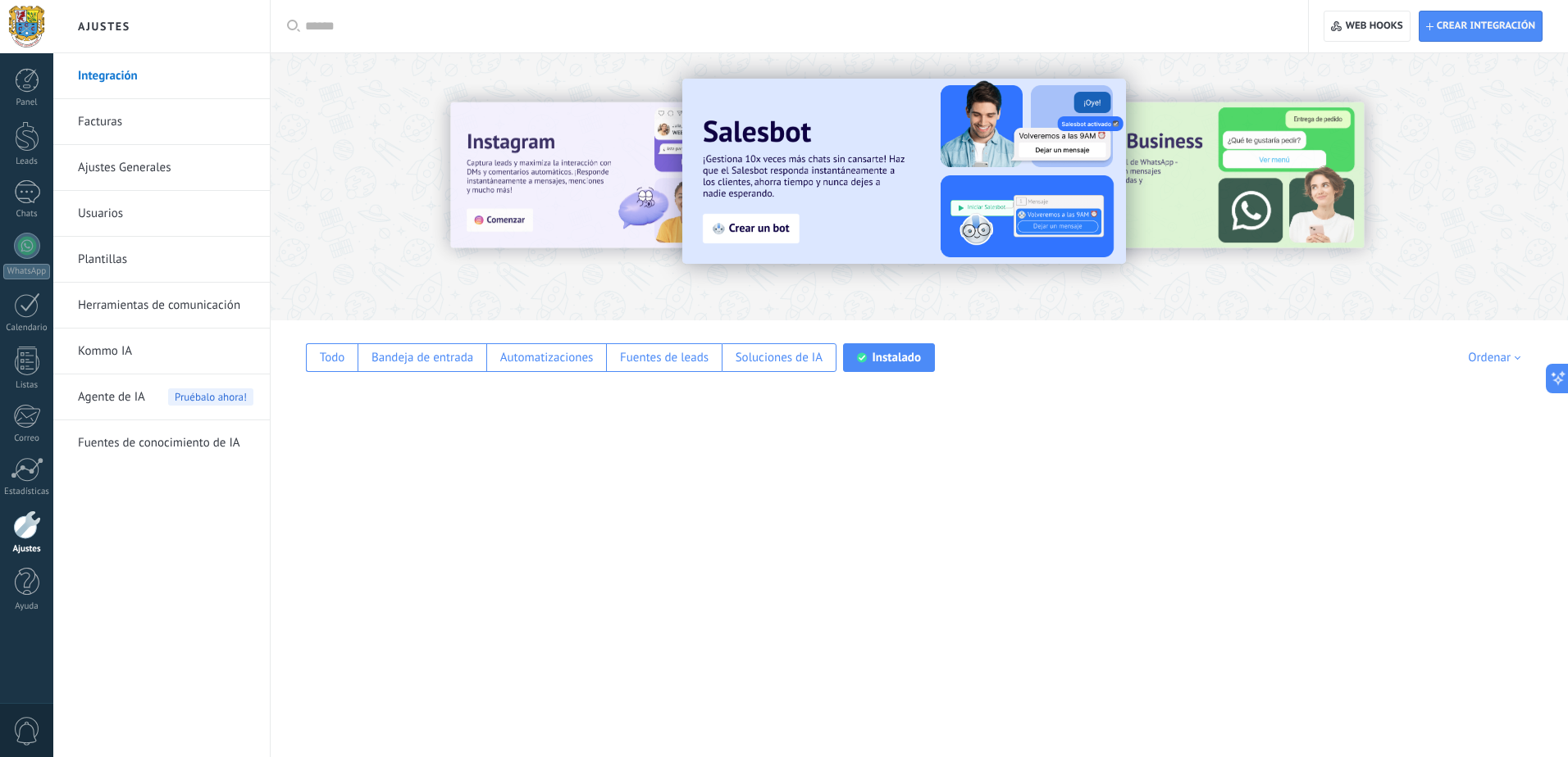
click at [143, 310] on link "Herramientas de comunicación" at bounding box center [166, 306] width 176 height 46
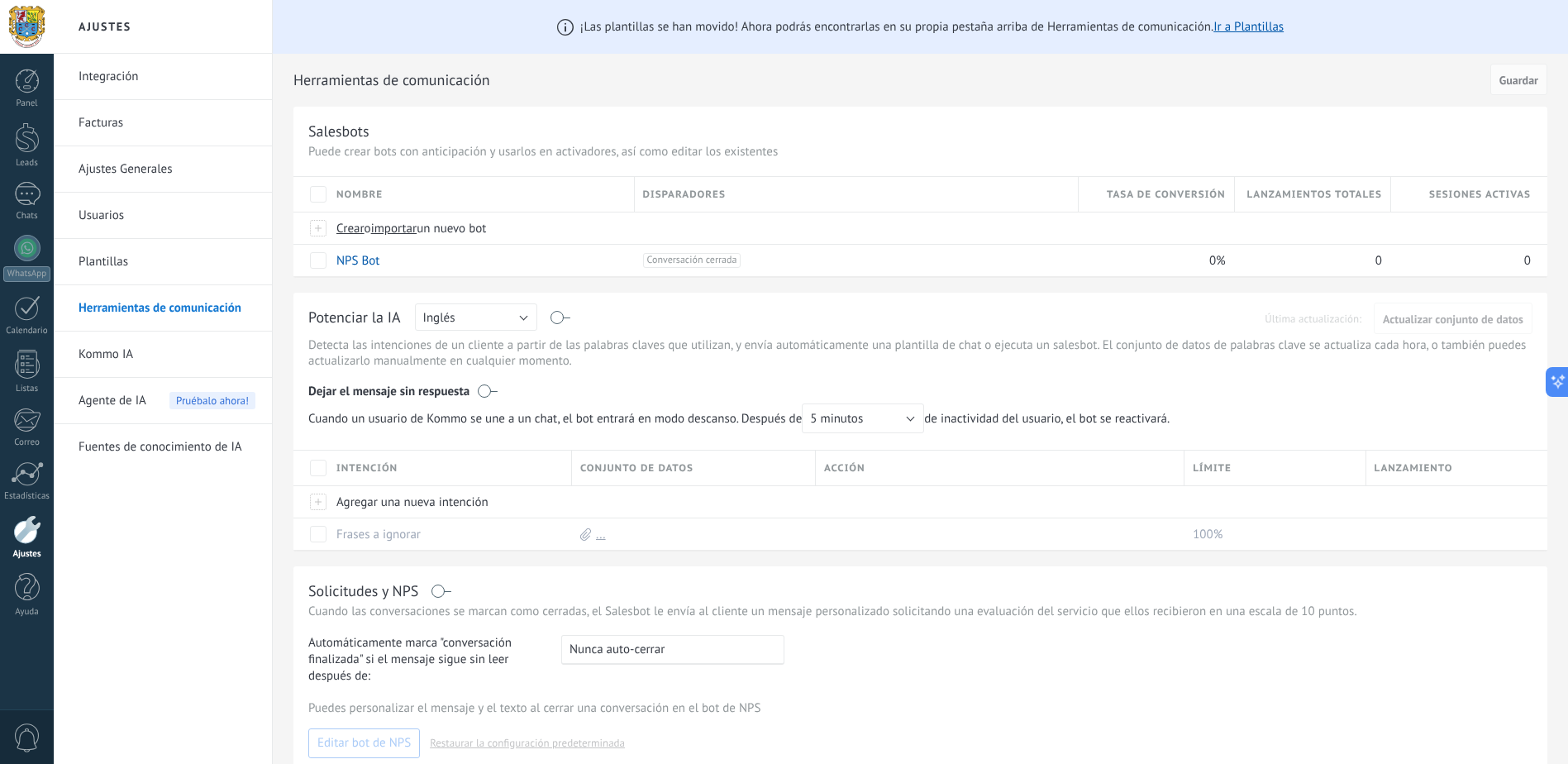
click at [116, 268] on link "Plantillas" at bounding box center [167, 262] width 177 height 47
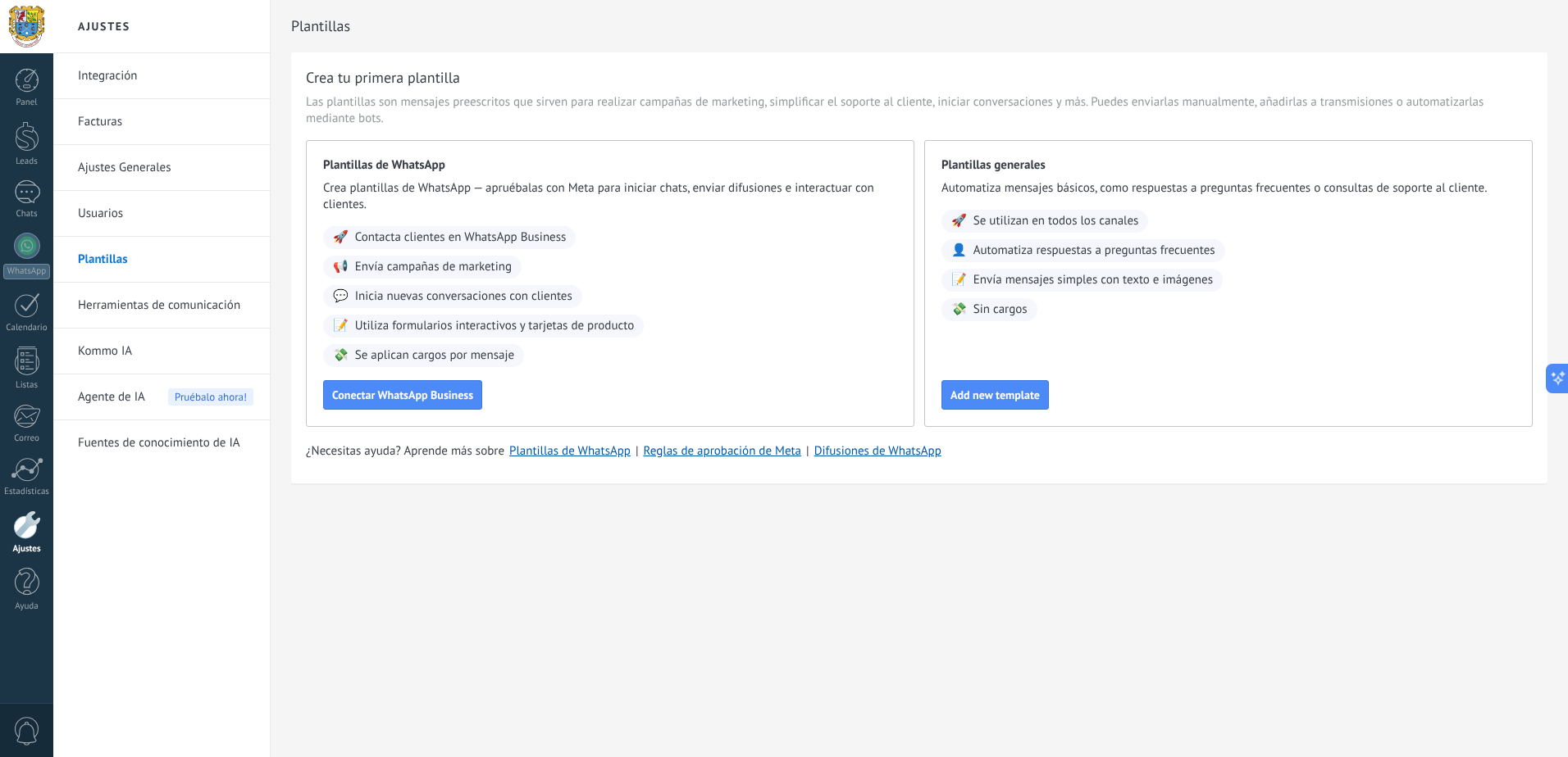
click at [126, 205] on link "Usuarios" at bounding box center [166, 214] width 176 height 46
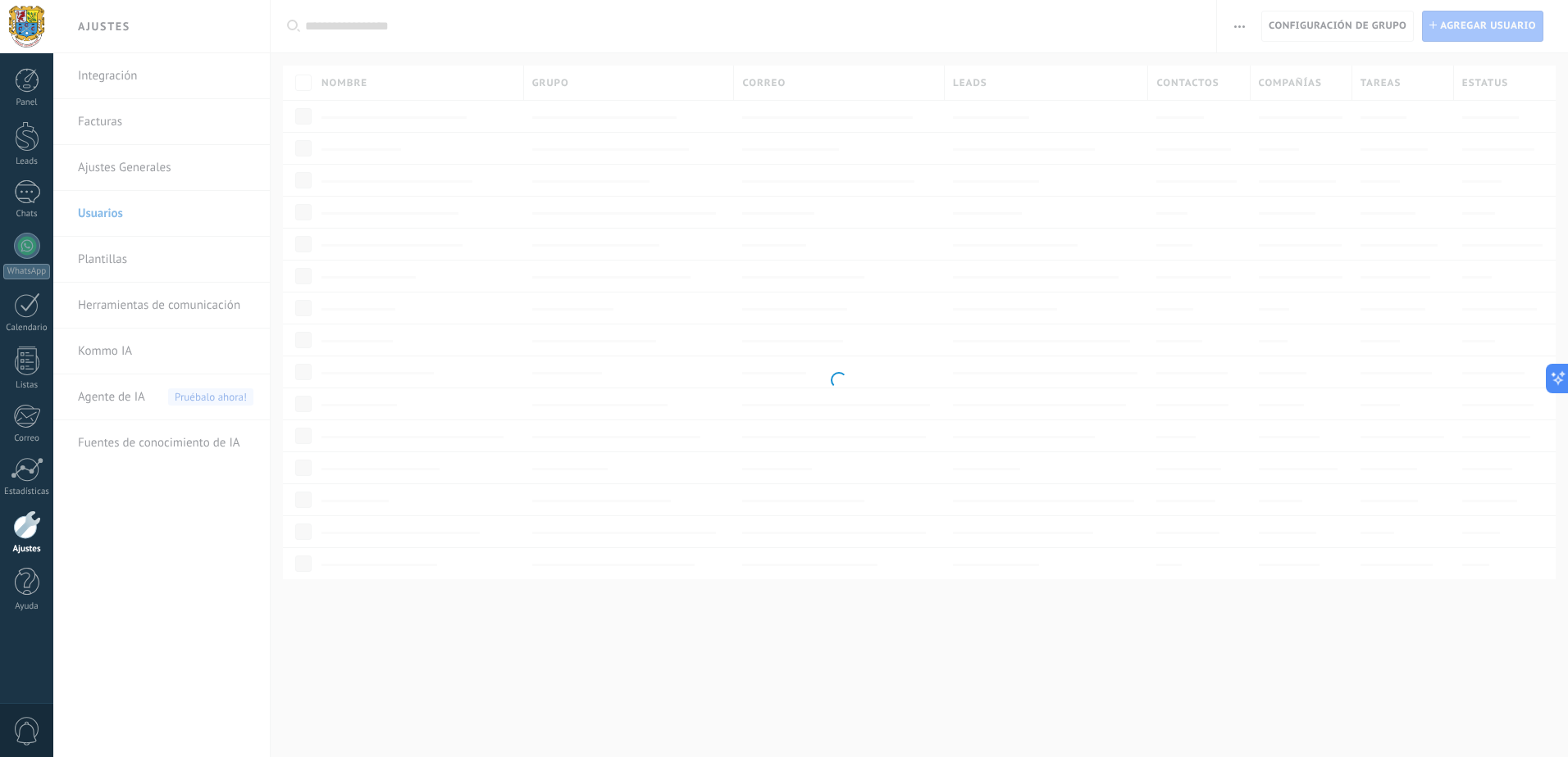
click at [134, 161] on body ".abccls-1,.abccls-2{fill-rule:evenodd}.abccls-2{fill:#fff} .abfcls-1{fill:none}…" at bounding box center [784, 378] width 1568 height 757
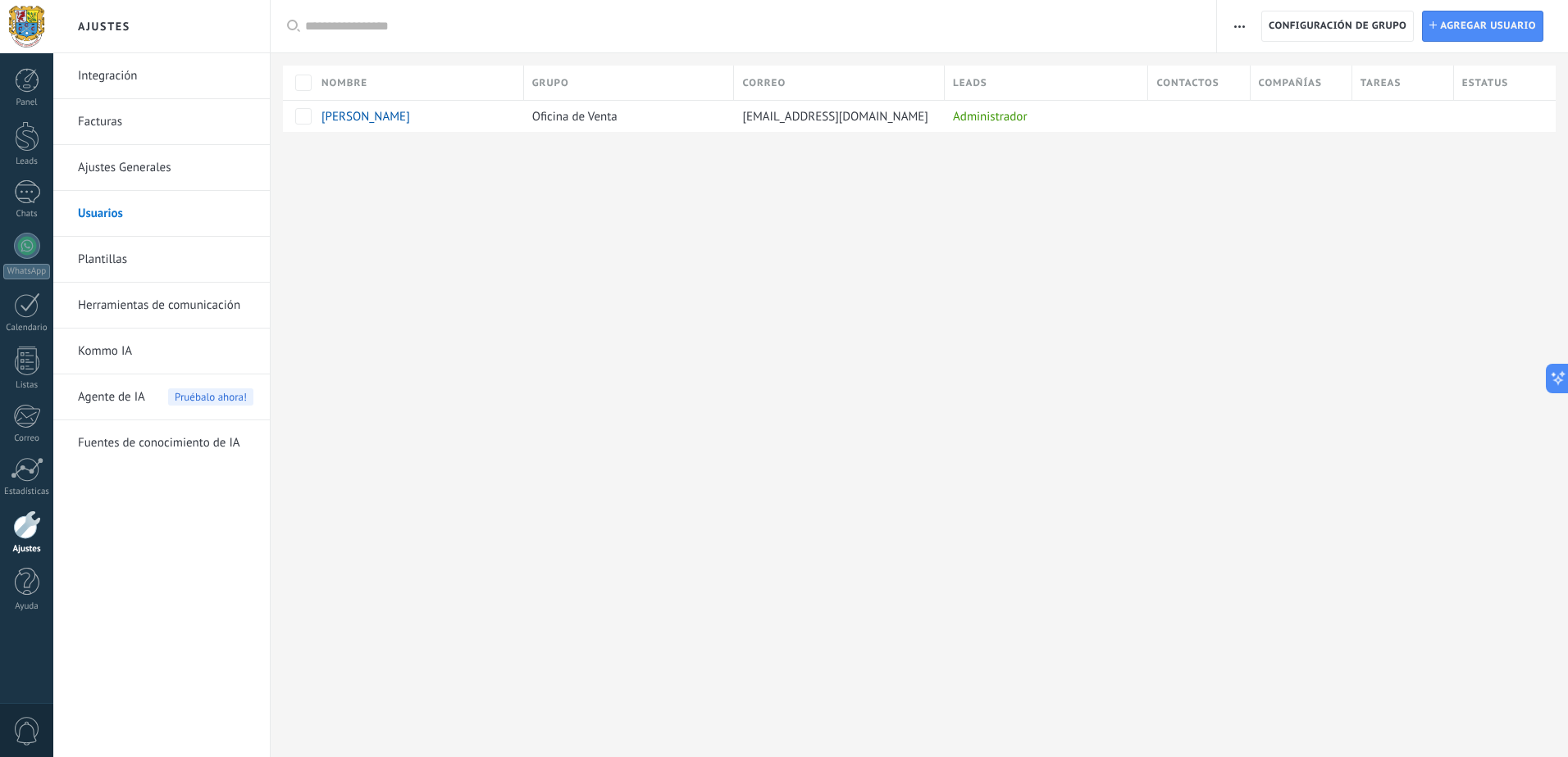
click at [119, 120] on link "Facturas" at bounding box center [166, 122] width 176 height 46
click at [110, 74] on link "Integración" at bounding box center [166, 76] width 176 height 46
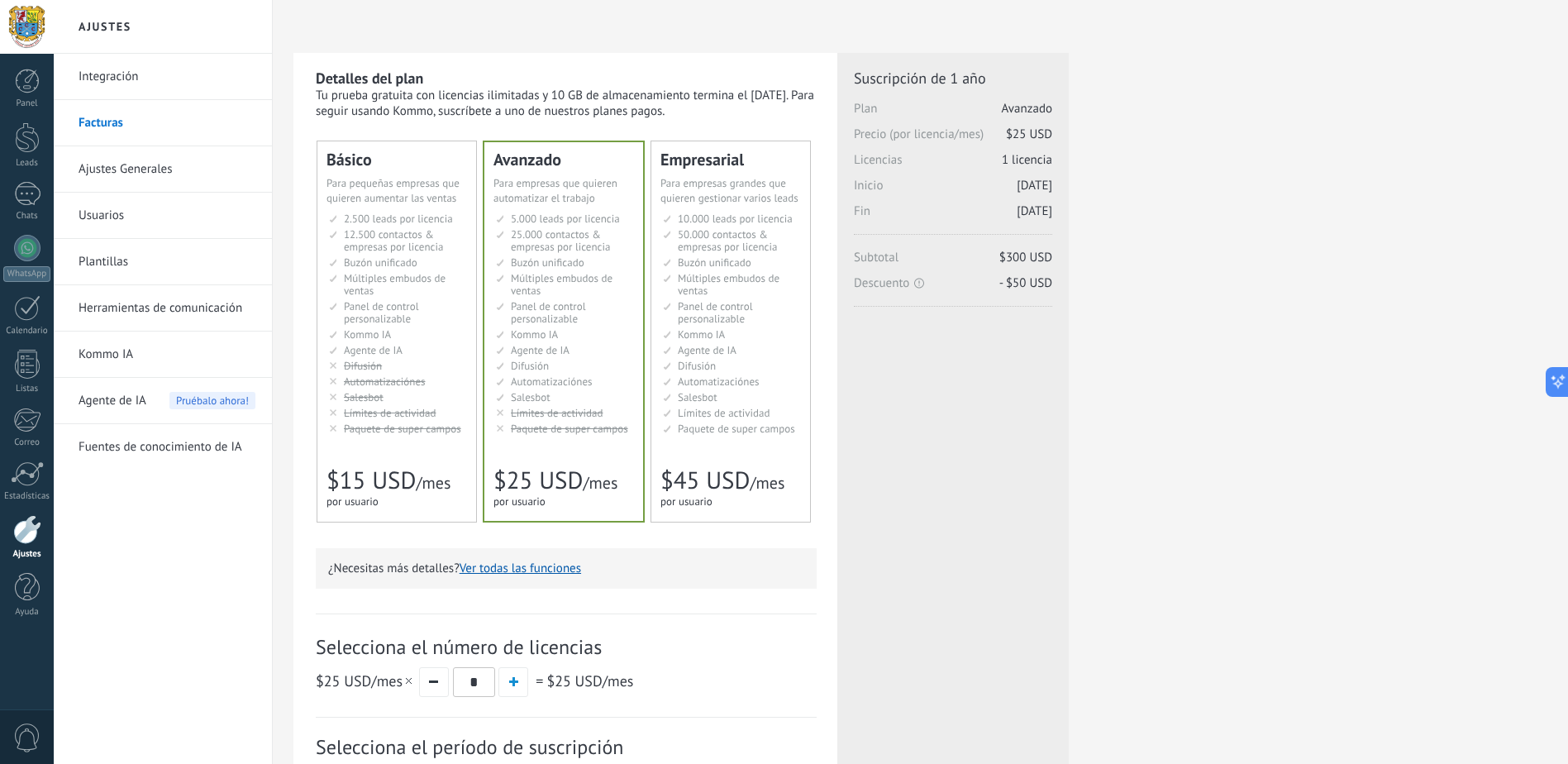
drag, startPoint x: 331, startPoint y: 96, endPoint x: 606, endPoint y: 112, distance: 275.5
click at [604, 112] on div "Tu prueba gratuita con licencias ilimitadas y 10 GB de almacenamiento termina e…" at bounding box center [567, 103] width 501 height 32
click at [419, 96] on div "Tu prueba gratuita con licencias ilimitadas y 10 GB de almacenamiento termina e…" at bounding box center [567, 103] width 501 height 32
drag, startPoint x: 743, startPoint y: 110, endPoint x: 571, endPoint y: 95, distance: 172.7
click at [571, 95] on div "Tu prueba gratuita con licencias ilimitadas y 10 GB de almacenamiento termina e…" at bounding box center [567, 103] width 501 height 32
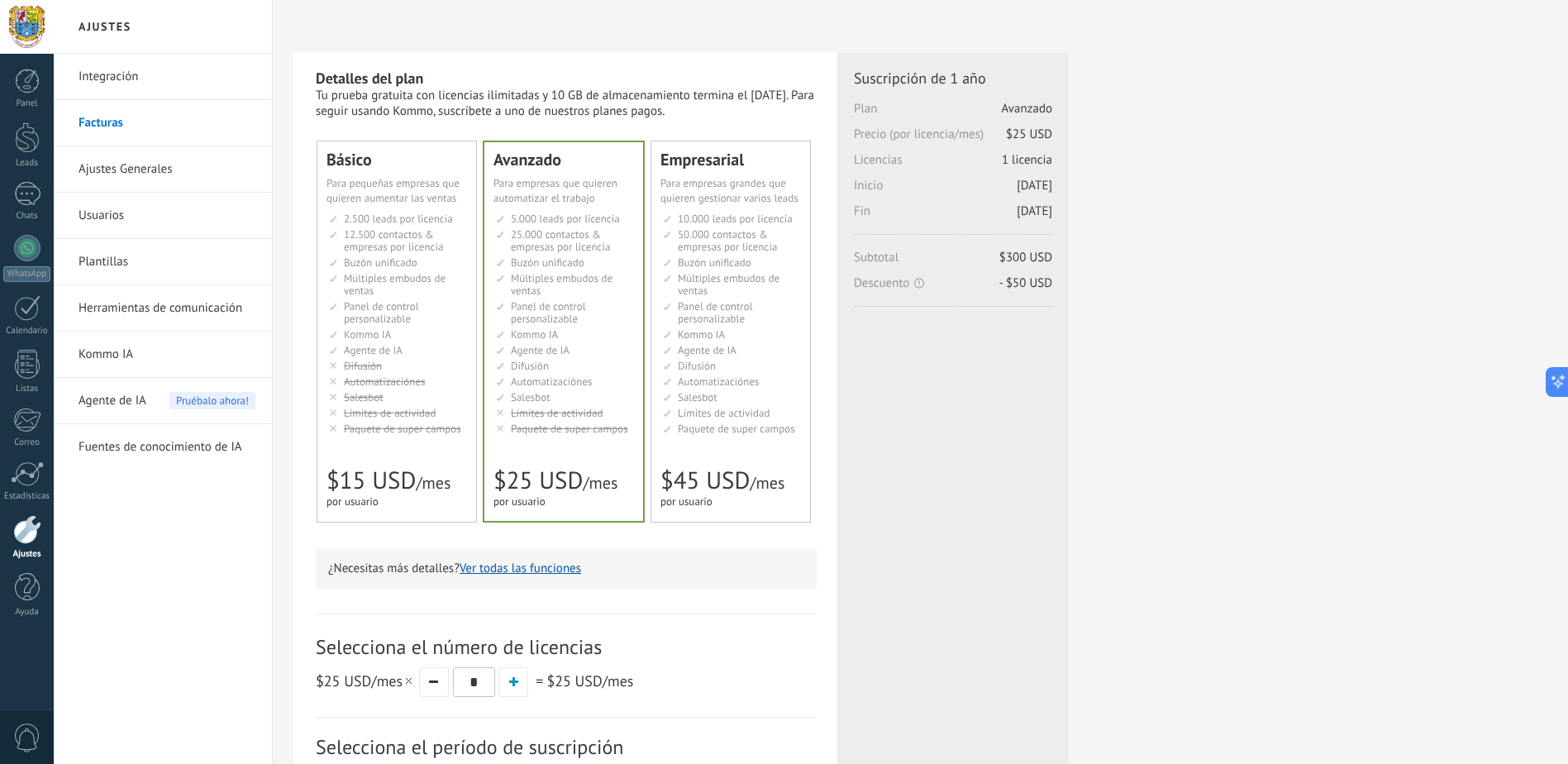
click at [572, 96] on div "Tu prueba gratuita con licencias ilimitadas y 10 GB de almacenamiento termina e…" at bounding box center [567, 103] width 501 height 32
click at [415, 350] on li "AI-агент AI agent Agente de IA AI agent Agente de IA Agen AI AI Temsilcisi" at bounding box center [398, 350] width 138 height 12
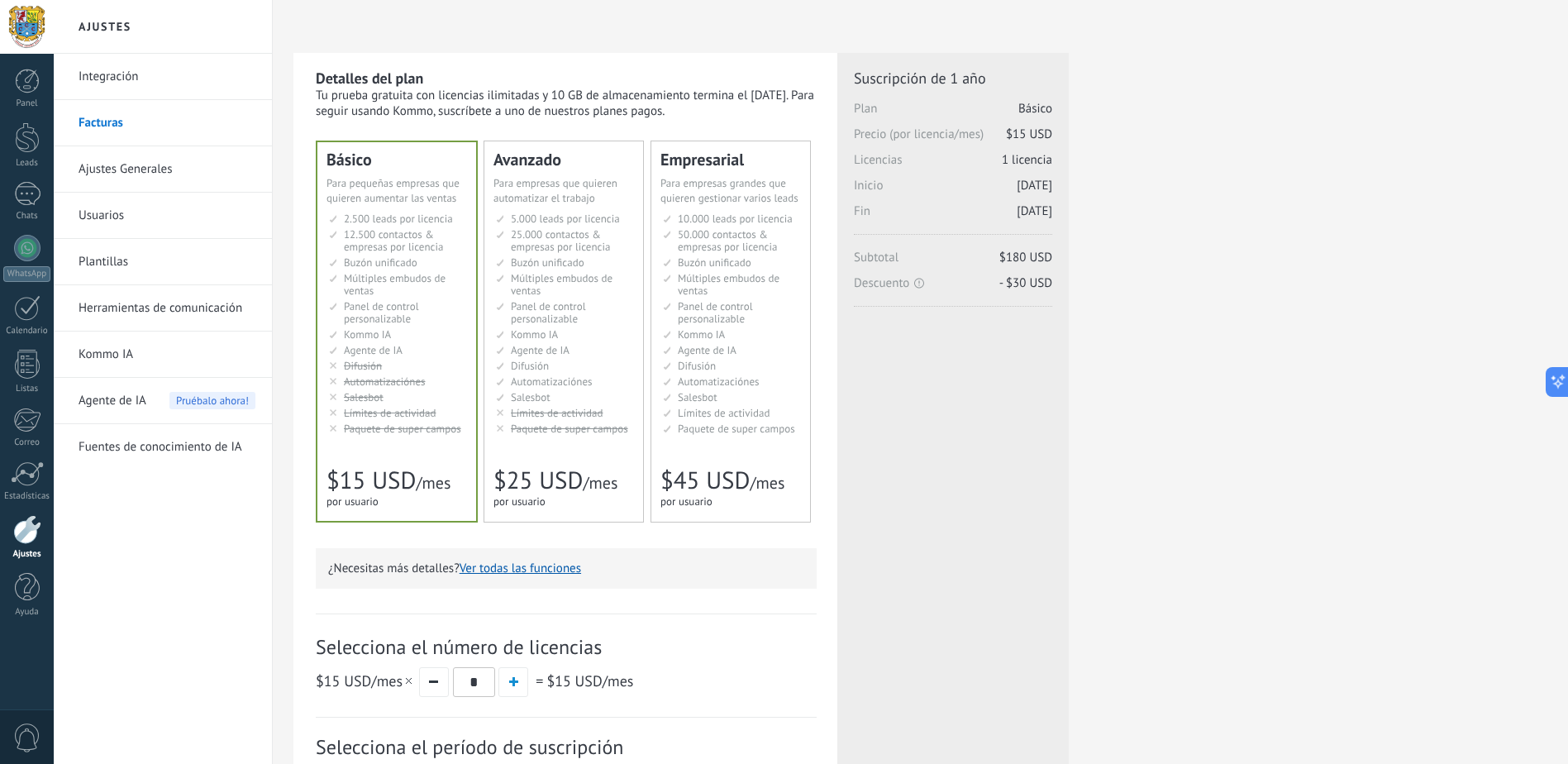
scroll to position [165, 0]
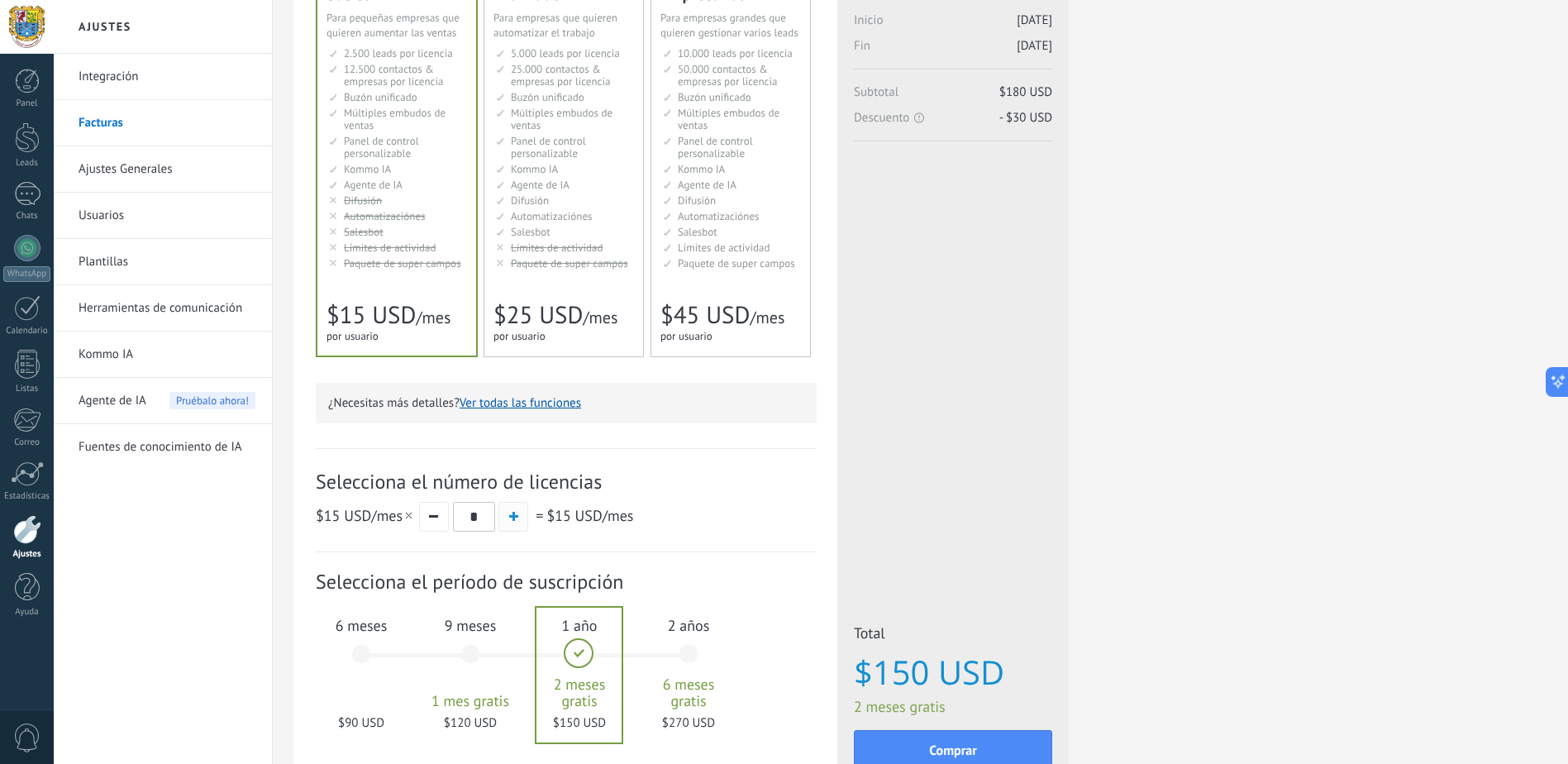
click at [504, 522] on button "button" at bounding box center [513, 517] width 30 height 30
click at [509, 521] on span "button" at bounding box center [513, 516] width 9 height 9
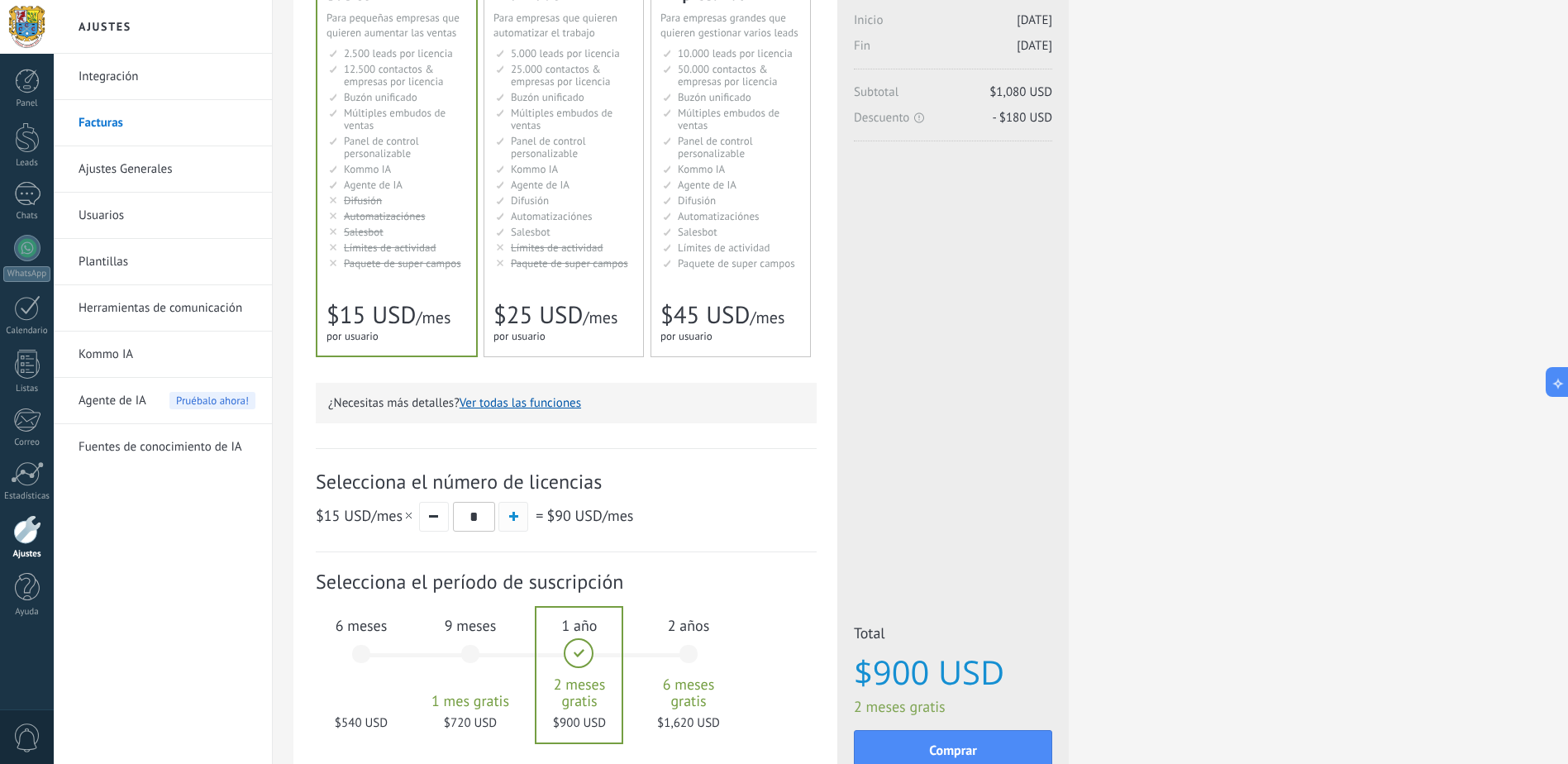
click at [509, 521] on span "button" at bounding box center [513, 516] width 9 height 9
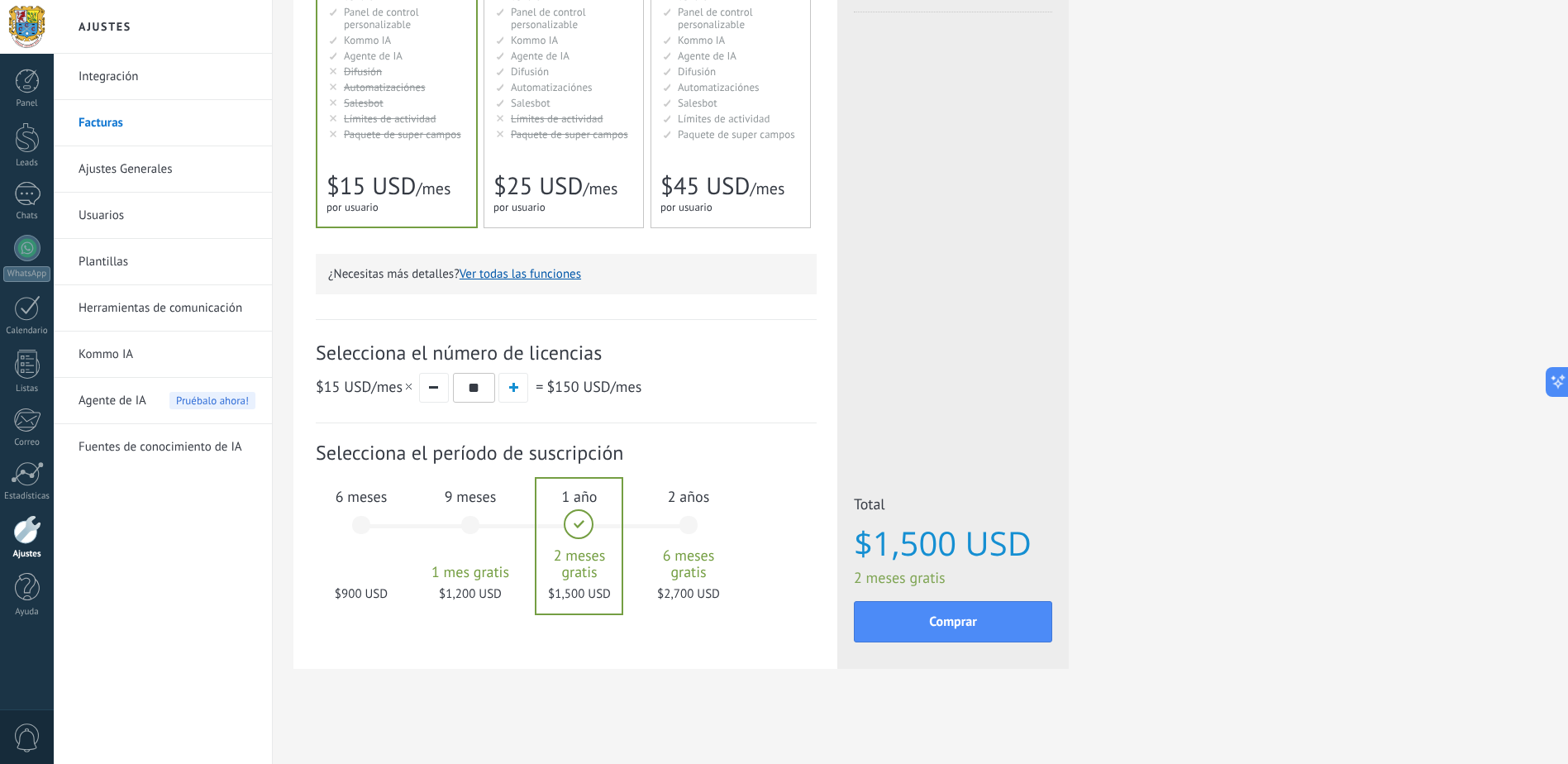
scroll to position [295, 0]
click at [372, 507] on div "6 meses $900 USD" at bounding box center [361, 532] width 89 height 116
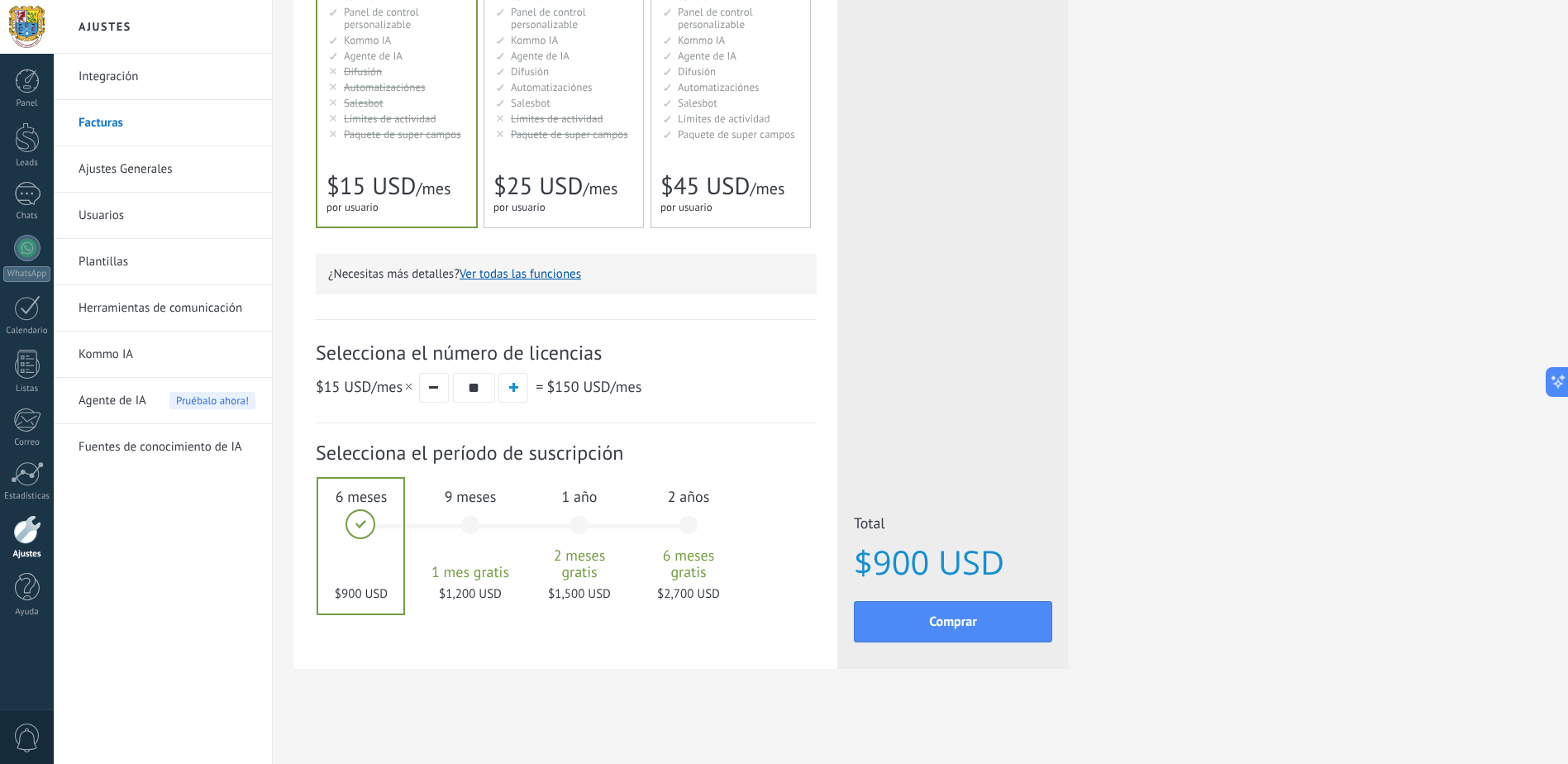
drag, startPoint x: 482, startPoint y: 384, endPoint x: 463, endPoint y: 380, distance: 19.4
click at [463, 380] on input "**" at bounding box center [474, 388] width 42 height 30
type input "*"
click at [719, 385] on div "$15 USD /mes * = $15 USD /mes" at bounding box center [567, 387] width 501 height 31
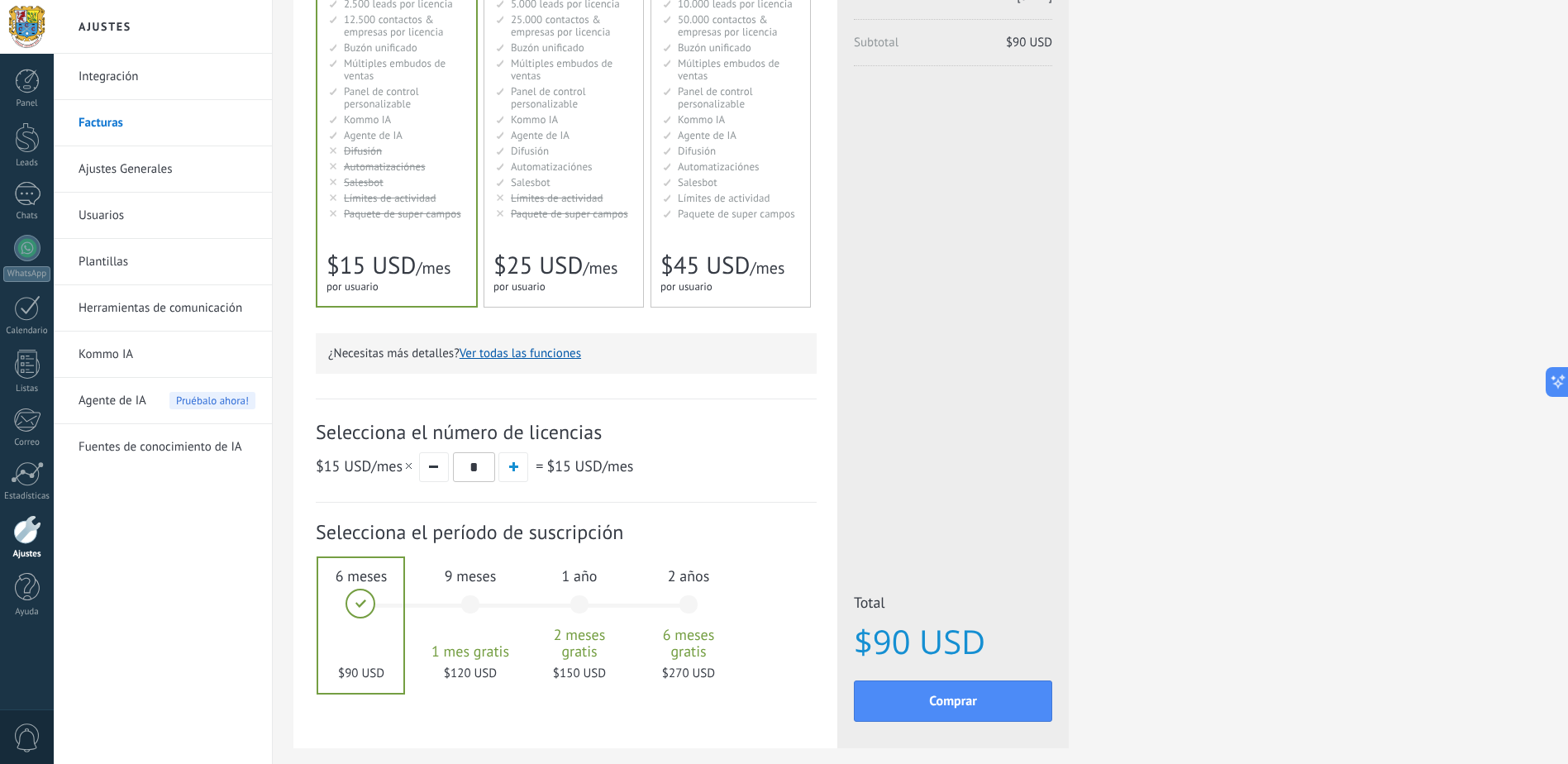
scroll to position [0, 0]
